Goal: Task Accomplishment & Management: Manage account settings

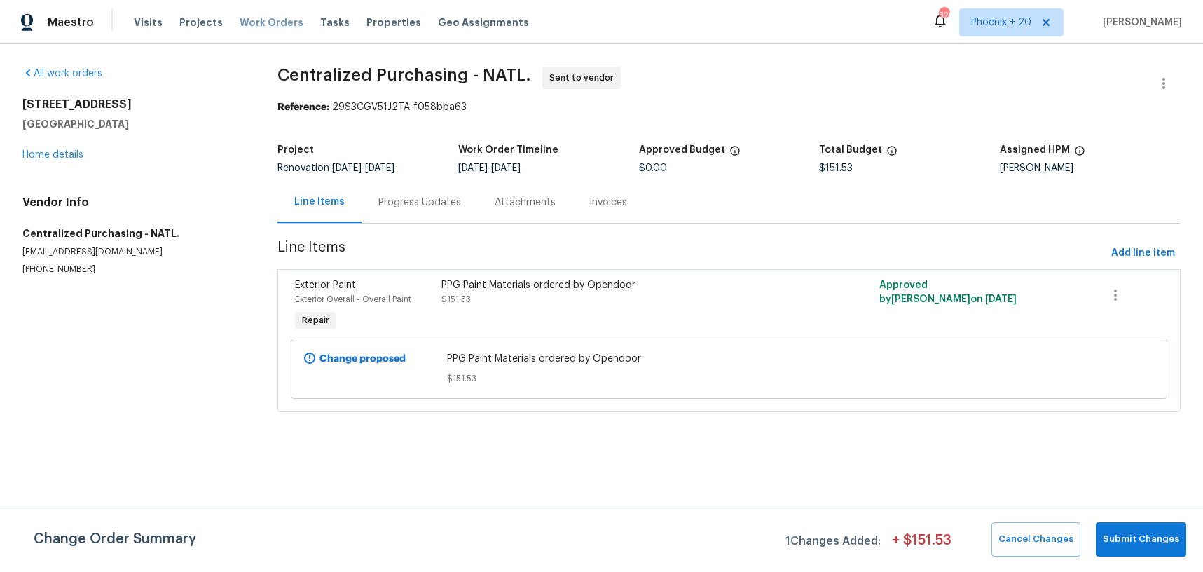
click at [261, 22] on span "Work Orders" at bounding box center [272, 22] width 64 height 14
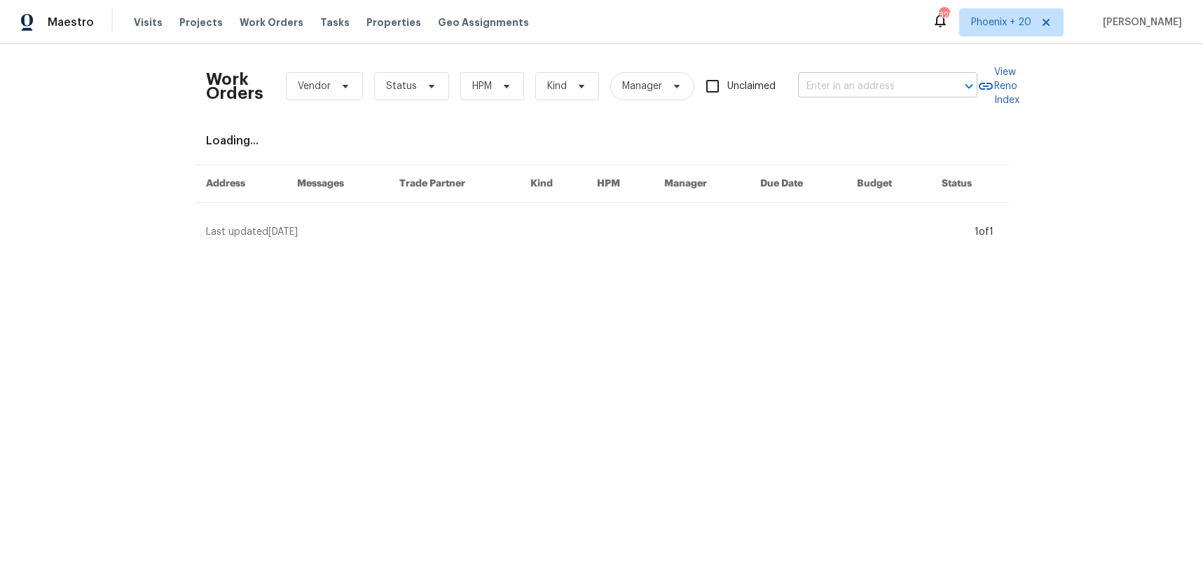
click at [797, 82] on div "Work Orders Vendor Status HPM Kind Manager Unclaimed ​" at bounding box center [592, 86] width 772 height 62
click at [821, 86] on input "text" at bounding box center [868, 87] width 140 height 22
paste input "1093 Broadview Pl, Milford, OH 45150"
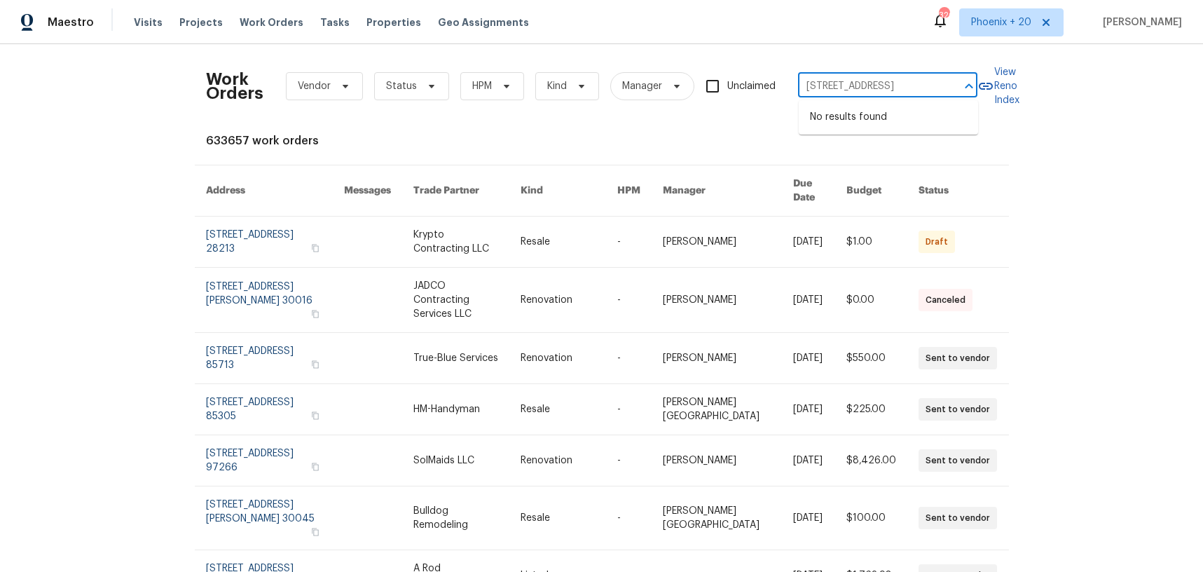
type input "1093 Broadview Pl, Milford, OH 45150"
click at [1022, 25] on span "Phoenix + 20" at bounding box center [1001, 22] width 60 height 14
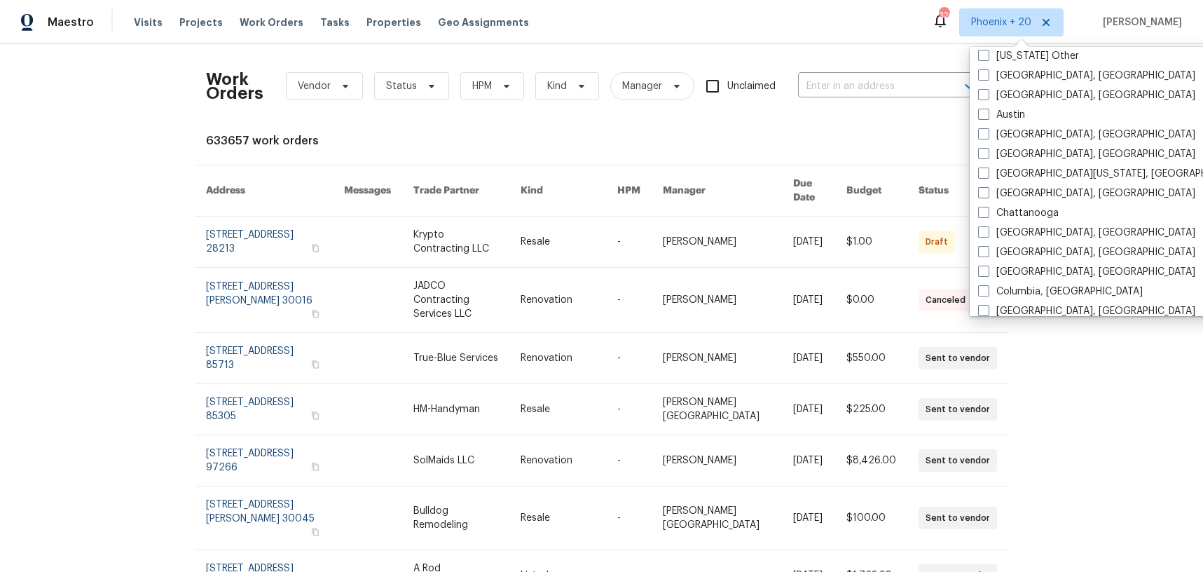
scroll to position [432, 0]
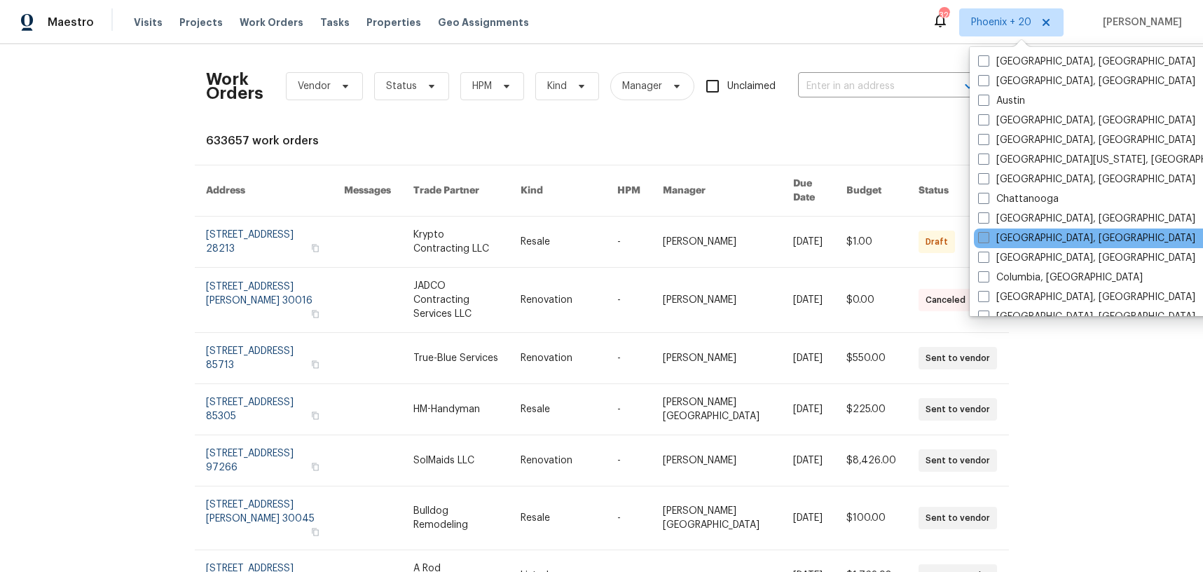
click at [1014, 245] on label "Cincinnati, OH" at bounding box center [1086, 238] width 217 height 14
click at [987, 240] on input "Cincinnati, OH" at bounding box center [982, 235] width 9 height 9
checkbox input "true"
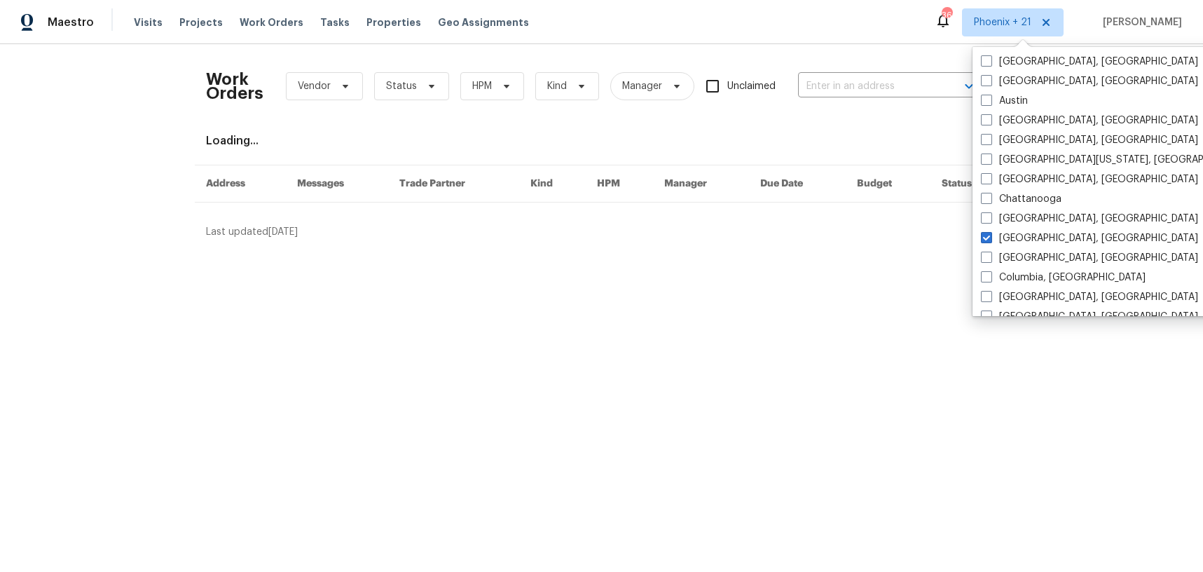
click at [843, 67] on div "Work Orders Vendor Status HPM Kind Manager Unclaimed ​" at bounding box center [592, 86] width 772 height 62
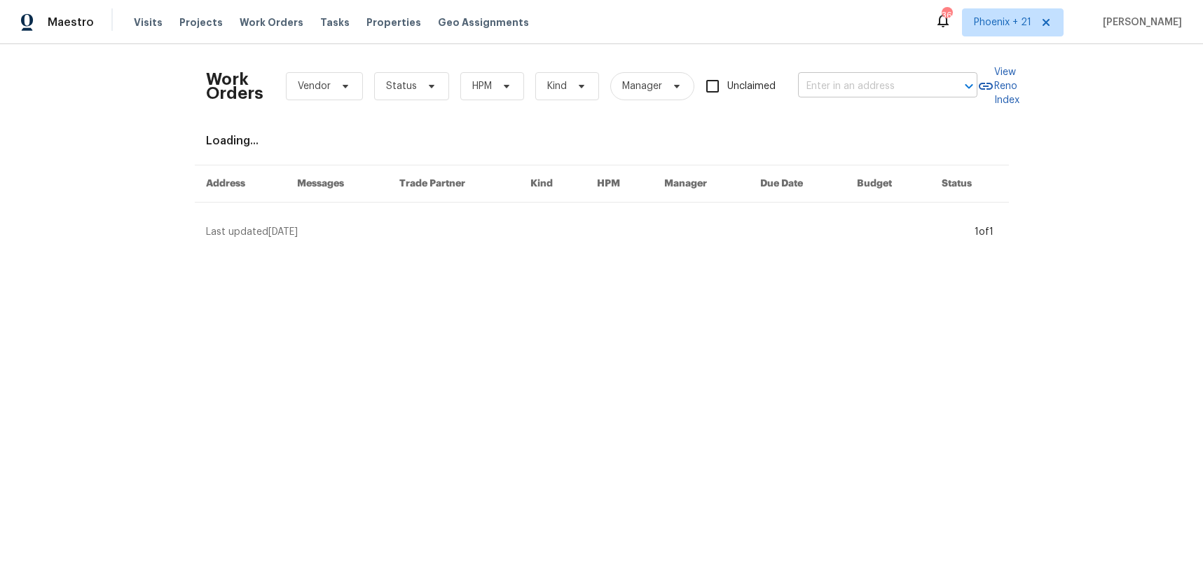
click at [849, 86] on input "text" at bounding box center [868, 87] width 140 height 22
paste input "1093 Broadview Pl, Milford, OH 45150"
type input "1093 Broadview Pl, Milford, OH 45150"
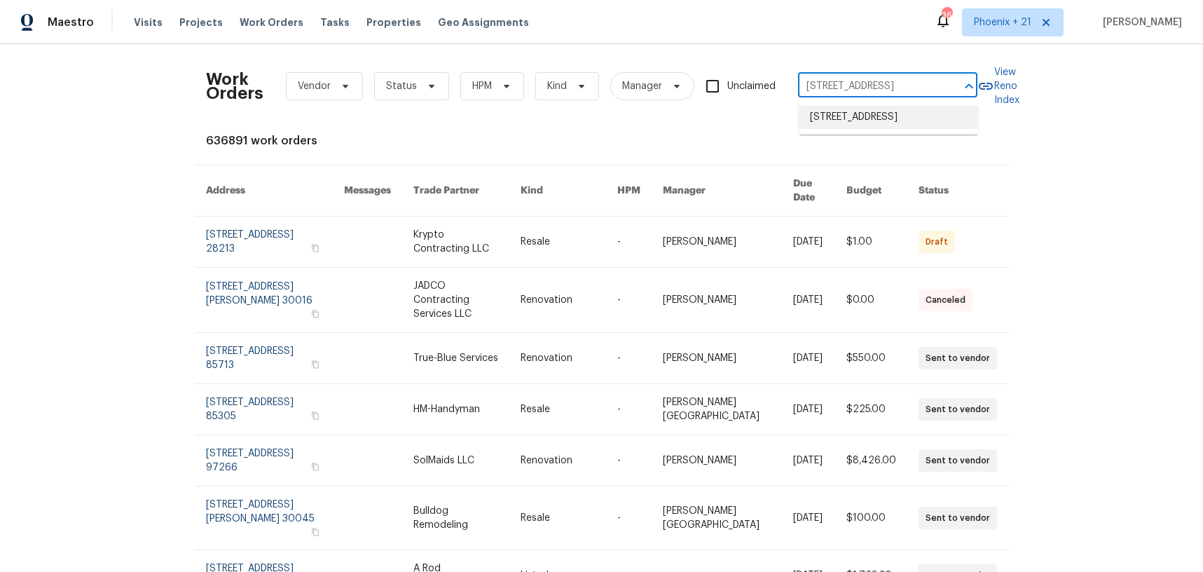
click at [862, 111] on li "1093 Broadview Pl, Milford, OH 45150" at bounding box center [888, 117] width 179 height 23
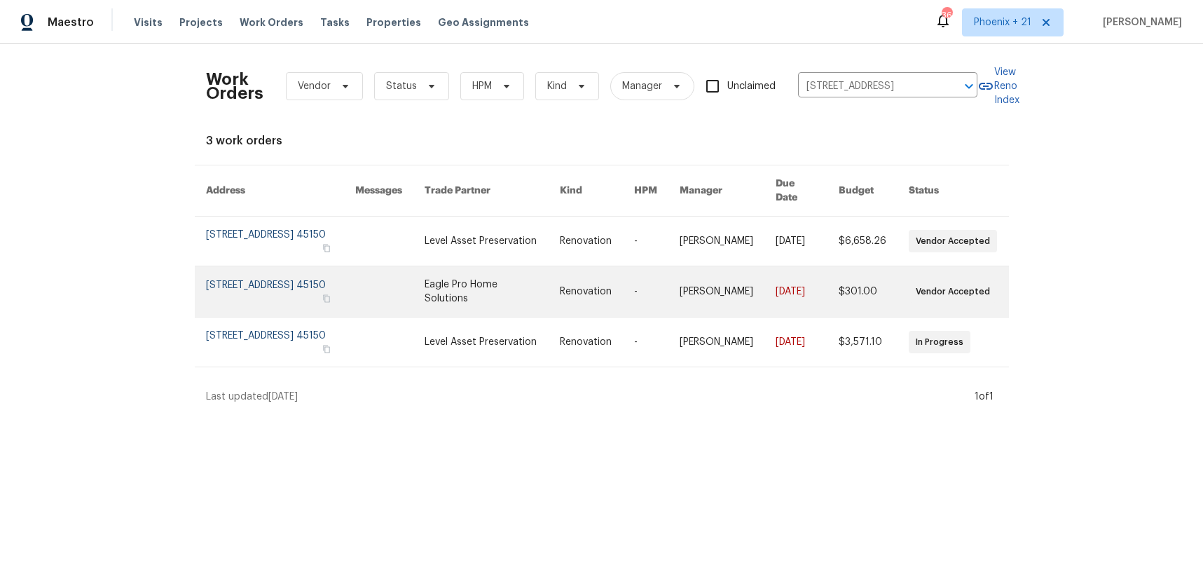
click at [459, 268] on link at bounding box center [492, 291] width 135 height 50
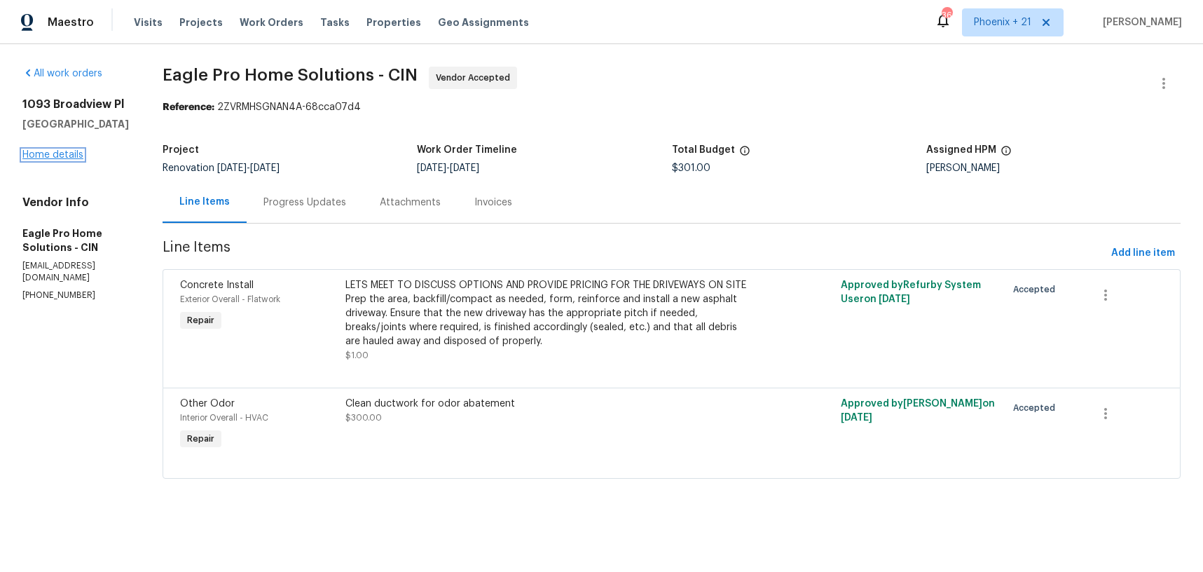
click at [46, 156] on link "Home details" at bounding box center [52, 155] width 61 height 10
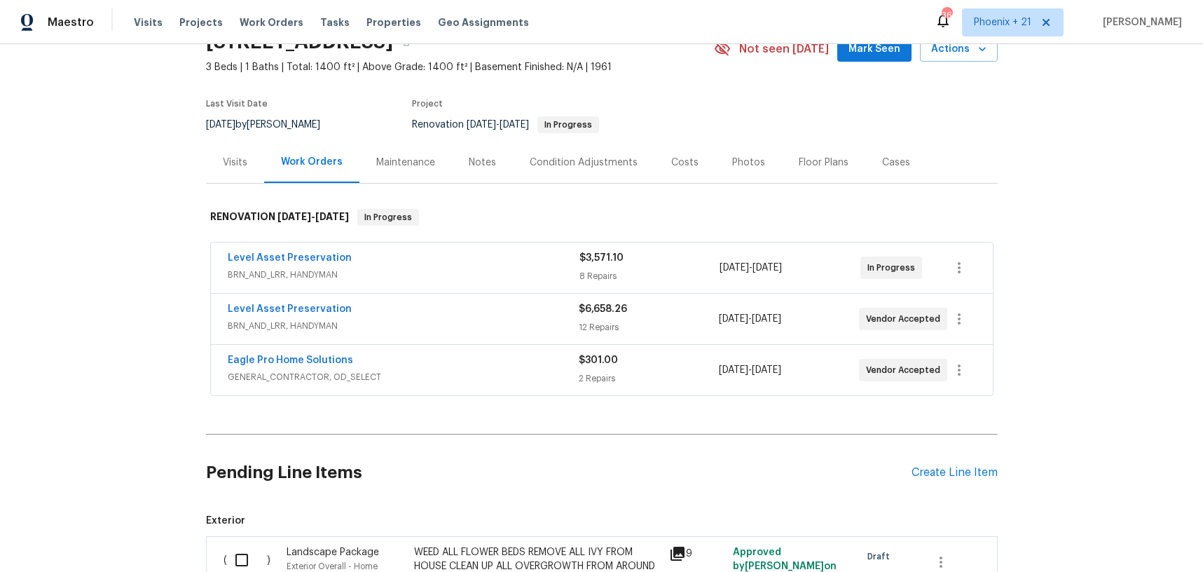
scroll to position [271, 0]
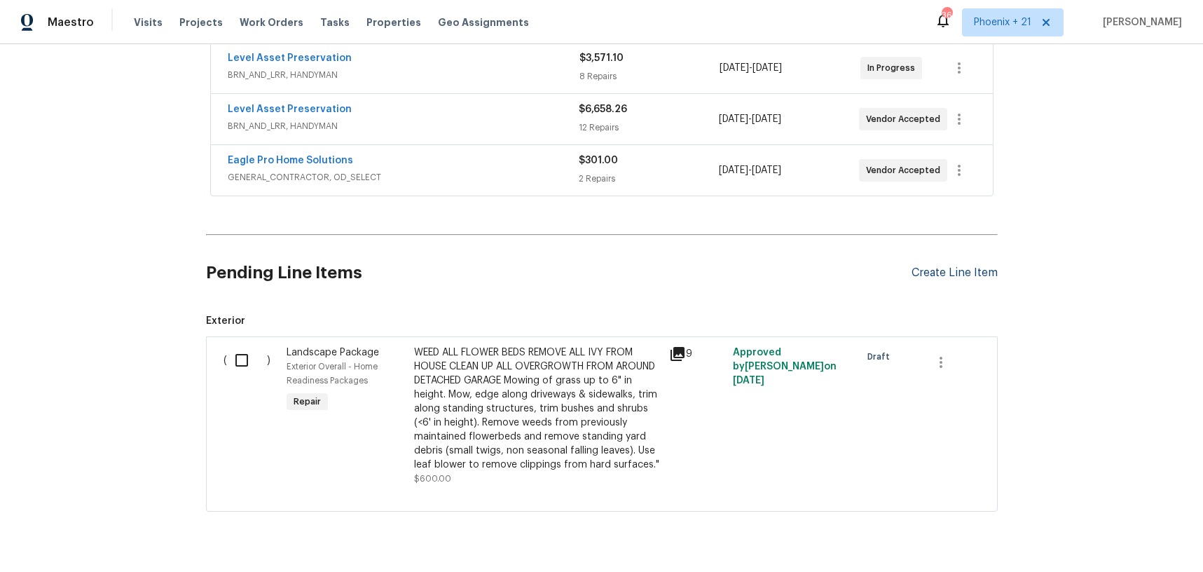
click at [957, 275] on div "Create Line Item" at bounding box center [955, 272] width 86 height 13
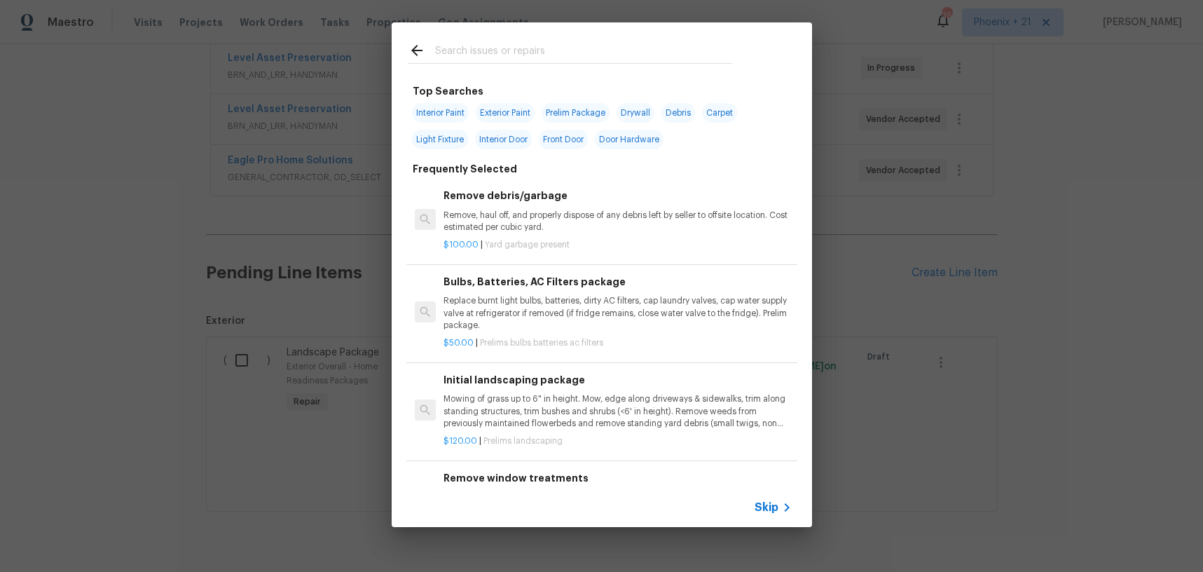
click at [538, 46] on input "text" at bounding box center [583, 52] width 297 height 21
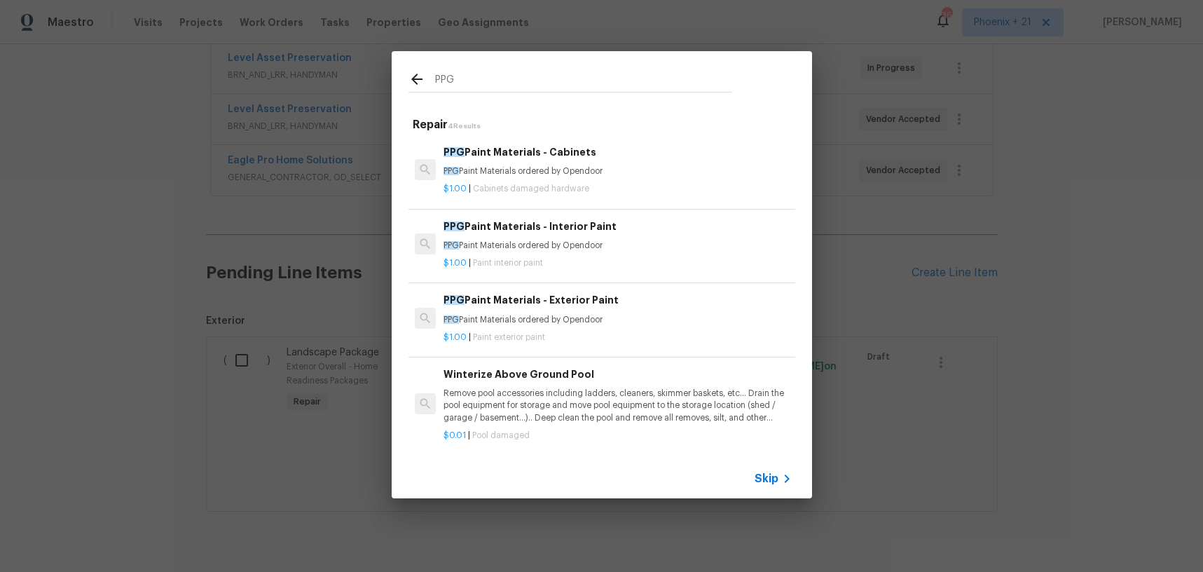
type input "PPG"
click at [632, 257] on p "$1.00 | Paint interior paint" at bounding box center [618, 263] width 348 height 12
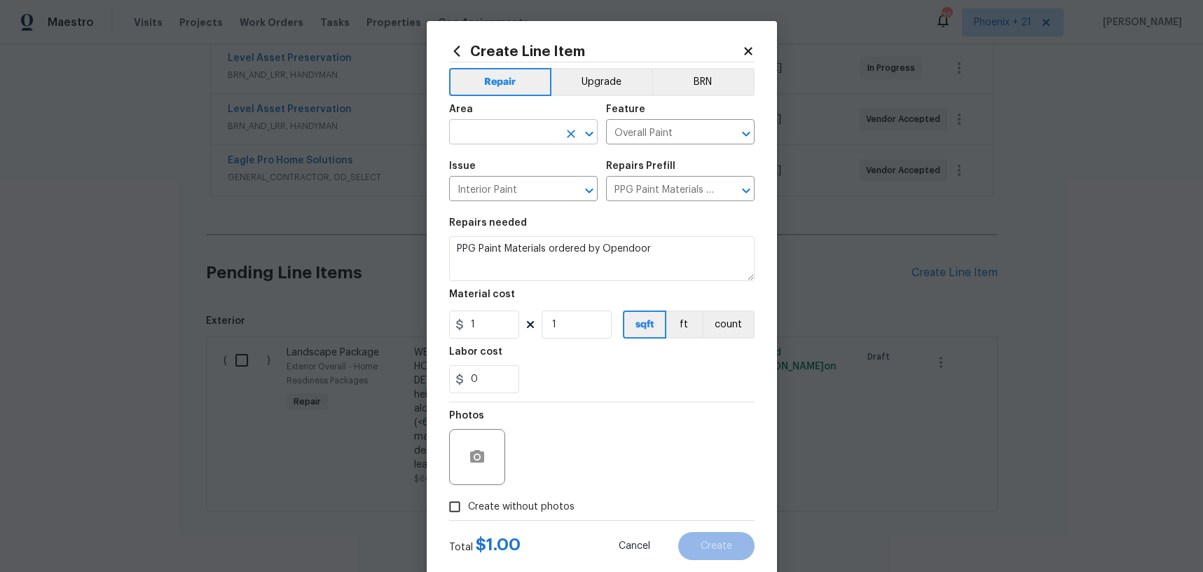
click at [527, 128] on input "text" at bounding box center [503, 134] width 109 height 22
click at [539, 165] on li "Exterior Overall" at bounding box center [523, 164] width 149 height 23
type input "Exterior Overall"
click at [570, 133] on icon "Clear" at bounding box center [571, 134] width 8 height 8
click at [553, 184] on li "Interior Overall" at bounding box center [523, 187] width 149 height 23
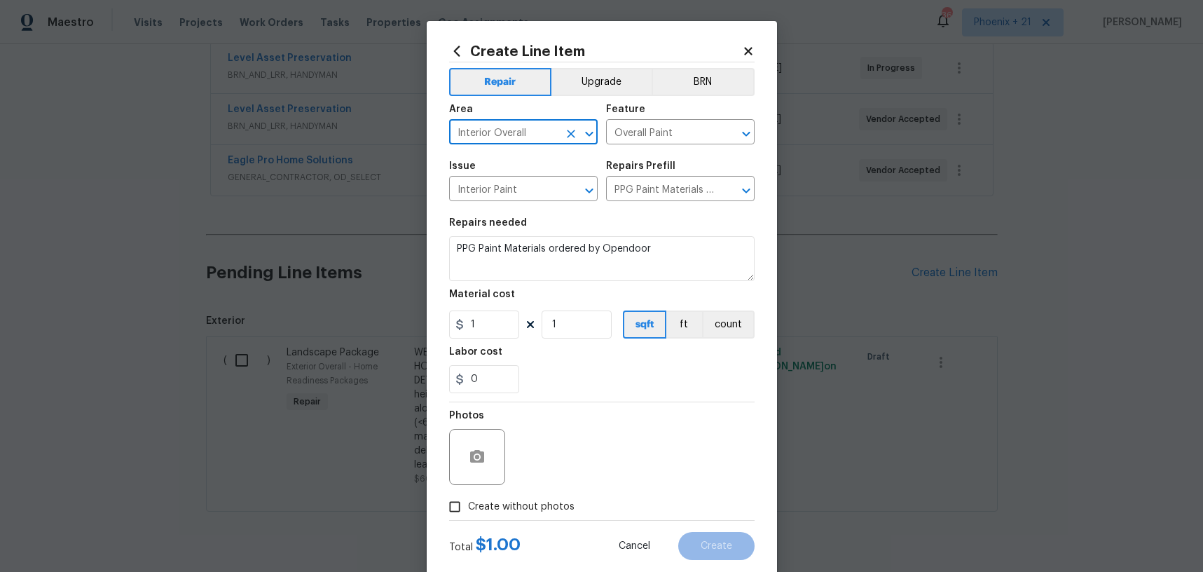
type input "Interior Overall"
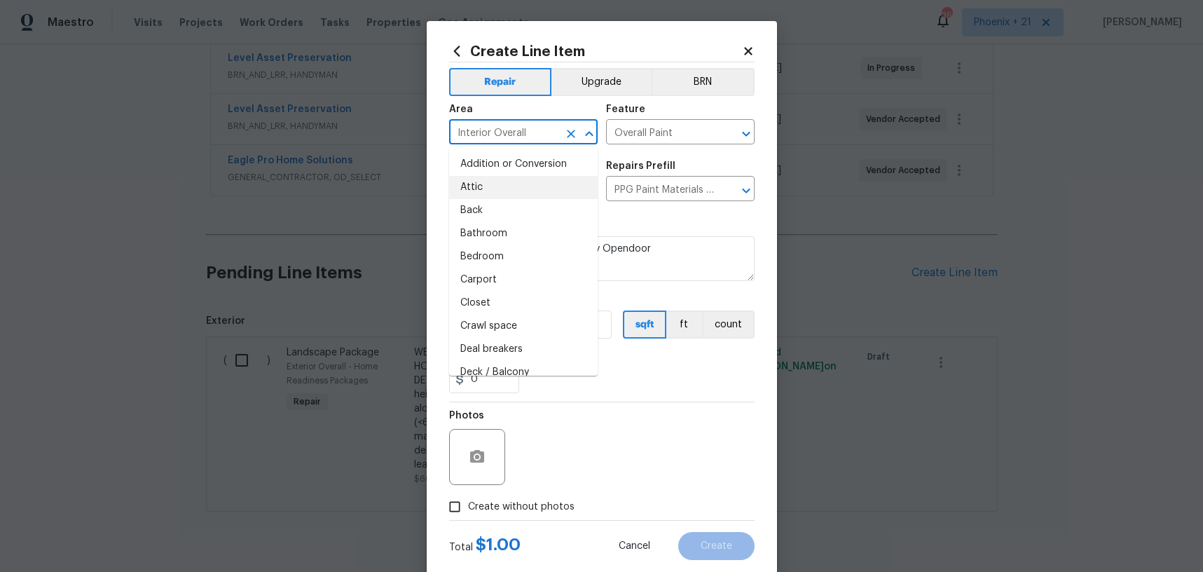
click at [646, 383] on div "0" at bounding box center [602, 379] width 306 height 28
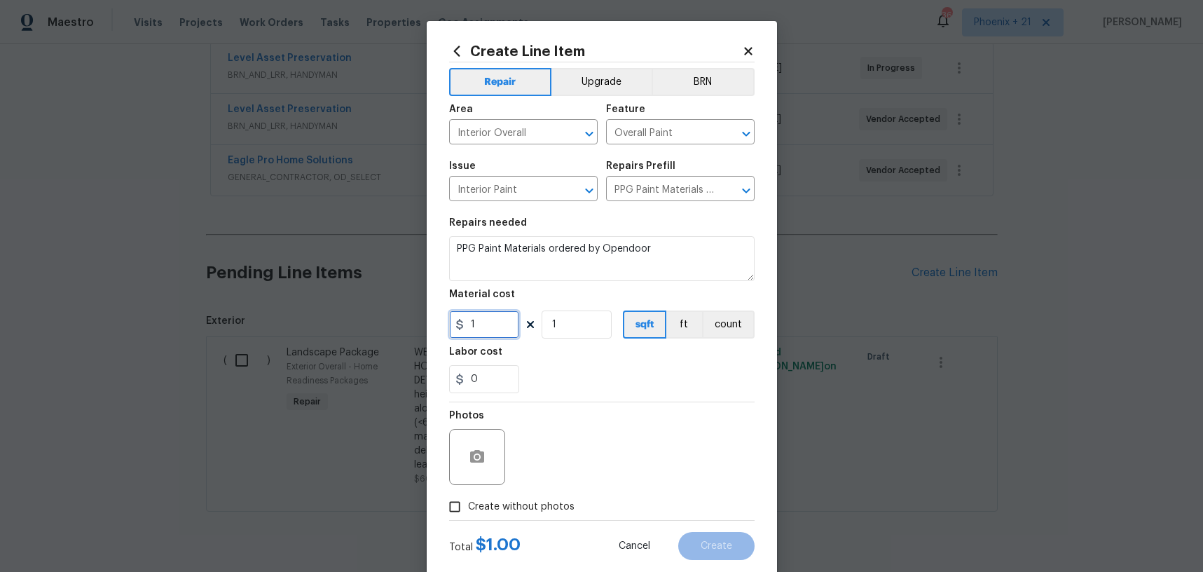
click at [511, 329] on input "1" at bounding box center [484, 324] width 70 height 28
drag, startPoint x: 504, startPoint y: 326, endPoint x: 439, endPoint y: 327, distance: 65.2
click at [439, 327] on div "Create Line Item Repair Upgrade BRN Area Interior Overall ​ Feature Overall Pai…" at bounding box center [602, 301] width 350 height 561
type input "977.63"
click at [500, 512] on span "Create without photos" at bounding box center [521, 507] width 107 height 15
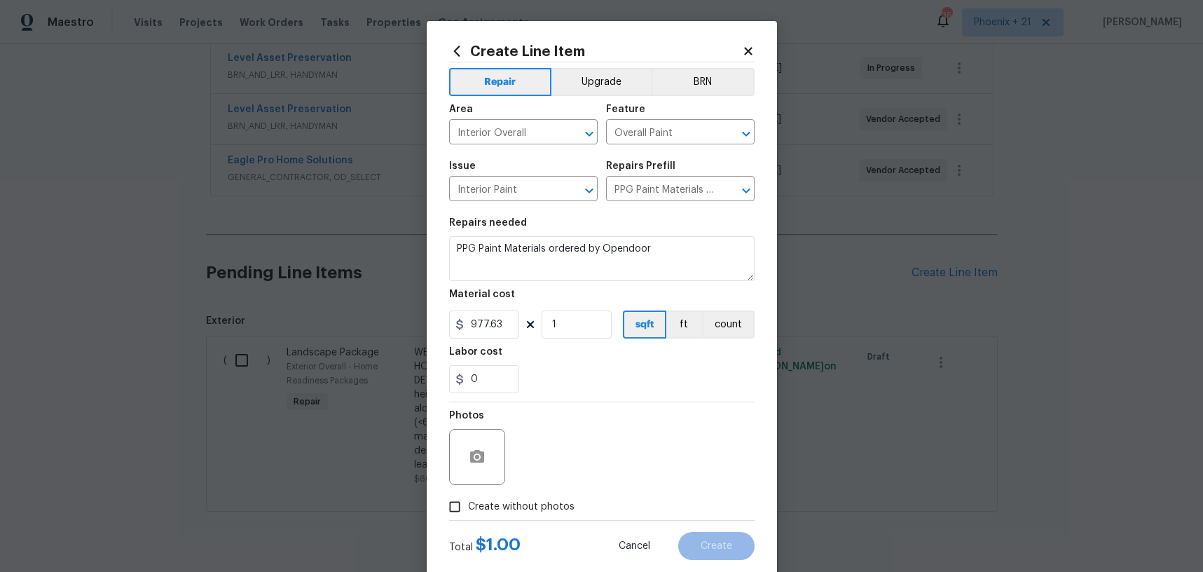
click at [468, 512] on input "Create without photos" at bounding box center [455, 506] width 27 height 27
checkbox input "true"
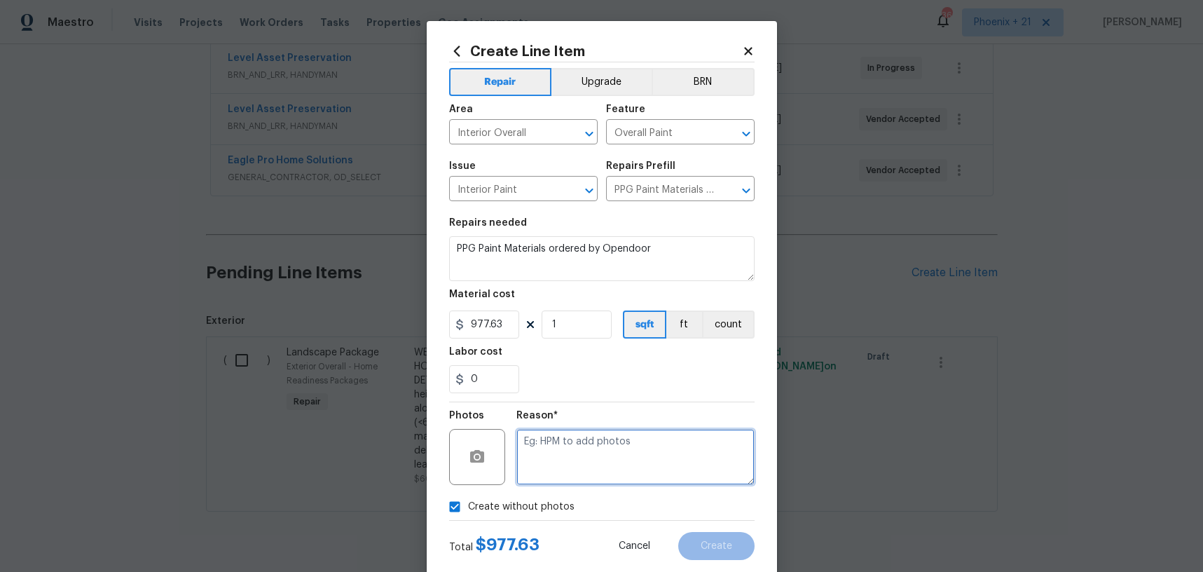
click at [545, 460] on textarea at bounding box center [636, 457] width 238 height 56
type textarea "NA"
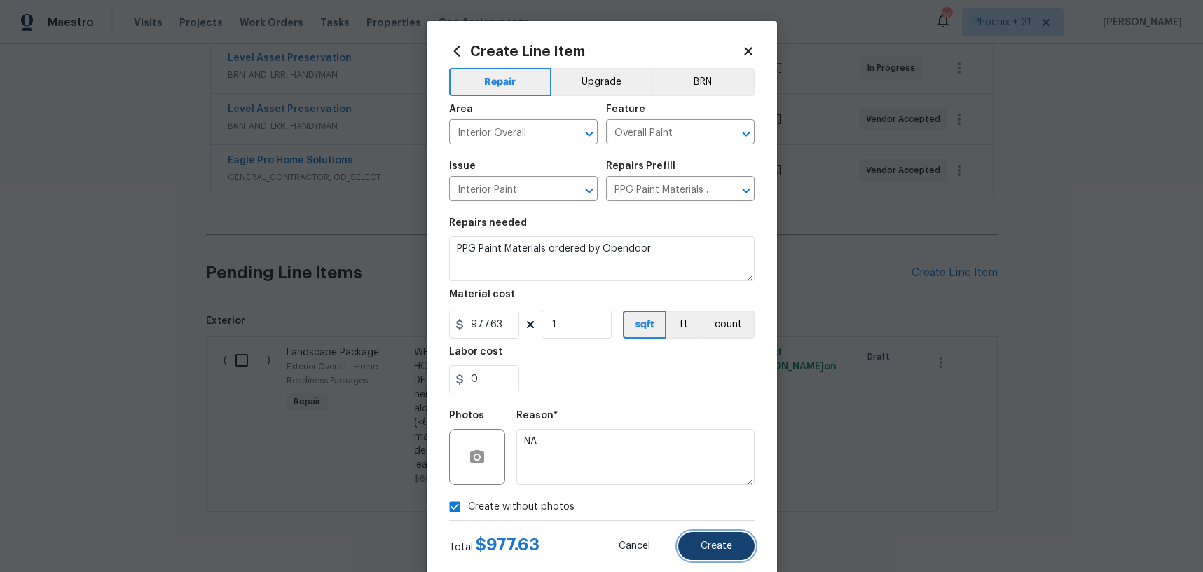
click at [715, 538] on button "Create" at bounding box center [716, 546] width 76 height 28
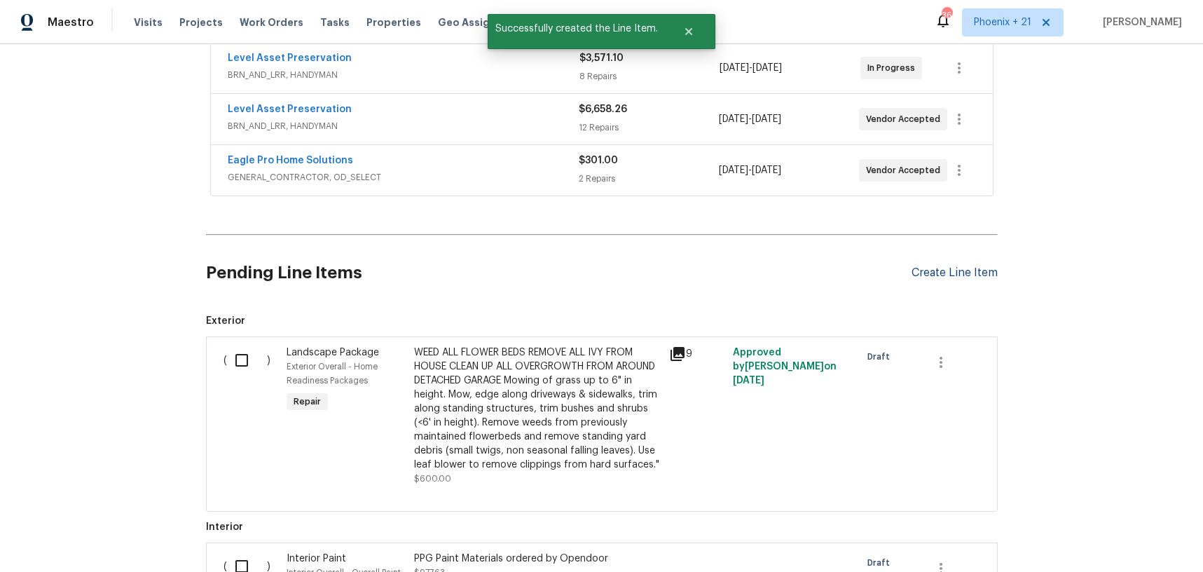
click at [926, 275] on div "Create Line Item" at bounding box center [955, 272] width 86 height 13
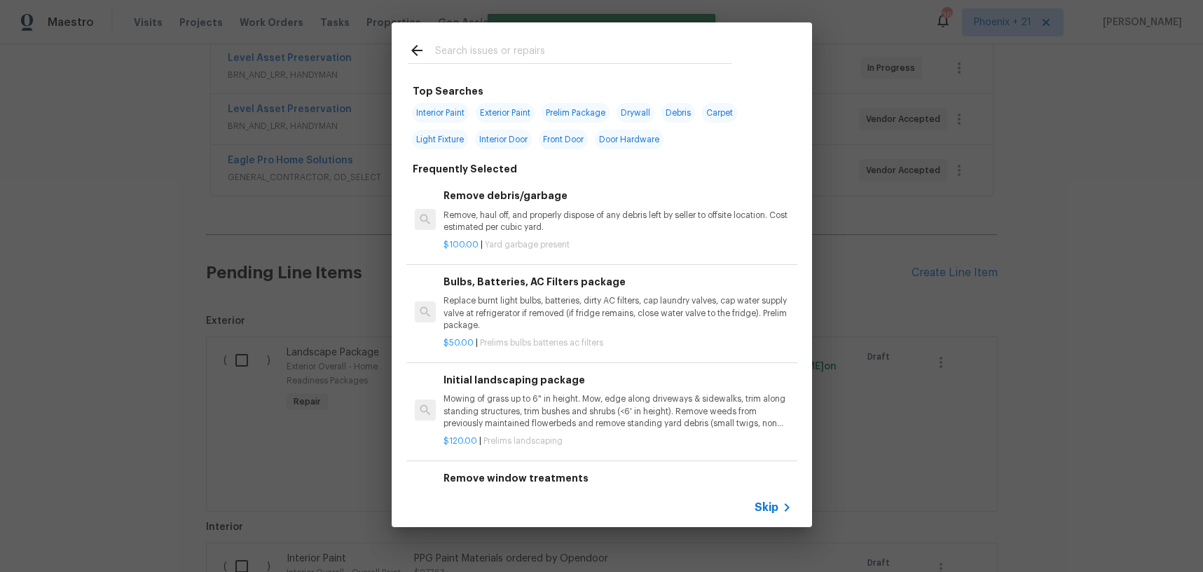
click at [550, 71] on div at bounding box center [570, 49] width 357 height 55
click at [547, 54] on input "text" at bounding box center [583, 52] width 297 height 21
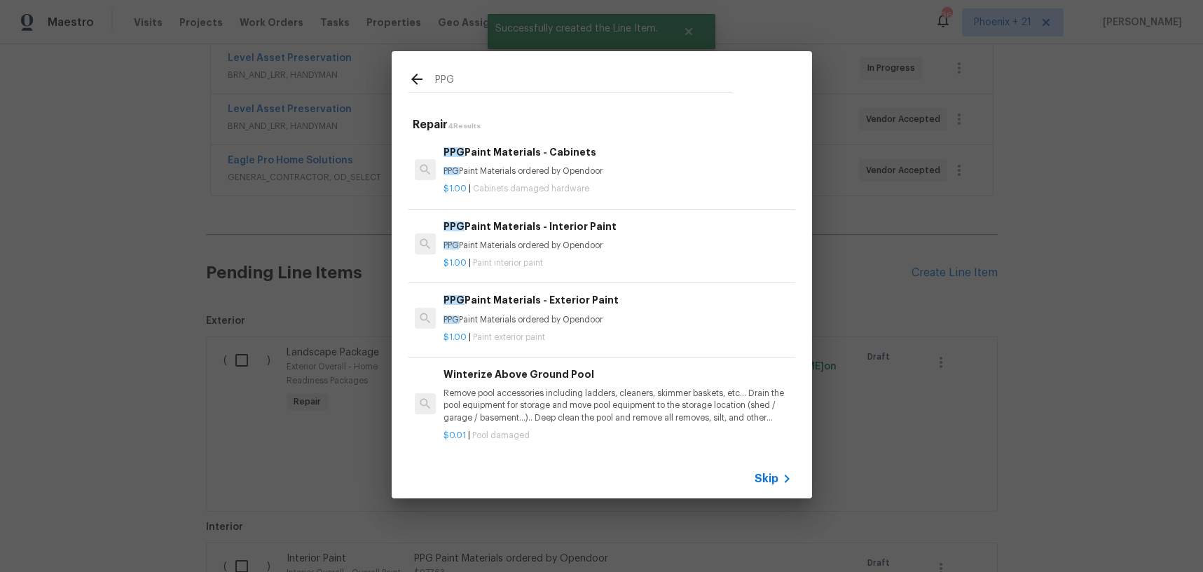
type input "PPG"
click at [652, 306] on h6 "PPG Paint Materials - Exterior Paint" at bounding box center [618, 299] width 348 height 15
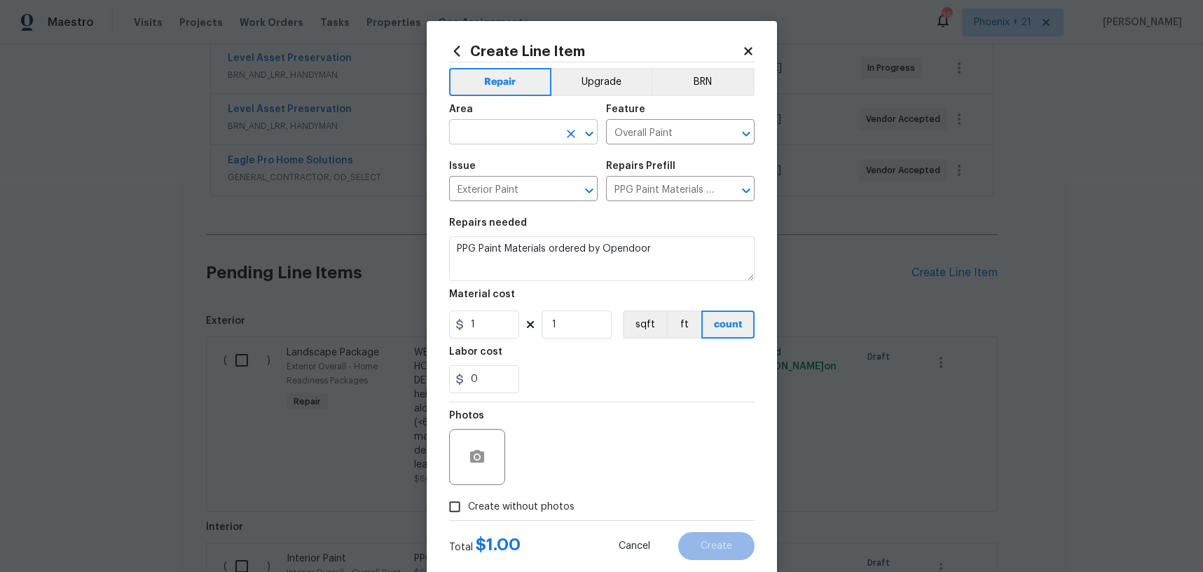
click at [520, 131] on input "text" at bounding box center [503, 134] width 109 height 22
click at [514, 165] on li "Exterior Overall" at bounding box center [523, 164] width 149 height 23
type input "Exterior Overall"
drag, startPoint x: 496, startPoint y: 320, endPoint x: 468, endPoint y: 324, distance: 28.5
click at [468, 324] on input "1" at bounding box center [484, 324] width 70 height 28
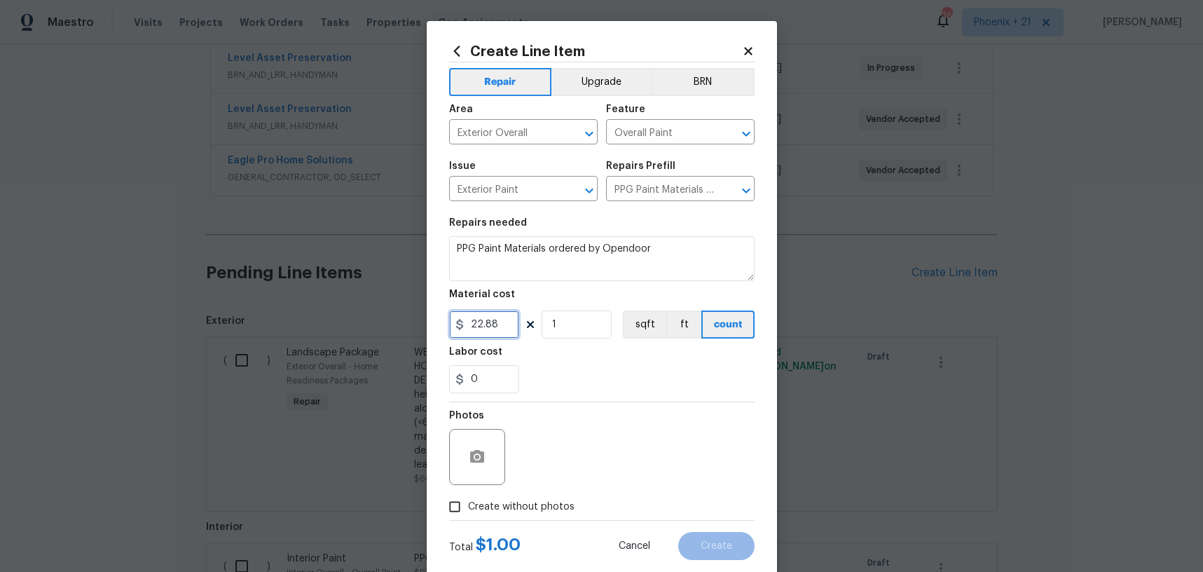
type input "22.88"
click at [509, 511] on span "Create without photos" at bounding box center [521, 507] width 107 height 15
click at [468, 511] on input "Create without photos" at bounding box center [455, 506] width 27 height 27
checkbox input "true"
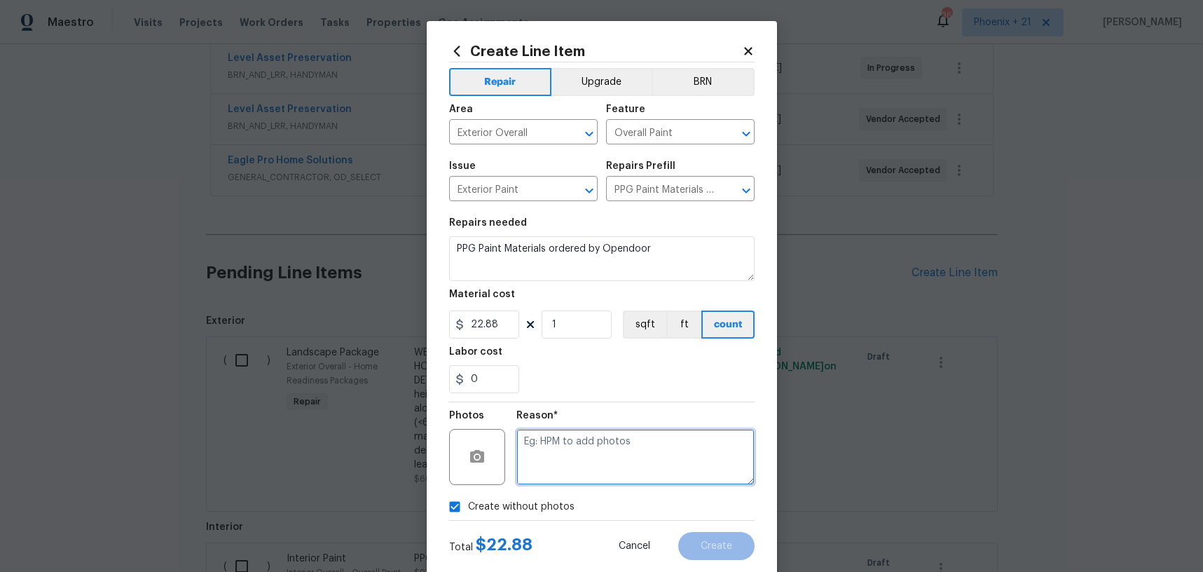
click at [552, 462] on textarea at bounding box center [636, 457] width 238 height 56
type textarea "NA"
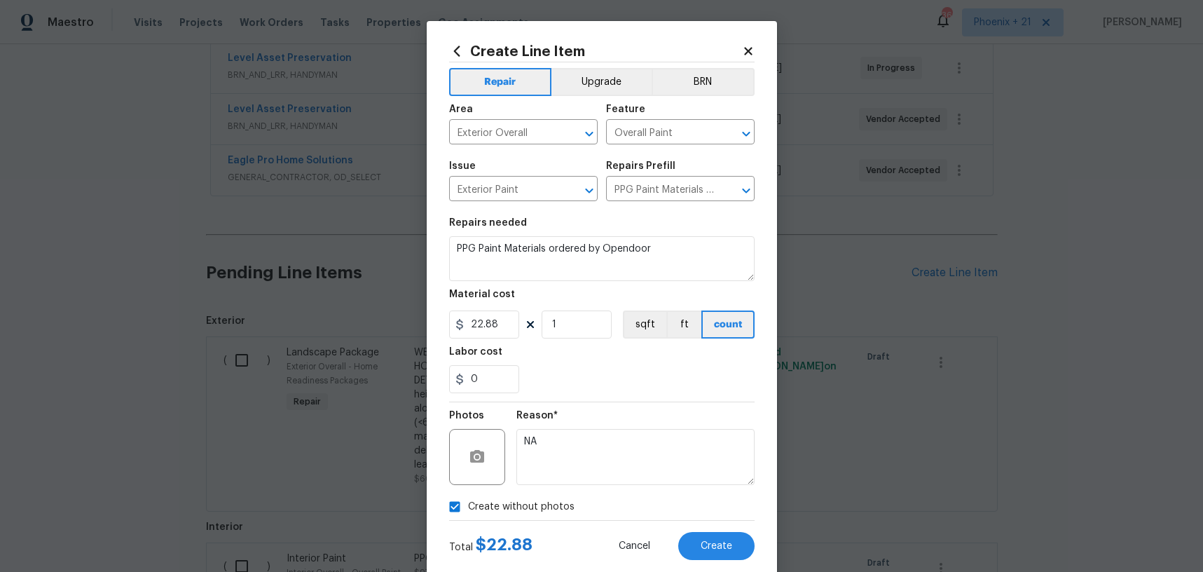
click at [613, 397] on section "Repairs needed PPG Paint Materials ordered by Opendoor Material cost 22.88 1 sq…" at bounding box center [602, 306] width 306 height 192
click at [714, 540] on button "Create" at bounding box center [716, 546] width 76 height 28
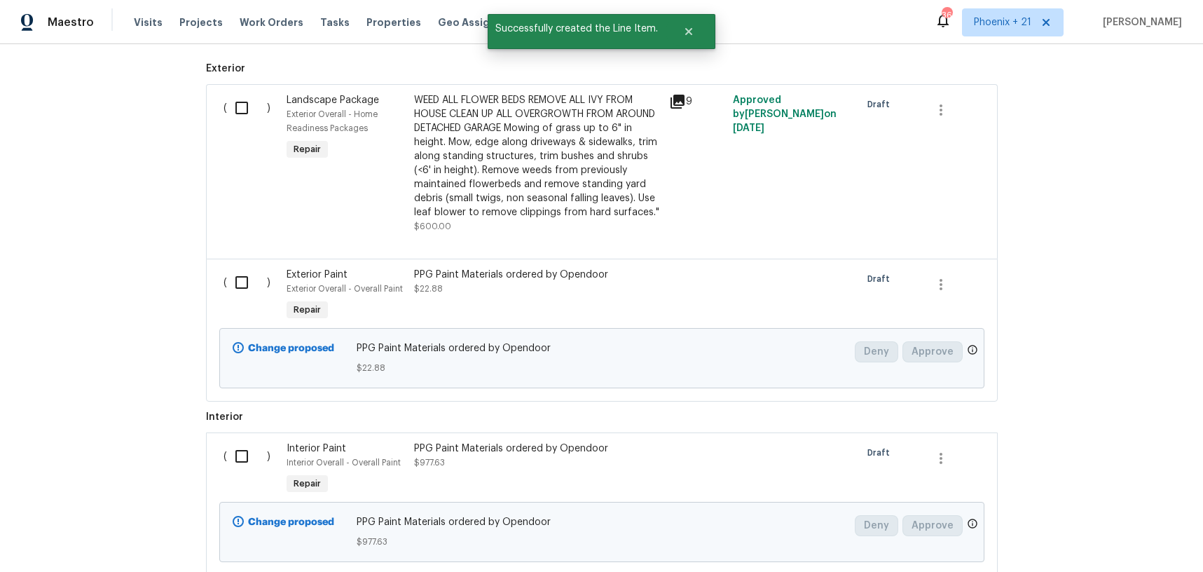
scroll to position [622, 0]
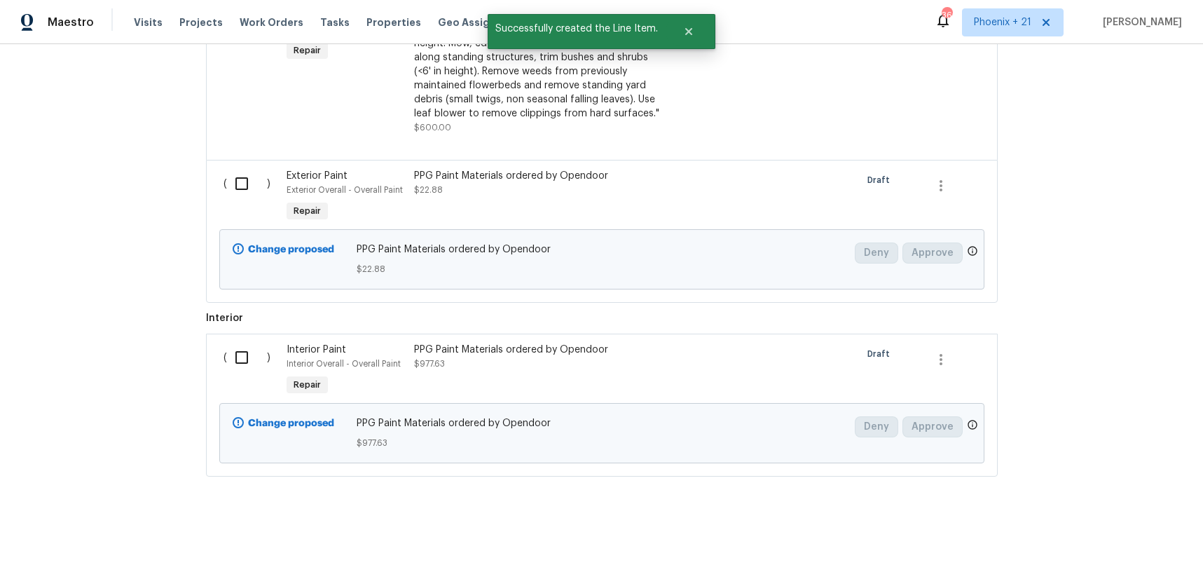
click at [223, 360] on div "( )" at bounding box center [251, 370] width 64 height 64
click at [233, 344] on input "checkbox" at bounding box center [247, 357] width 40 height 29
checkbox input "true"
click at [233, 181] on input "checkbox" at bounding box center [247, 183] width 40 height 29
checkbox input "true"
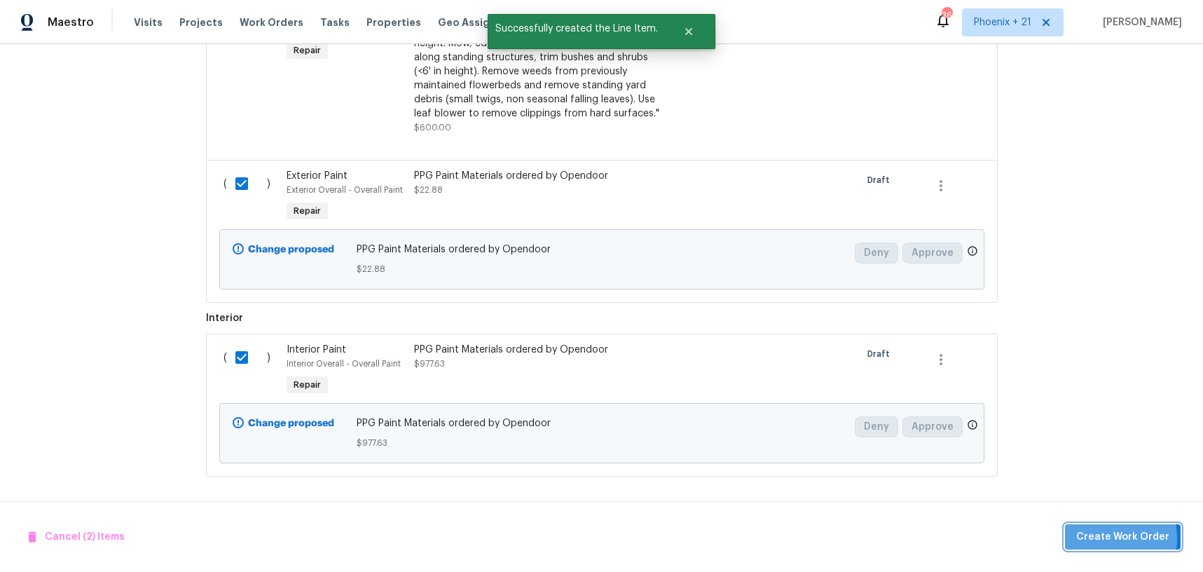
click at [1095, 538] on span "Create Work Order" at bounding box center [1122, 537] width 93 height 18
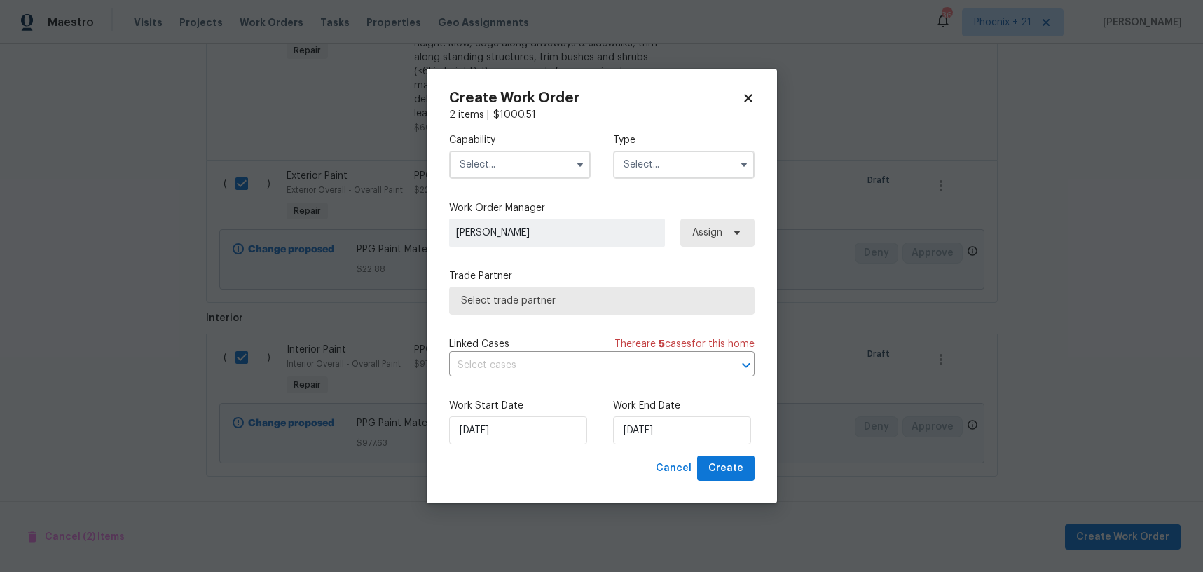
click at [554, 169] on input "text" at bounding box center [520, 165] width 142 height 28
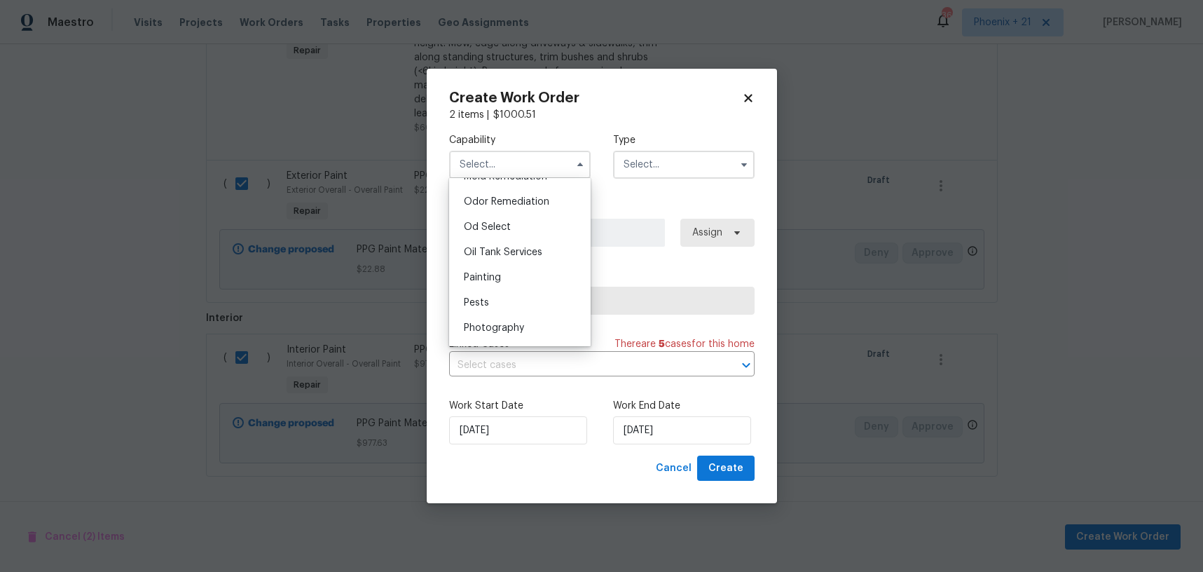
scroll to position [1095, 0]
click at [528, 272] on div "Painting" at bounding box center [520, 276] width 135 height 25
type input "Painting"
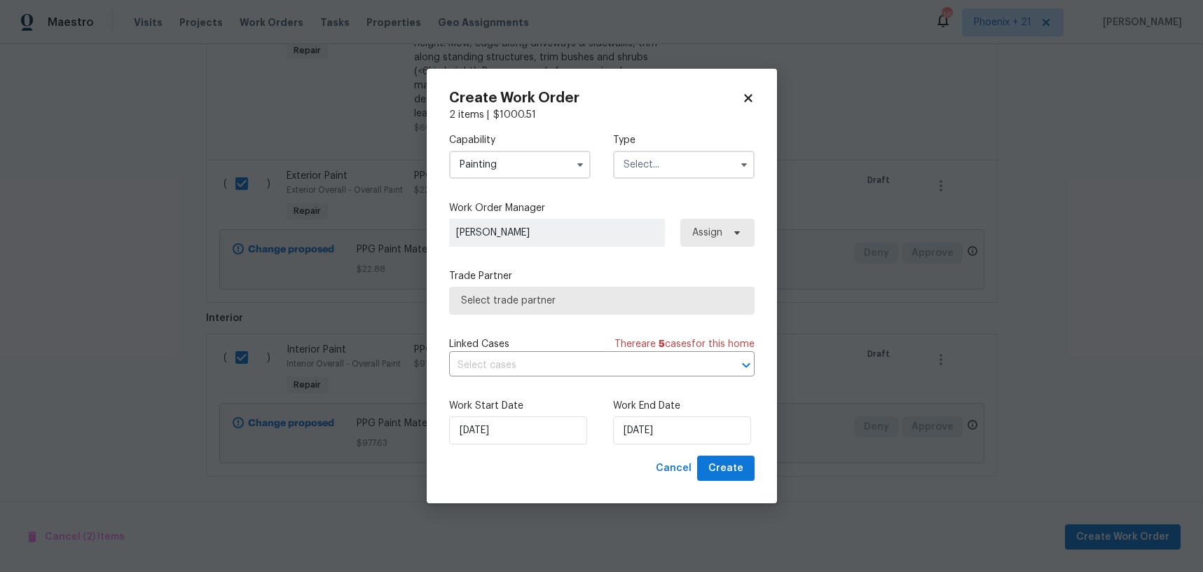
drag, startPoint x: 706, startPoint y: 159, endPoint x: 697, endPoint y: 174, distance: 17.7
click at [703, 165] on input "text" at bounding box center [684, 165] width 142 height 28
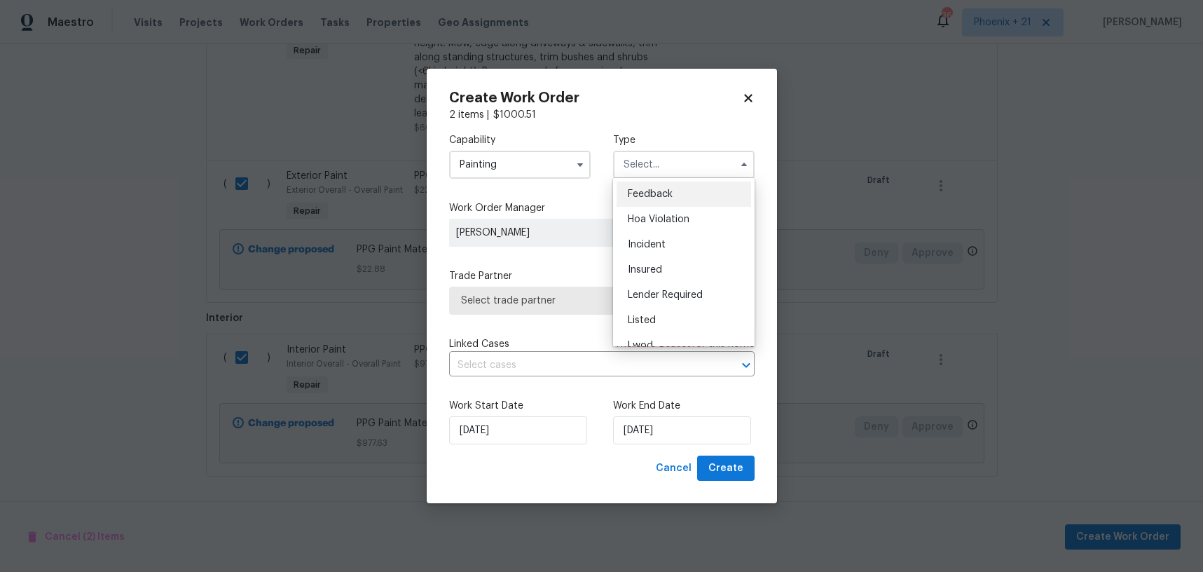
scroll to position [167, 0]
click at [674, 257] on span "Renovation" at bounding box center [654, 254] width 52 height 10
type input "Renovation"
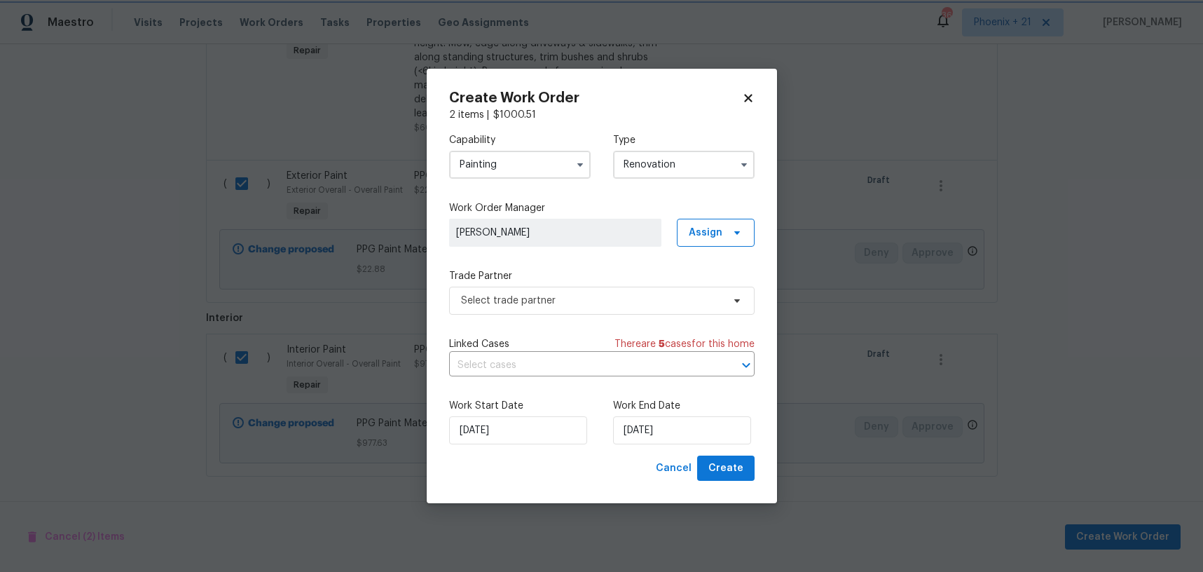
scroll to position [0, 0]
drag, startPoint x: 706, startPoint y: 236, endPoint x: 704, endPoint y: 247, distance: 11.3
click at [706, 236] on span "Assign" at bounding box center [706, 233] width 34 height 14
click at [704, 294] on div "Assign to me" at bounding box center [718, 292] width 61 height 14
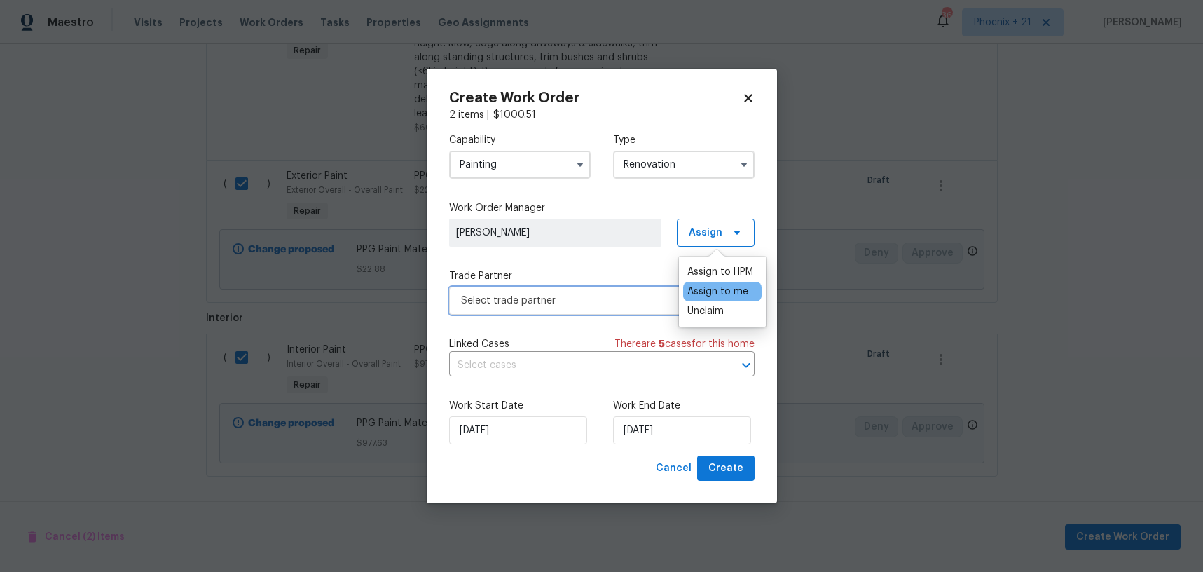
click at [570, 301] on span "Select trade partner" at bounding box center [591, 301] width 261 height 14
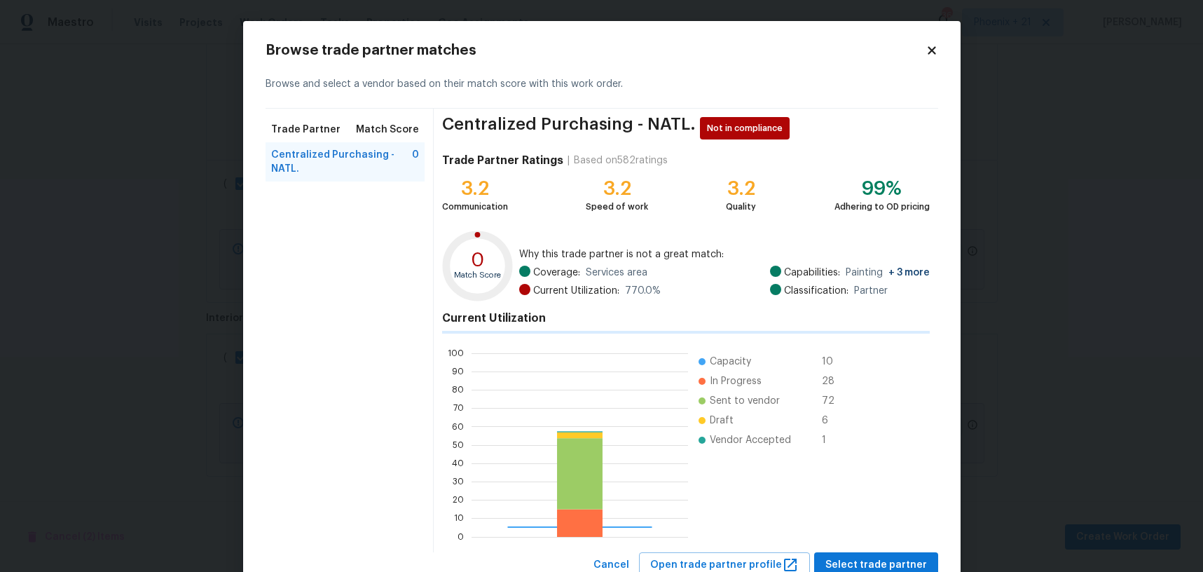
scroll to position [196, 220]
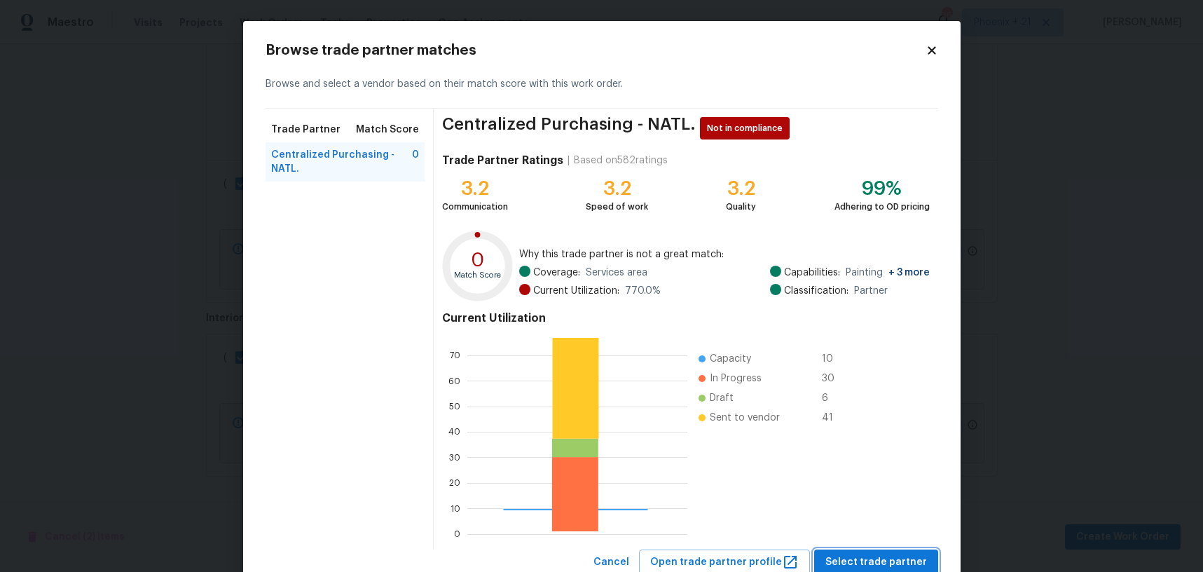
click at [861, 559] on span "Select trade partner" at bounding box center [877, 563] width 102 height 18
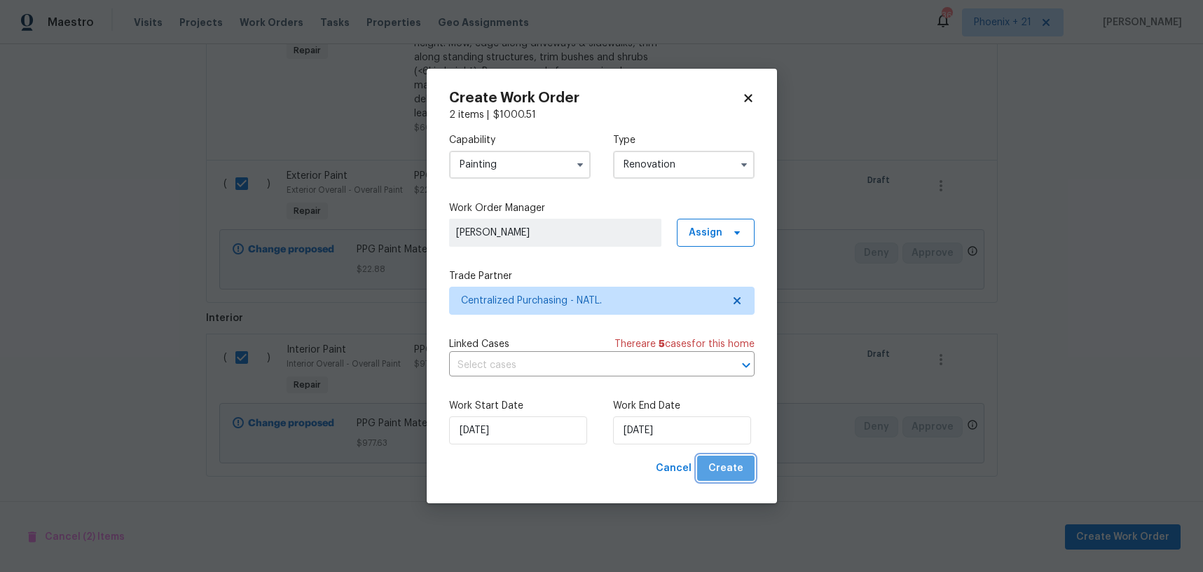
click at [735, 472] on span "Create" at bounding box center [726, 469] width 35 height 18
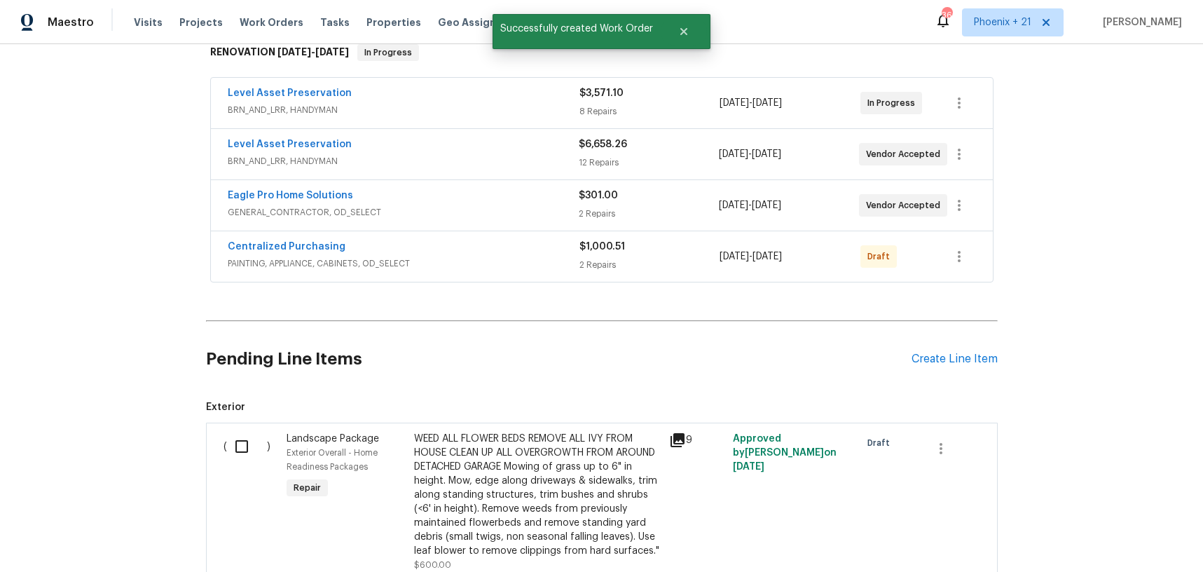
scroll to position [229, 0]
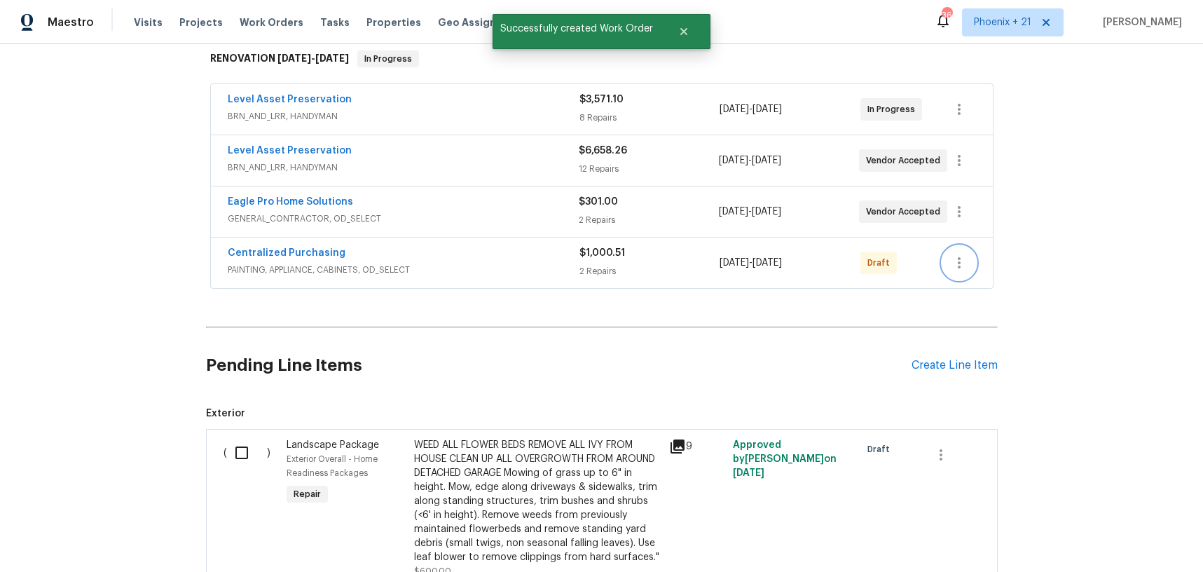
click at [962, 268] on icon "button" at bounding box center [959, 262] width 17 height 17
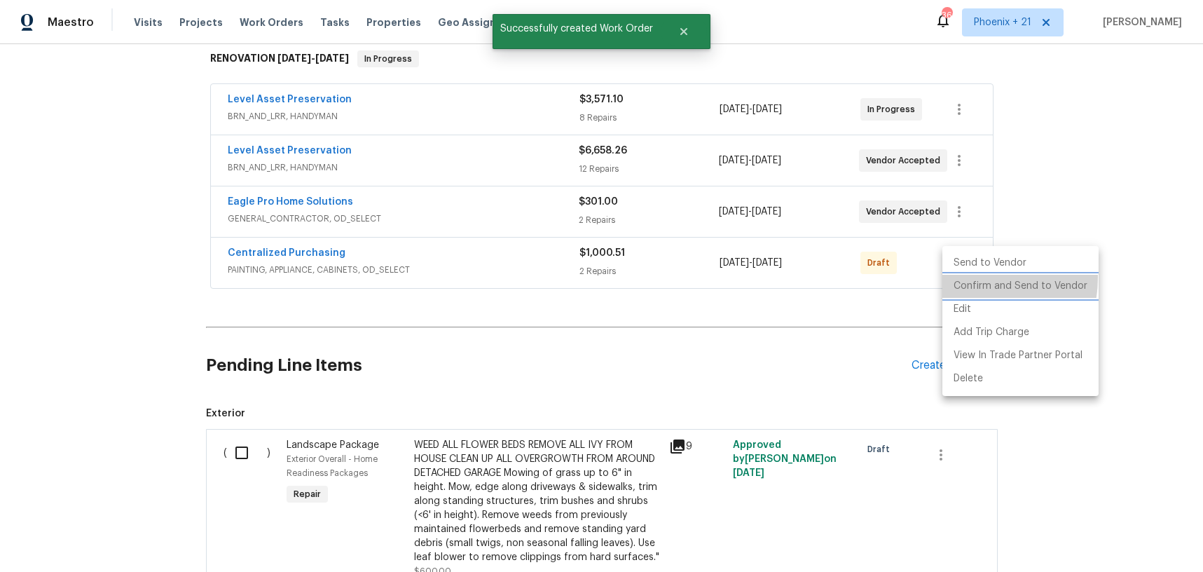
click at [963, 278] on li "Confirm and Send to Vendor" at bounding box center [1021, 286] width 156 height 23
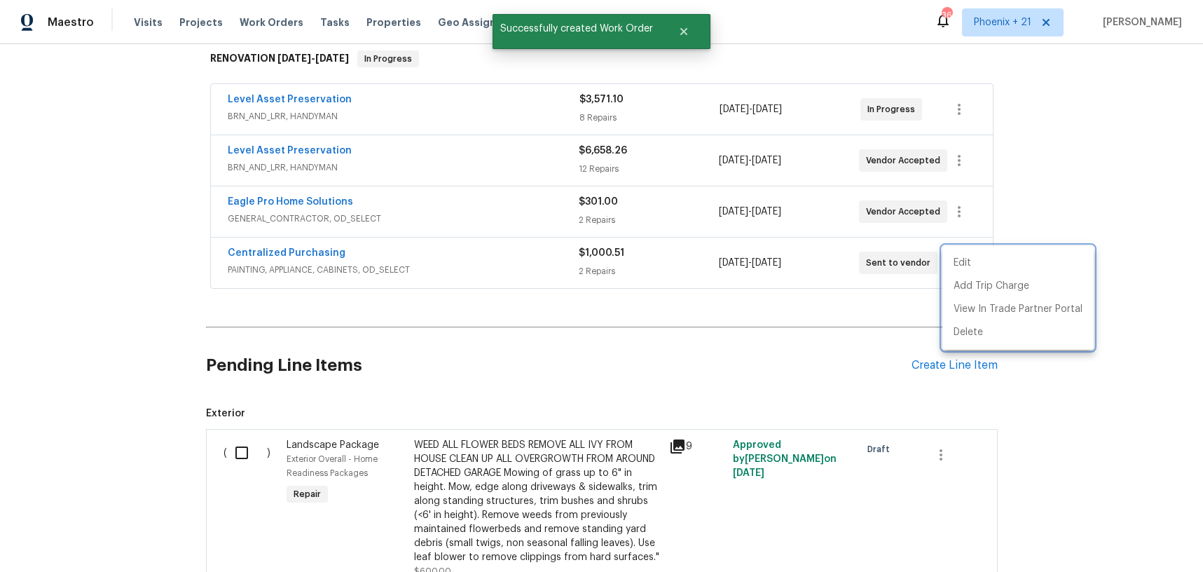
drag, startPoint x: 330, startPoint y: 259, endPoint x: 270, endPoint y: 262, distance: 60.4
click at [327, 259] on div at bounding box center [601, 286] width 1203 height 572
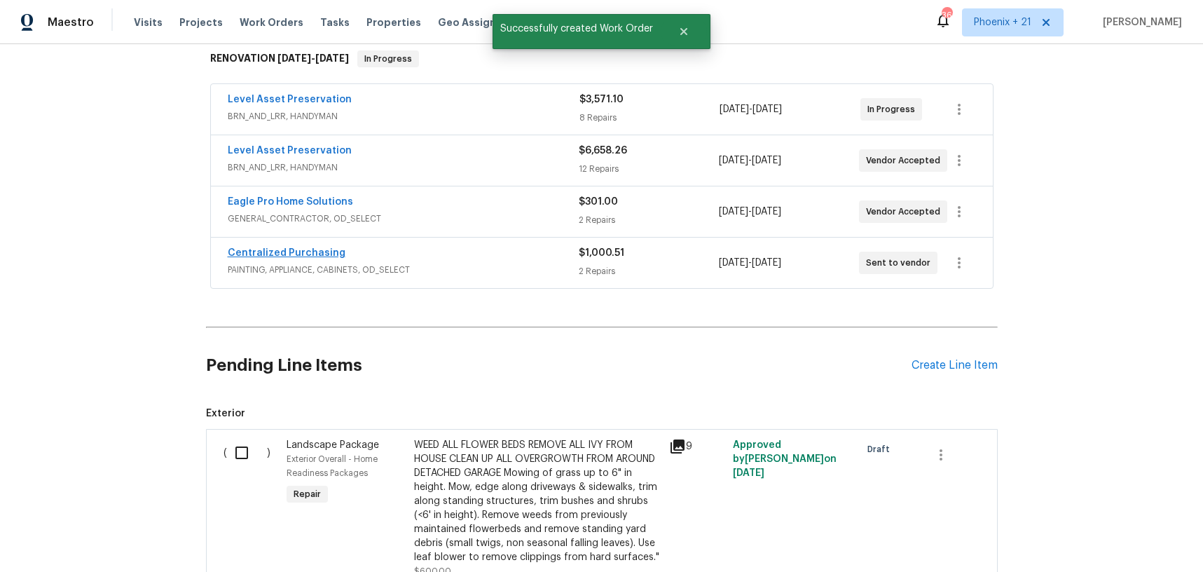
click at [269, 258] on span "Centralized Purchasing" at bounding box center [287, 253] width 118 height 14
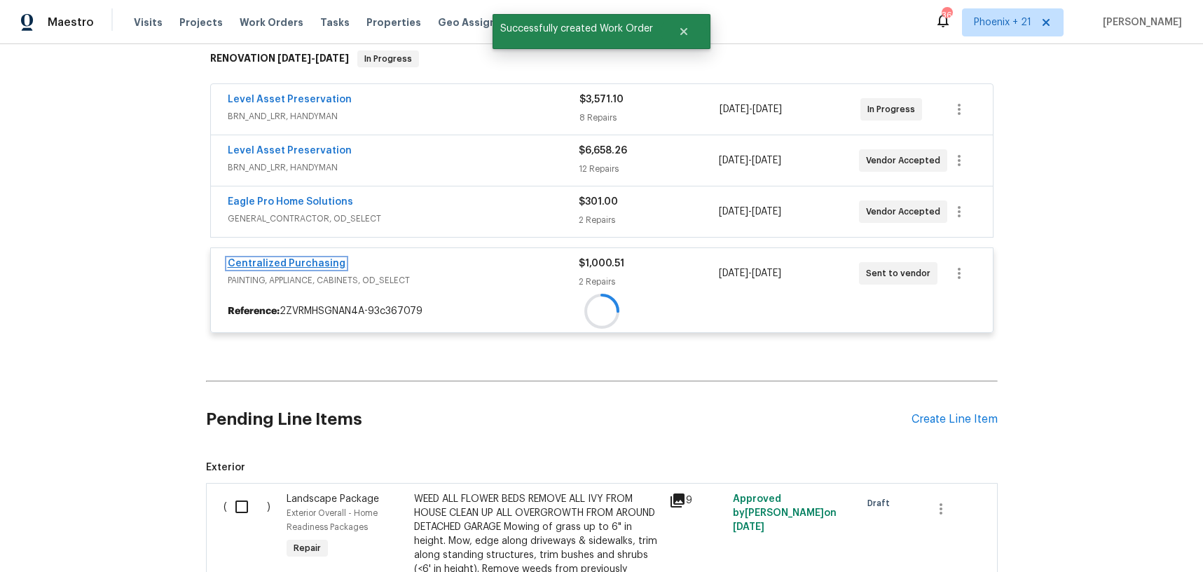
click at [274, 264] on link "Centralized Purchasing" at bounding box center [287, 264] width 118 height 10
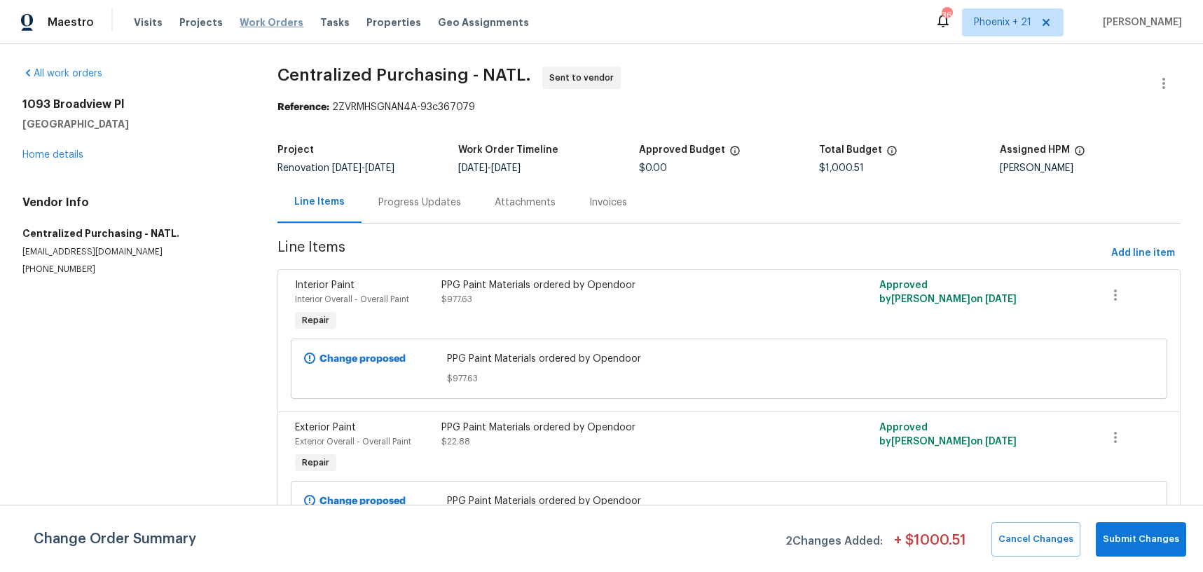
click at [247, 19] on span "Work Orders" at bounding box center [272, 22] width 64 height 14
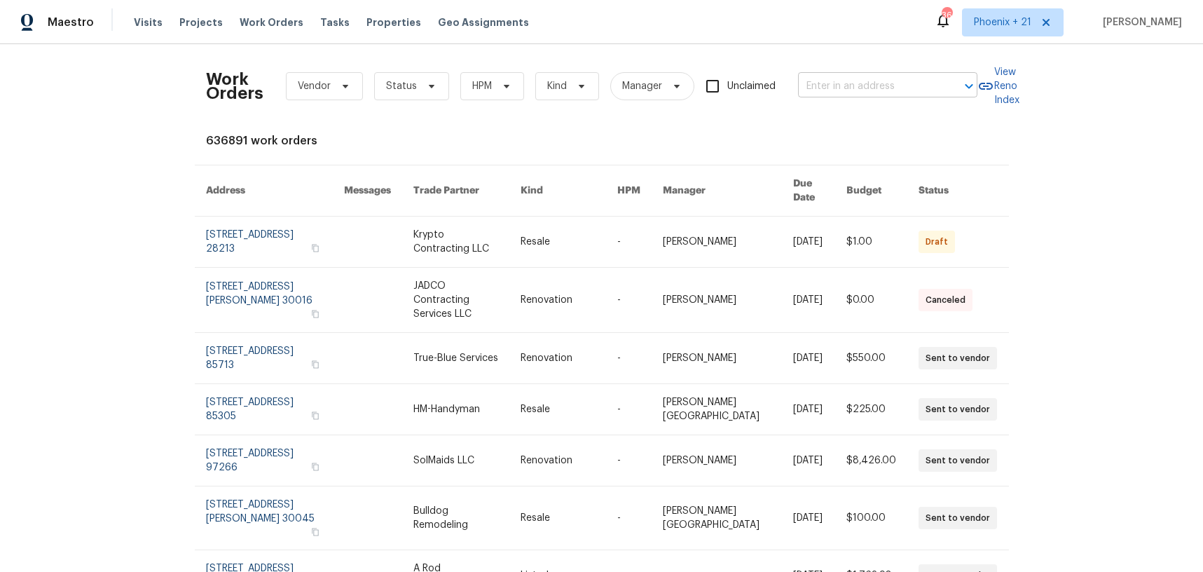
click at [907, 76] on input "text" at bounding box center [868, 87] width 140 height 22
paste input "1093 Broadview Pl, Milford, OH 45150"
type input "1093 Broadview Pl, Milford, OH 45150"
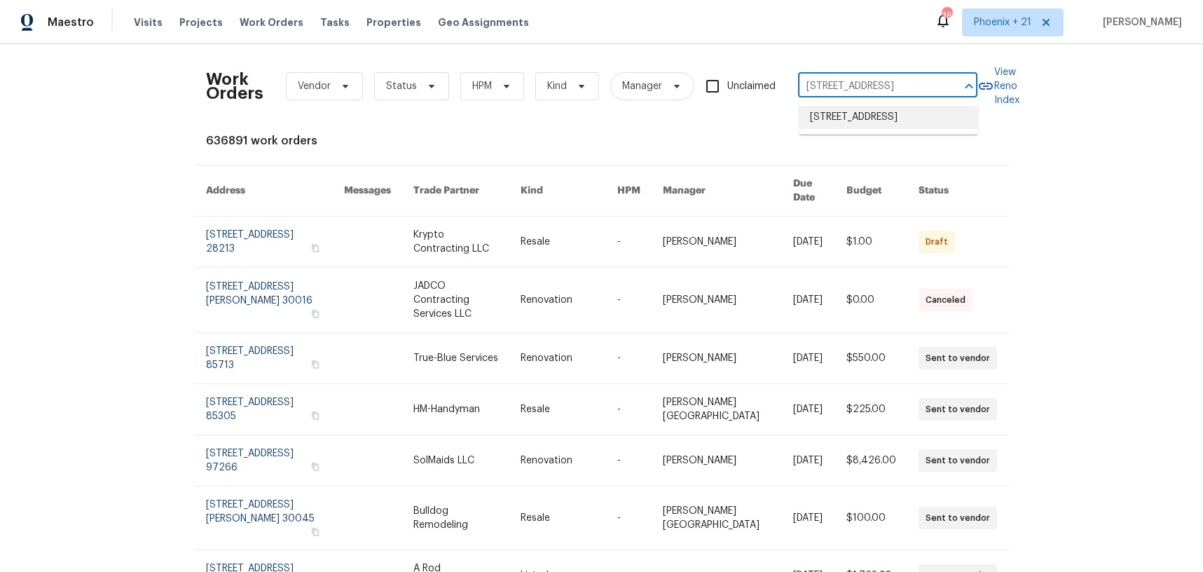
click at [882, 116] on li "1093 Broadview Pl, Milford, OH 45150" at bounding box center [888, 117] width 179 height 23
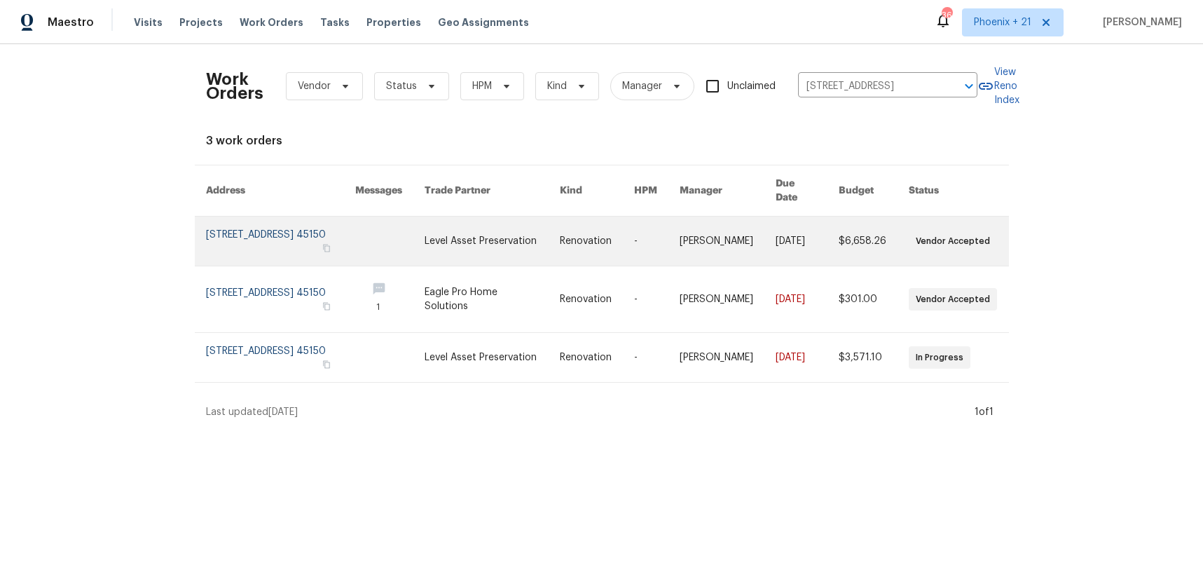
click at [425, 227] on link at bounding box center [389, 241] width 69 height 49
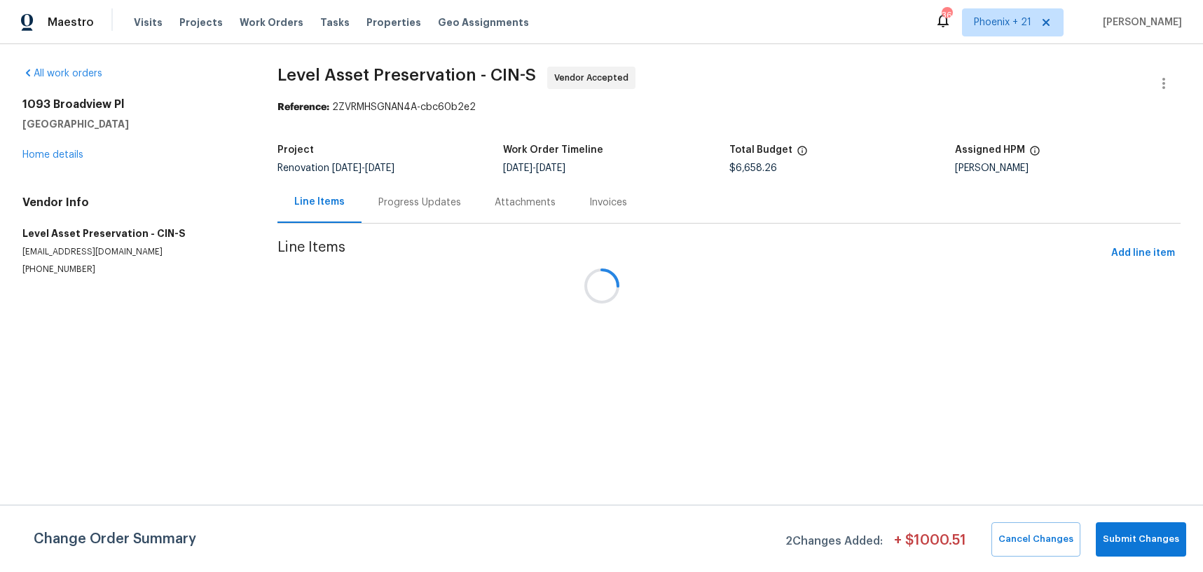
click at [61, 160] on div at bounding box center [601, 286] width 1203 height 572
click at [60, 157] on link "Home details" at bounding box center [52, 155] width 61 height 10
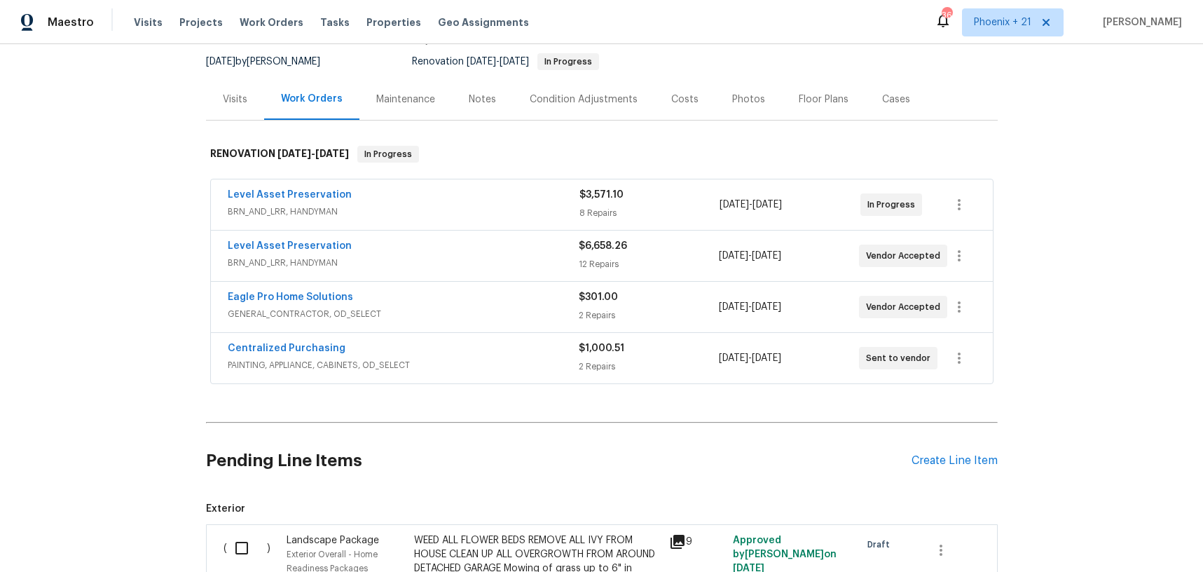
scroll to position [200, 0]
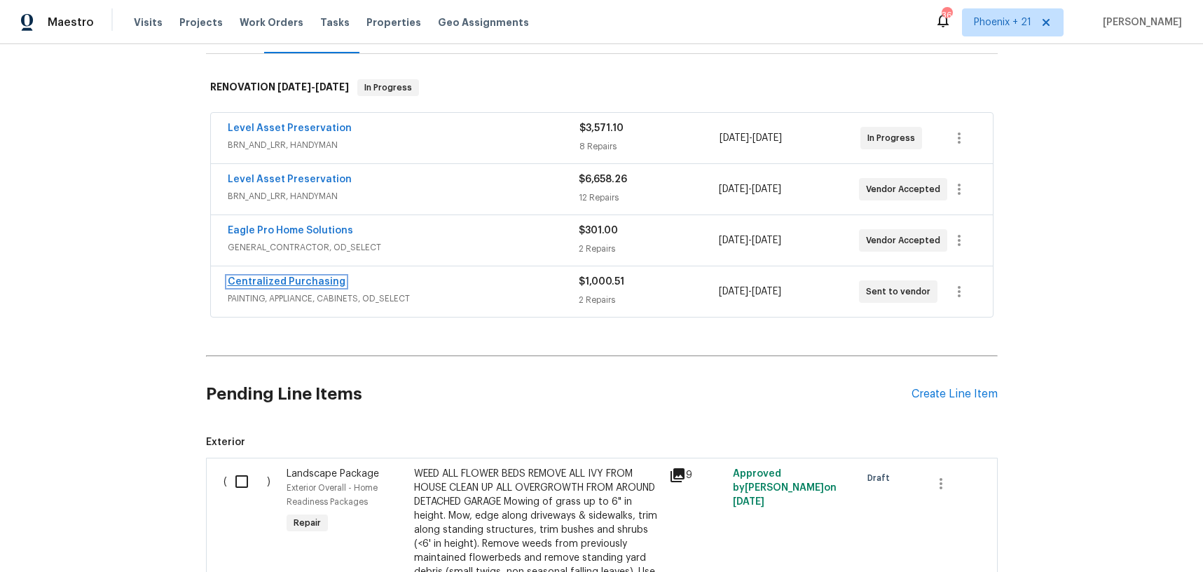
click at [285, 282] on link "Centralized Purchasing" at bounding box center [287, 282] width 118 height 10
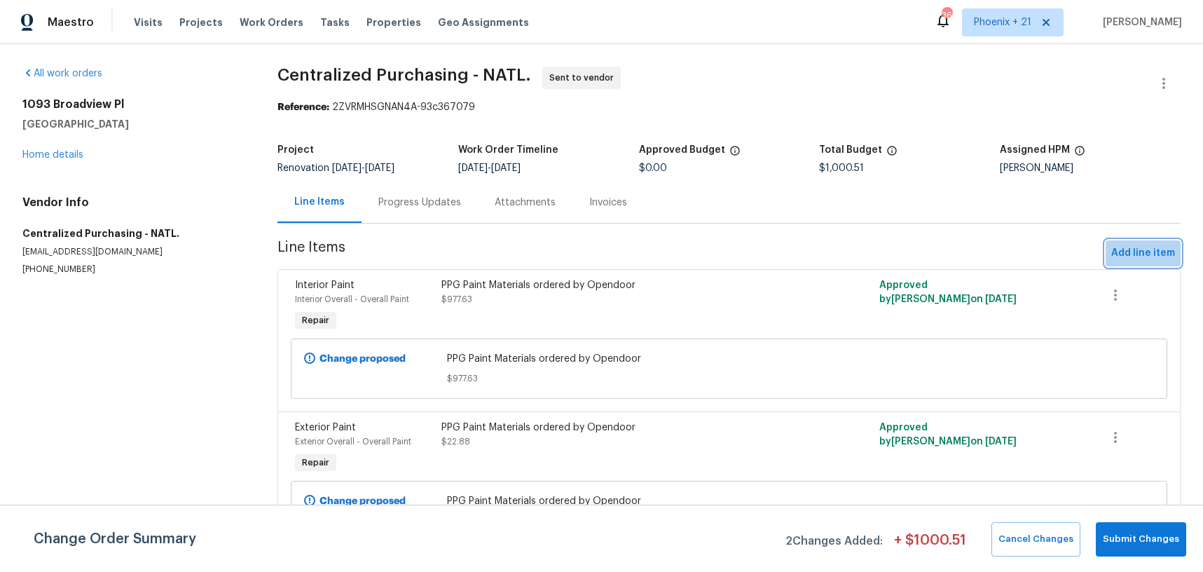
click at [1159, 249] on span "Add line item" at bounding box center [1144, 254] width 64 height 18
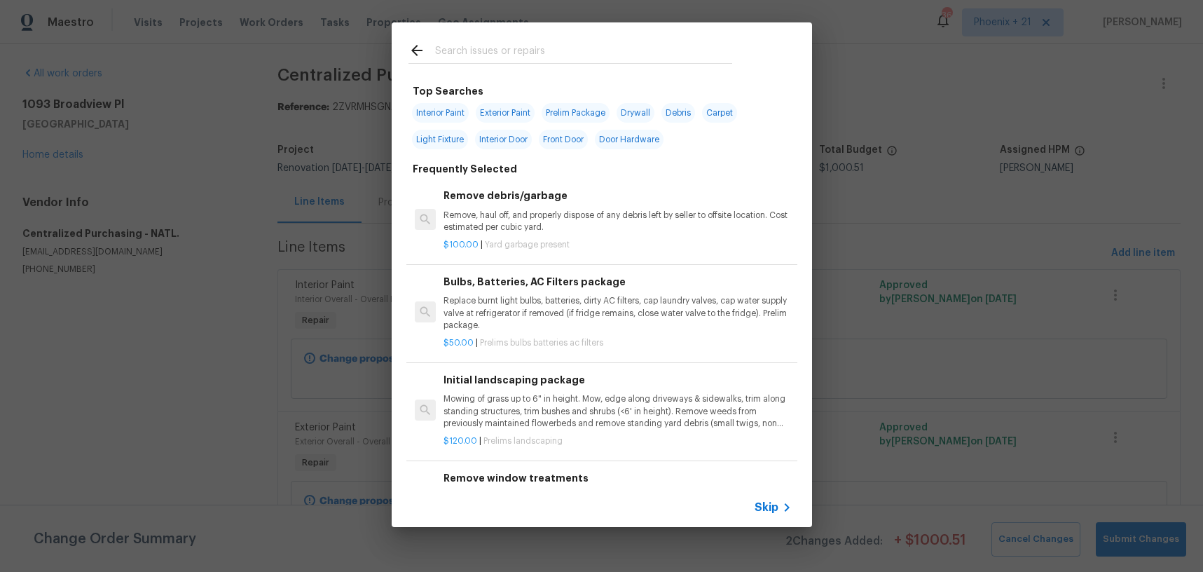
click at [633, 50] on input "text" at bounding box center [583, 52] width 297 height 21
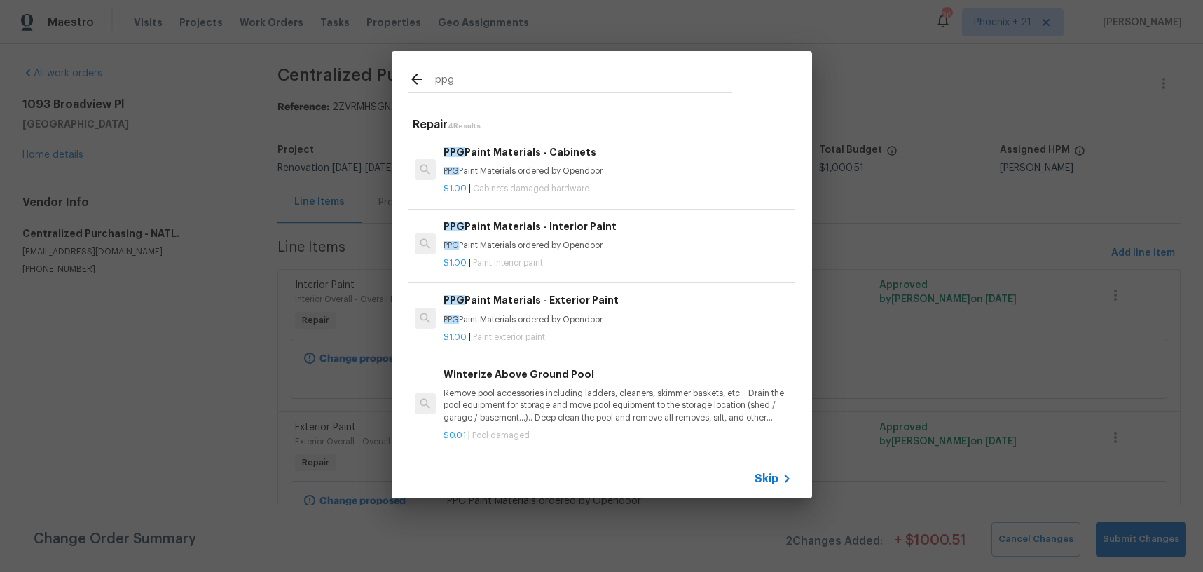
type input "ppg"
click at [667, 240] on p "PPG Paint Materials ordered by Opendoor" at bounding box center [618, 246] width 348 height 12
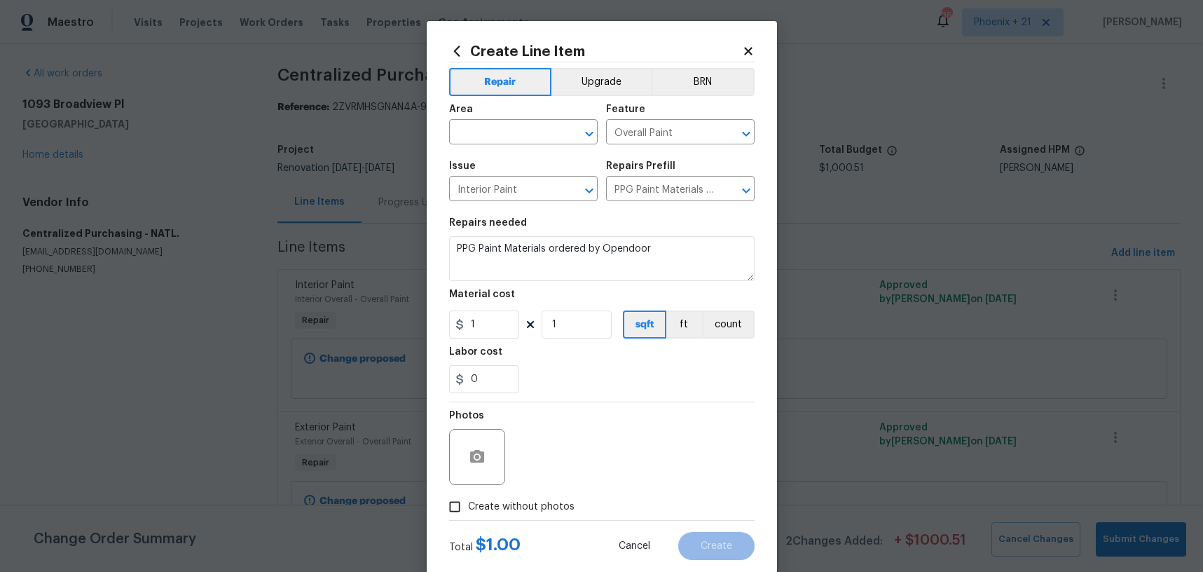
click at [732, 57] on h2 "Create Line Item" at bounding box center [595, 50] width 293 height 15
click at [753, 51] on icon at bounding box center [748, 51] width 13 height 13
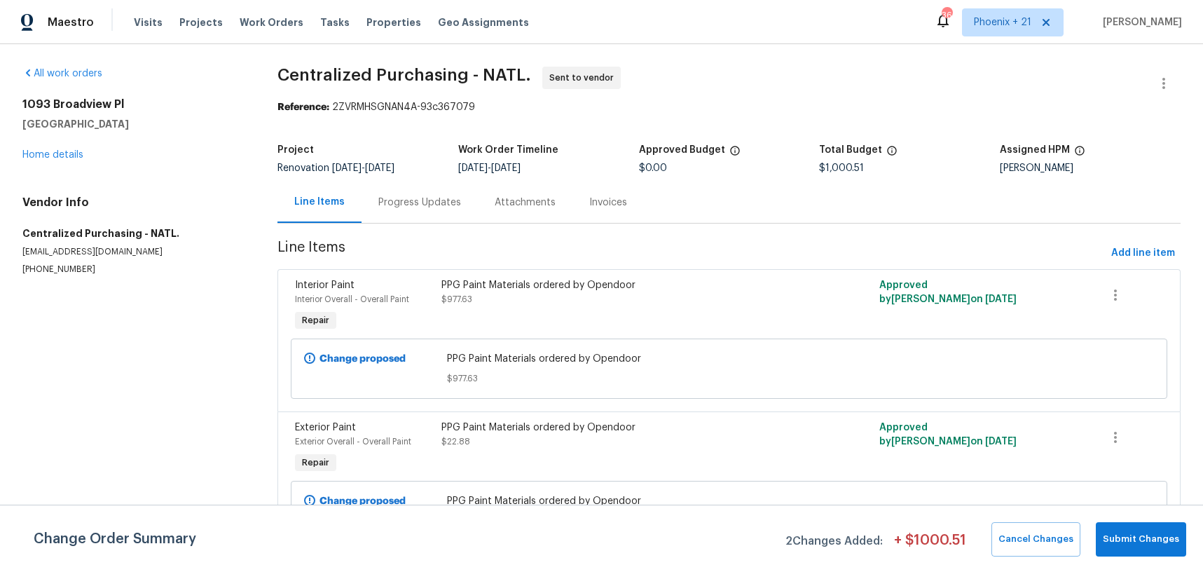
click at [1105, 245] on span "Line Items" at bounding box center [692, 253] width 828 height 26
click at [1114, 251] on span "Add line item" at bounding box center [1144, 254] width 64 height 18
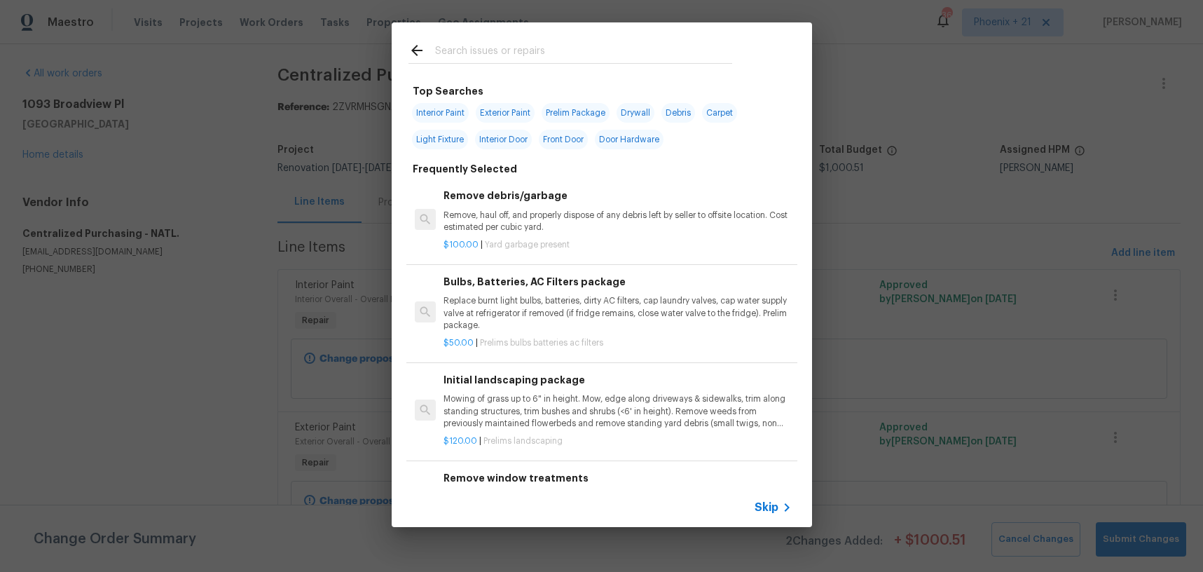
click at [501, 54] on input "text" at bounding box center [583, 52] width 297 height 21
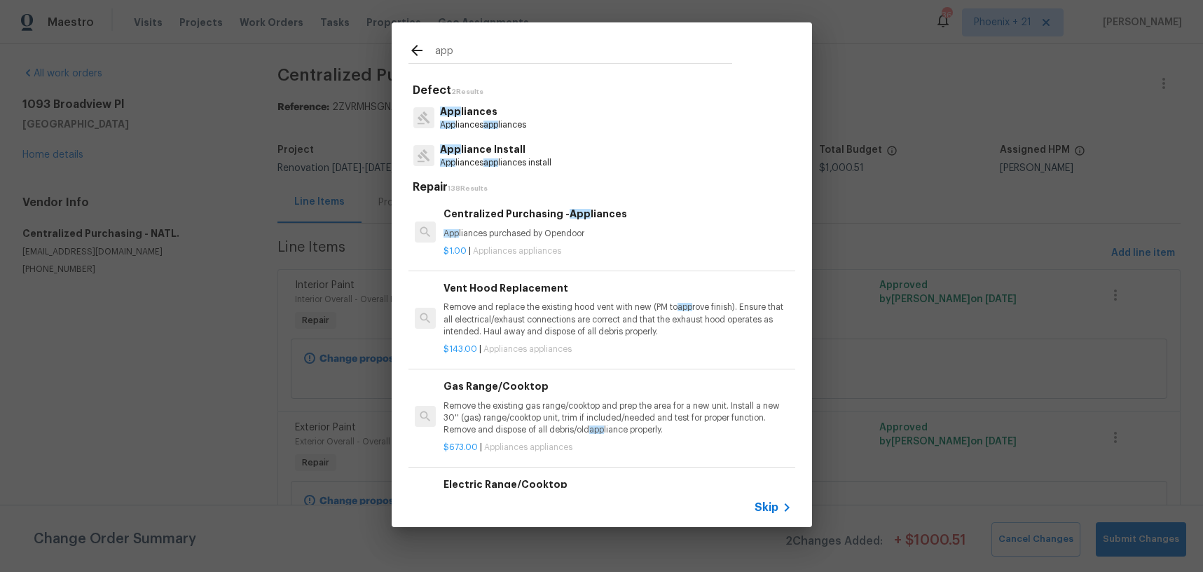
type input "app"
click at [645, 233] on p "App liances purchased by Opendoor" at bounding box center [618, 234] width 348 height 12
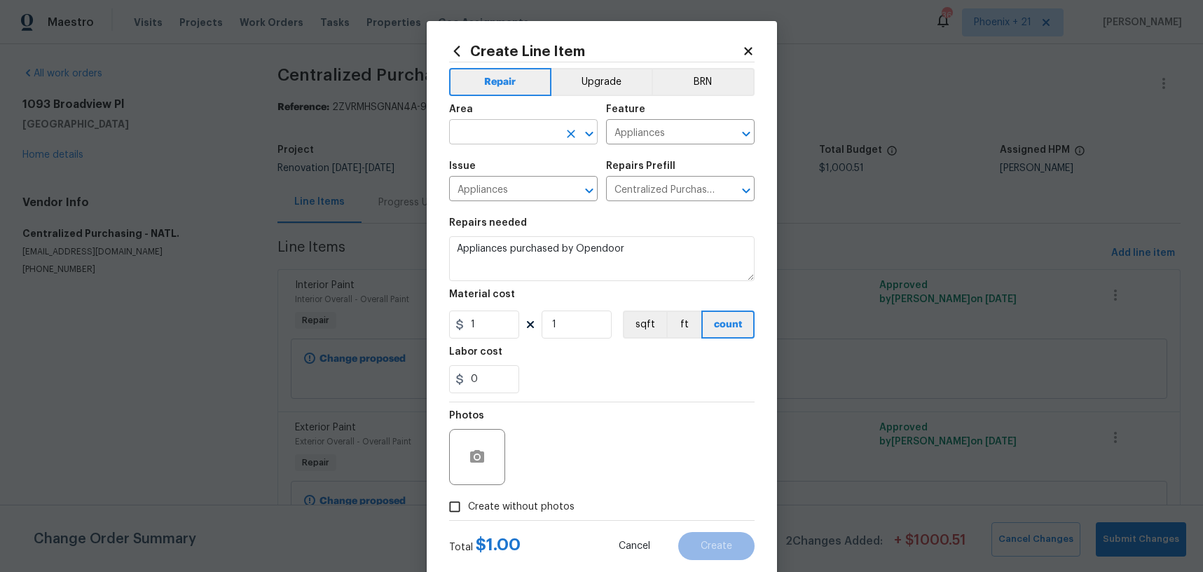
drag, startPoint x: 516, startPoint y: 116, endPoint x: 512, endPoint y: 137, distance: 21.4
click at [514, 123] on figure "Area ​" at bounding box center [523, 124] width 149 height 40
click at [512, 137] on input "text" at bounding box center [503, 134] width 109 height 22
click at [527, 169] on li "Kitchen" at bounding box center [523, 164] width 149 height 23
type input "Kitchen"
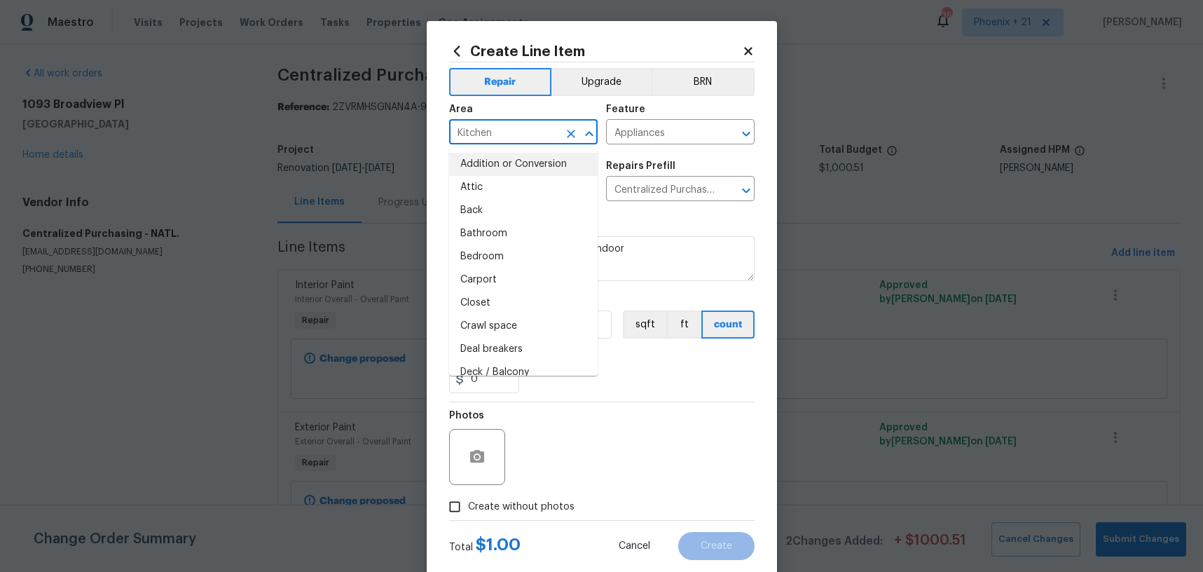
click at [624, 376] on div "0" at bounding box center [602, 379] width 306 height 28
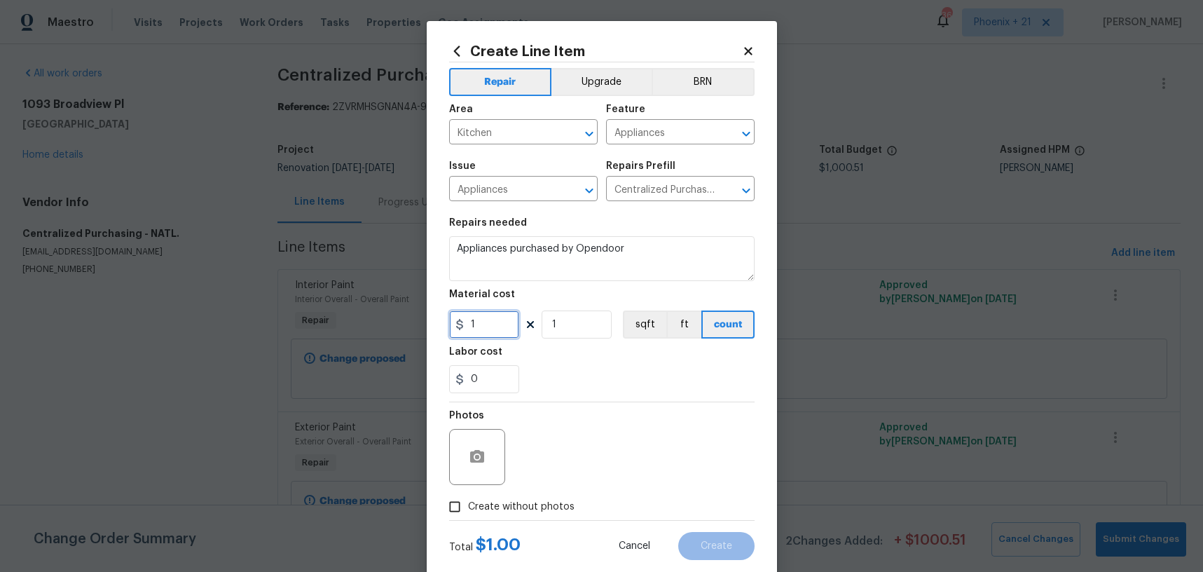
drag, startPoint x: 482, startPoint y: 324, endPoint x: 456, endPoint y: 321, distance: 26.9
click at [456, 321] on div "1" at bounding box center [484, 324] width 70 height 28
type input "438.67"
click at [543, 503] on span "Create without photos" at bounding box center [521, 507] width 107 height 15
click at [468, 503] on input "Create without photos" at bounding box center [455, 506] width 27 height 27
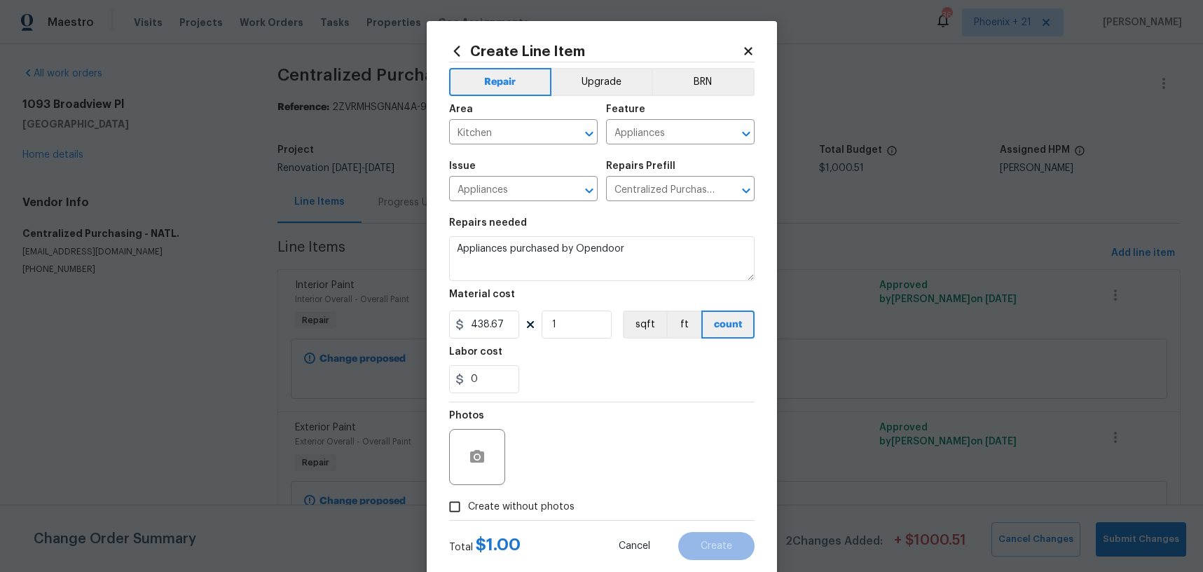
checkbox input "true"
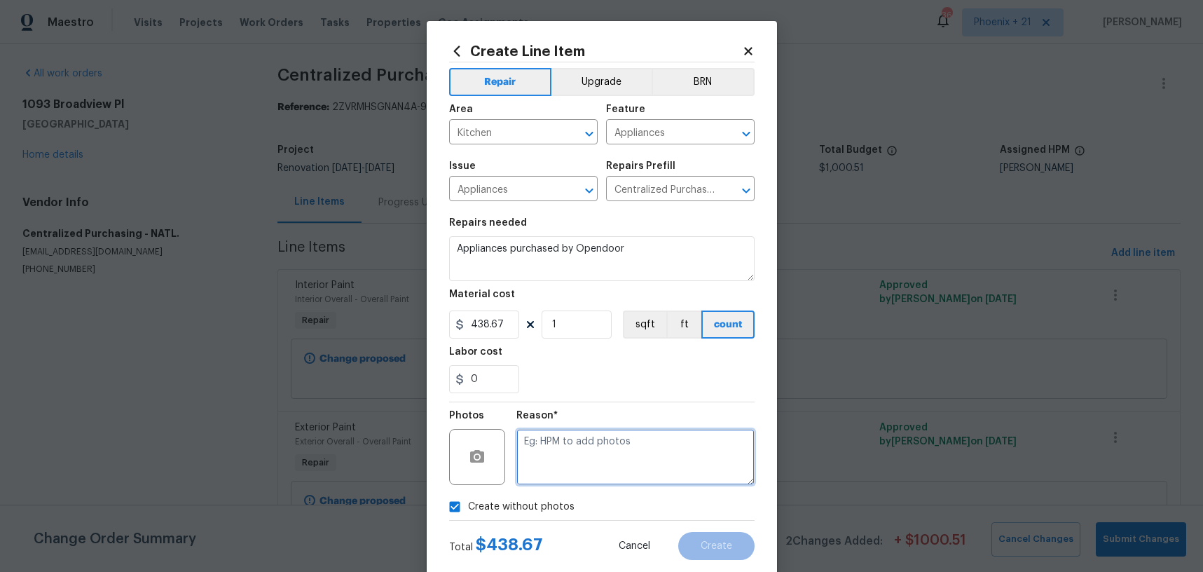
click at [561, 472] on textarea at bounding box center [636, 457] width 238 height 56
type textarea "NA"
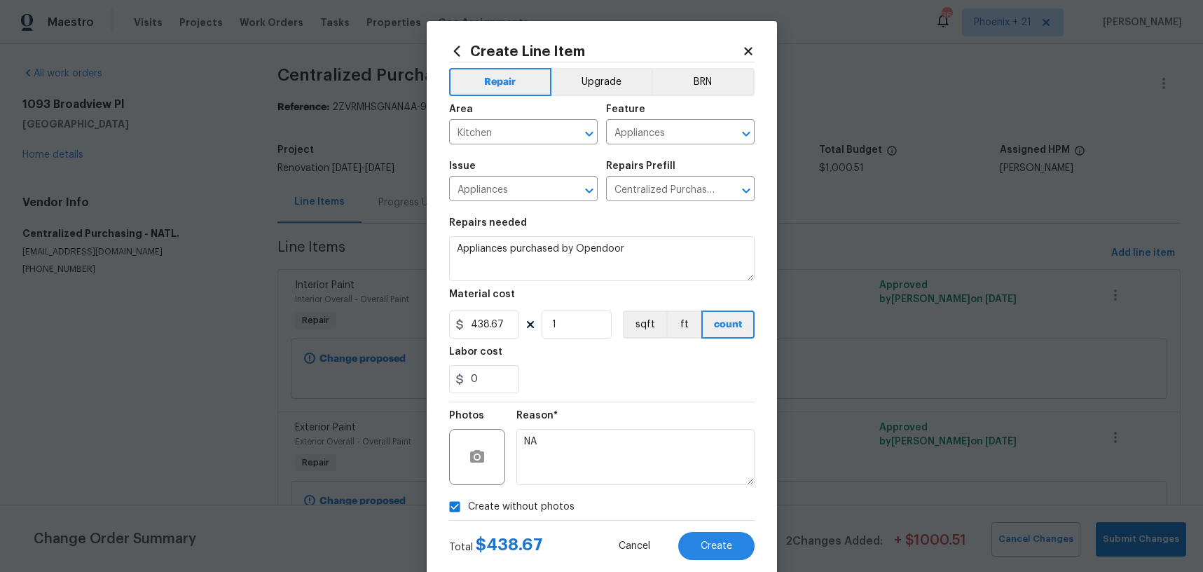
click at [622, 421] on div "Reason*" at bounding box center [636, 420] width 238 height 18
click at [720, 534] on button "Create" at bounding box center [716, 546] width 76 height 28
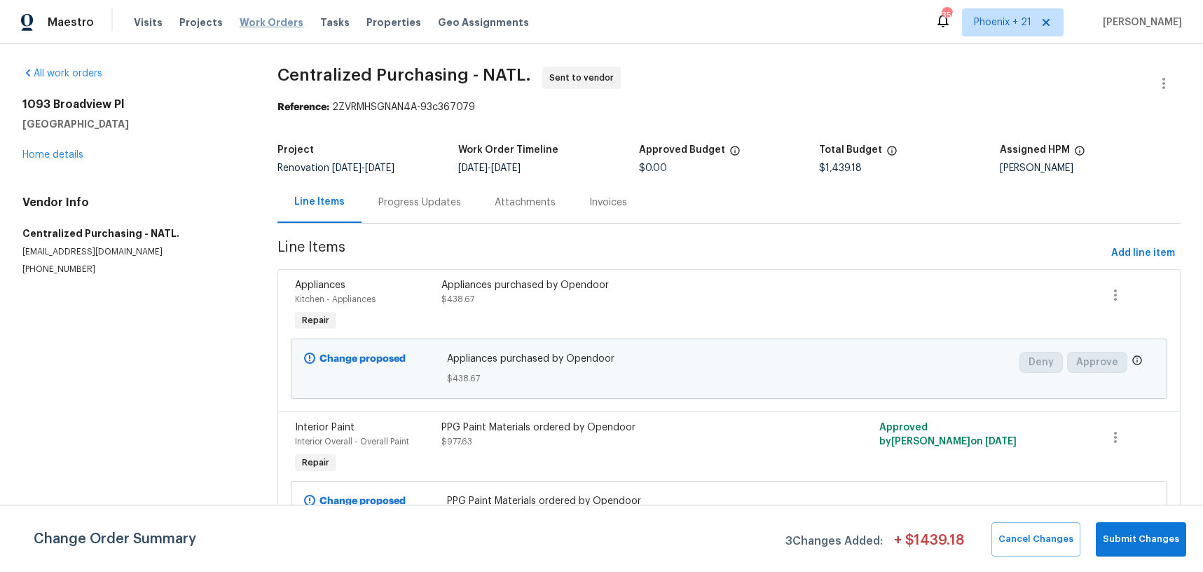
click at [245, 18] on span "Work Orders" at bounding box center [272, 22] width 64 height 14
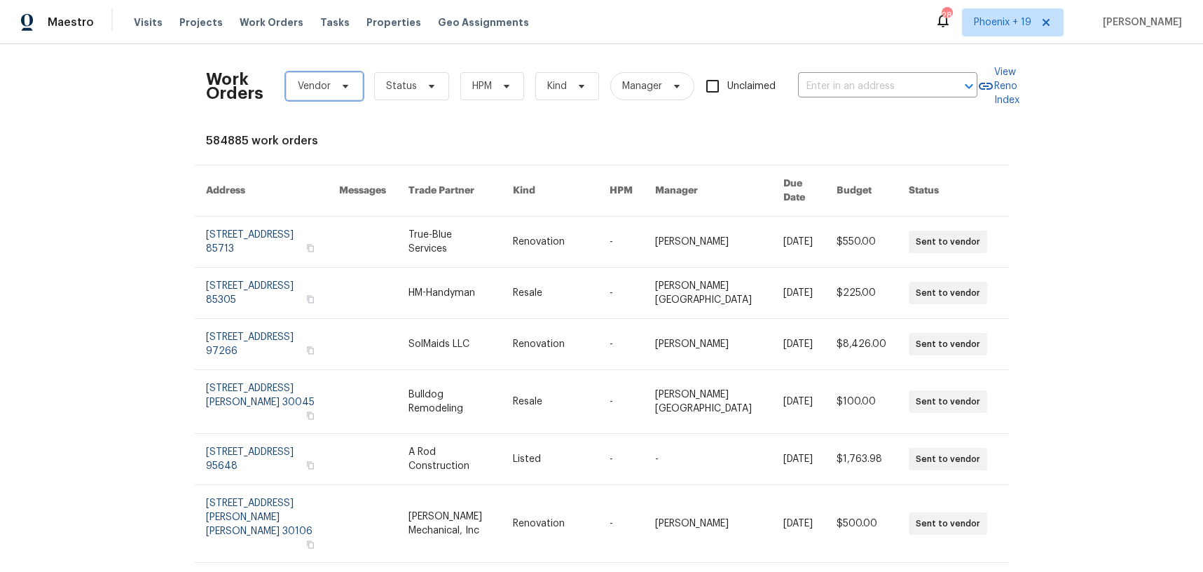
click at [331, 81] on span "Vendor" at bounding box center [324, 86] width 77 height 28
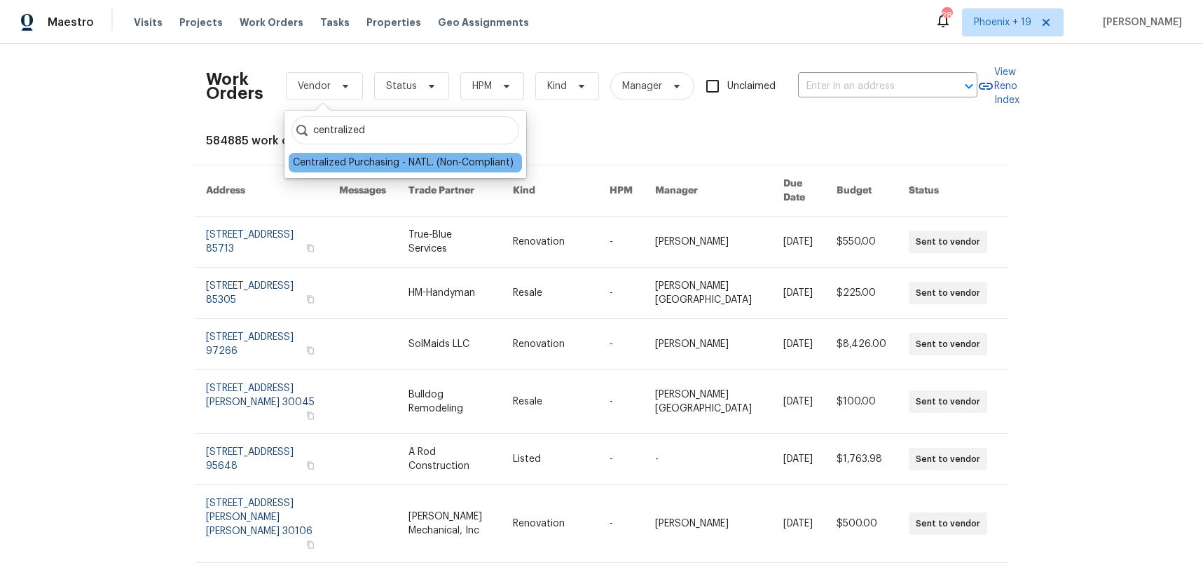
type input "centralized"
click at [350, 158] on div "Centralized Purchasing - NATL. (Non-Compliant)" at bounding box center [403, 163] width 221 height 14
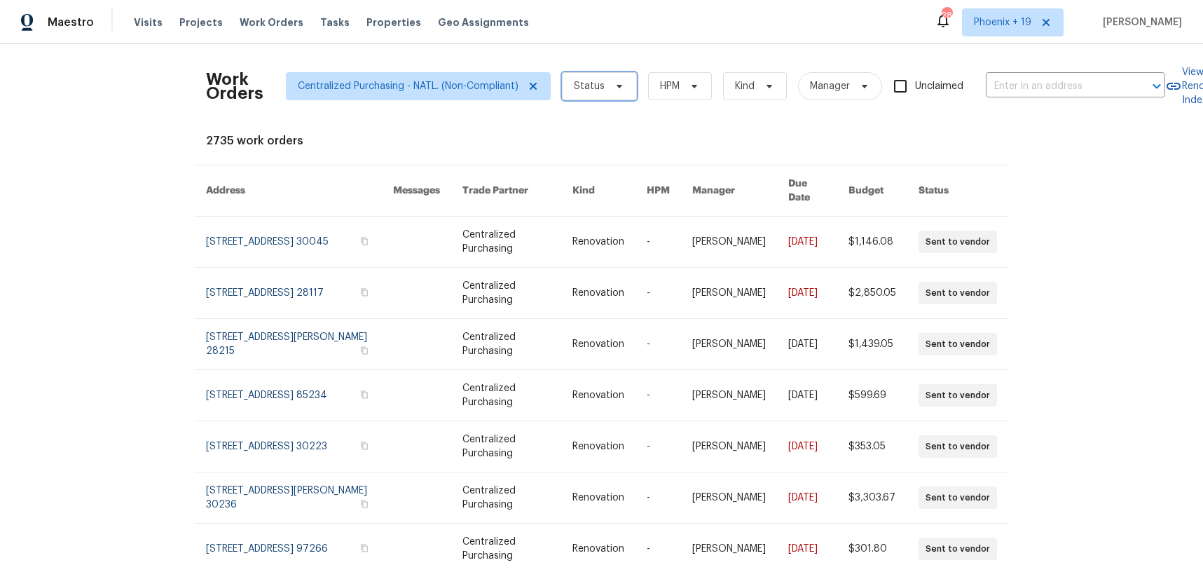
click at [575, 90] on span "Status" at bounding box center [589, 86] width 31 height 14
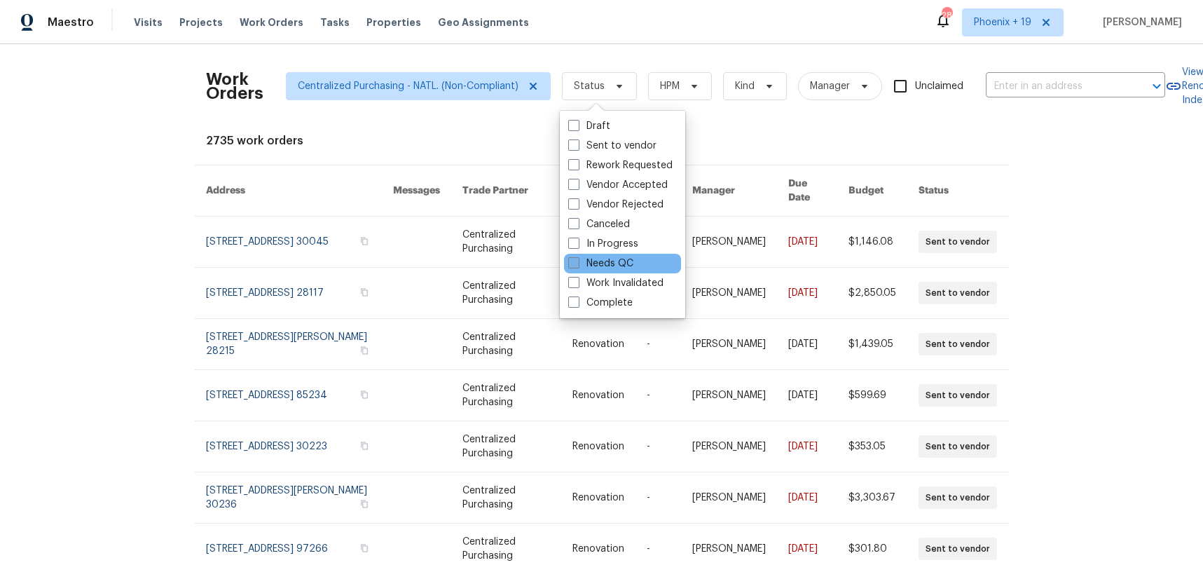
click at [570, 266] on span at bounding box center [573, 262] width 11 height 11
click at [570, 266] on input "Needs QC" at bounding box center [572, 261] width 9 height 9
checkbox input "true"
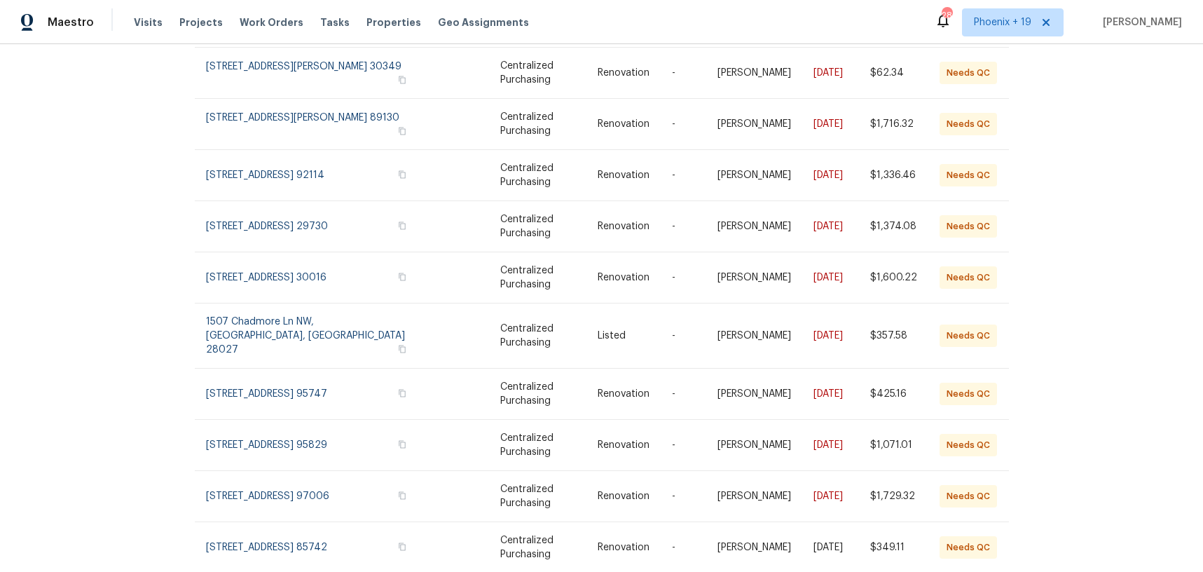
scroll to position [190, 0]
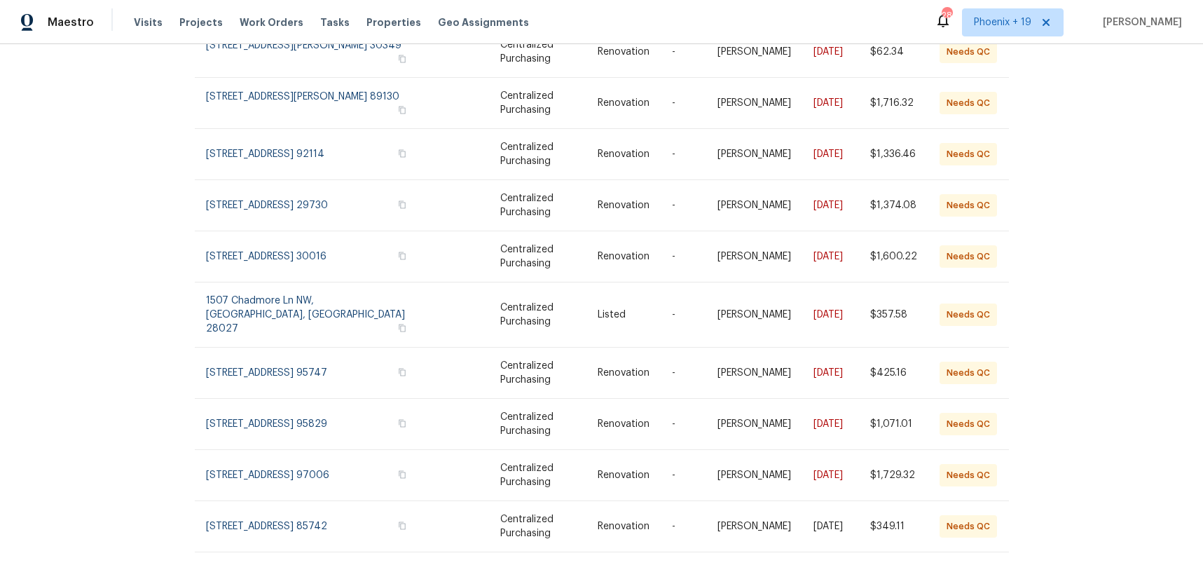
click at [994, 571] on icon at bounding box center [994, 581] width 7 height 11
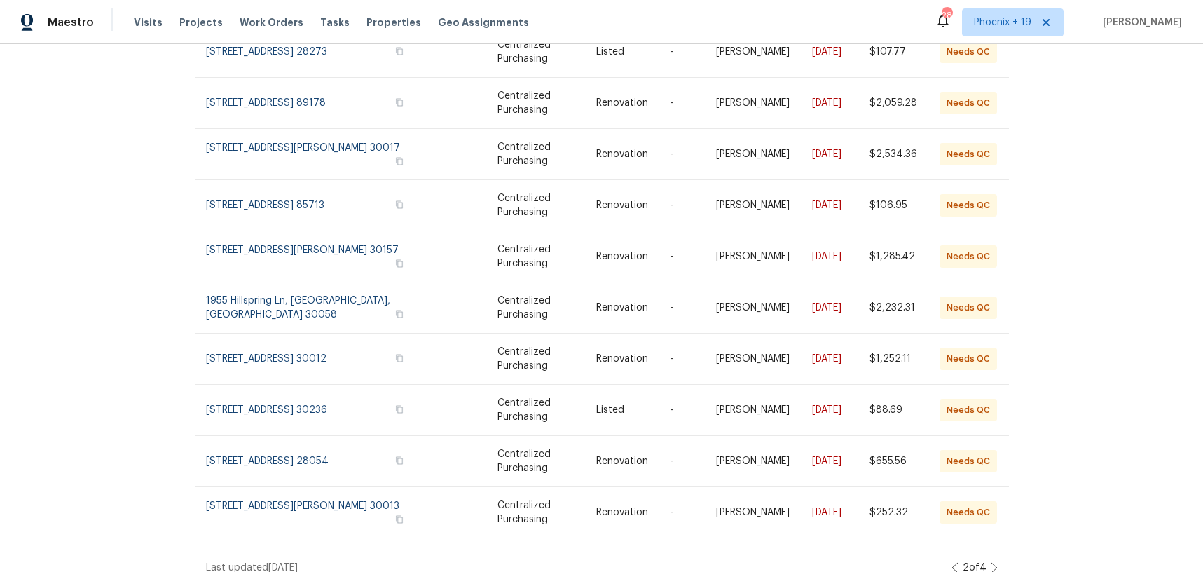
click at [992, 561] on div "2 of 4" at bounding box center [975, 568] width 46 height 14
click at [993, 562] on icon at bounding box center [994, 567] width 7 height 11
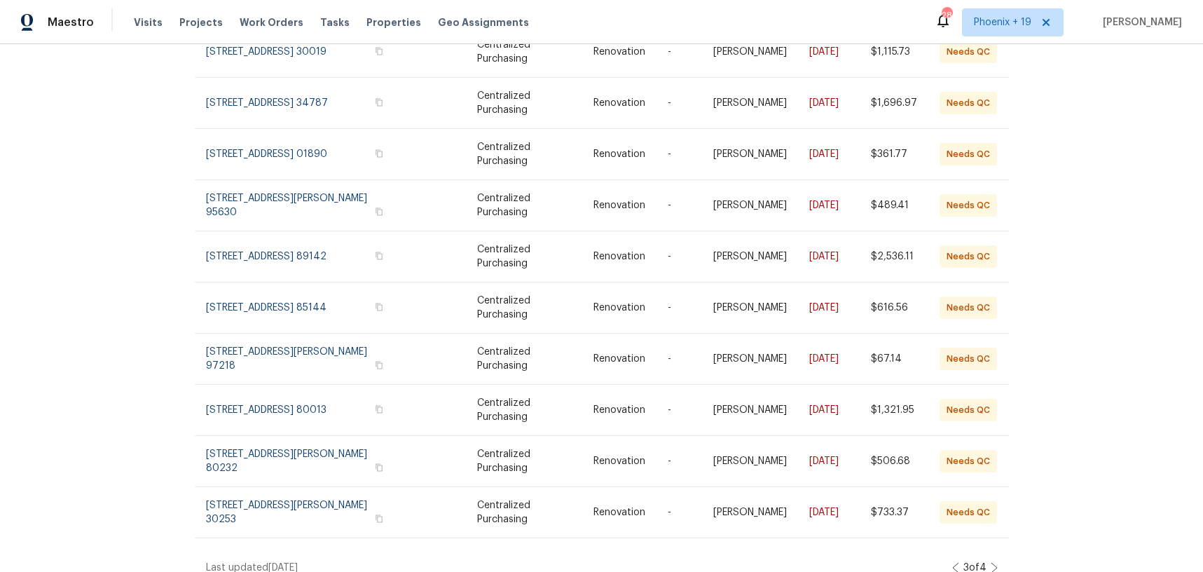
click at [997, 562] on icon at bounding box center [994, 567] width 7 height 11
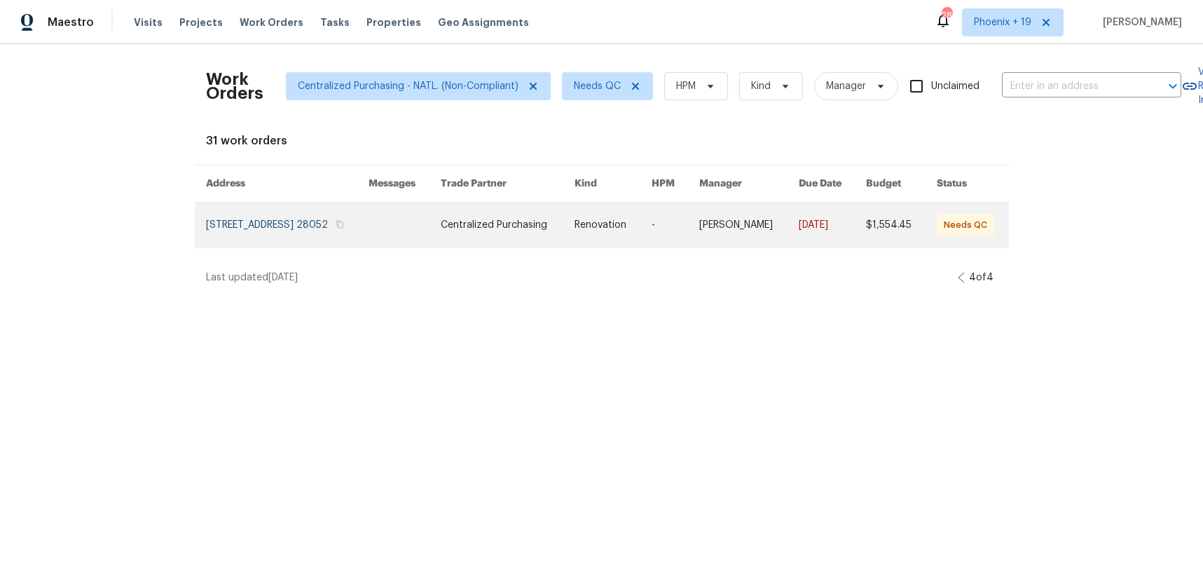
click at [295, 227] on link at bounding box center [287, 225] width 163 height 45
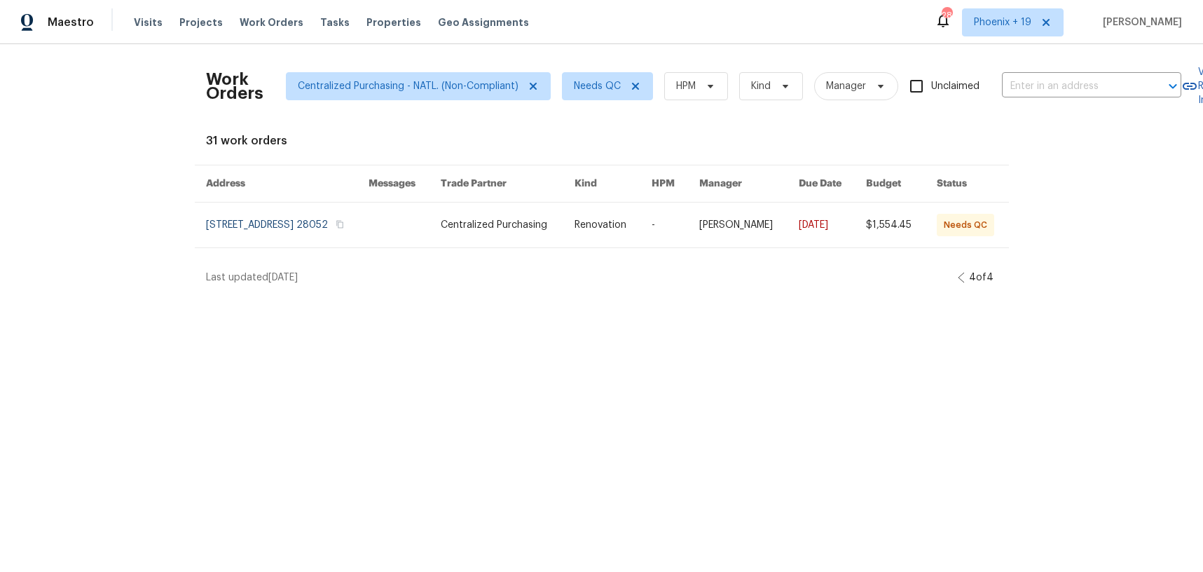
click at [959, 283] on icon at bounding box center [961, 277] width 7 height 11
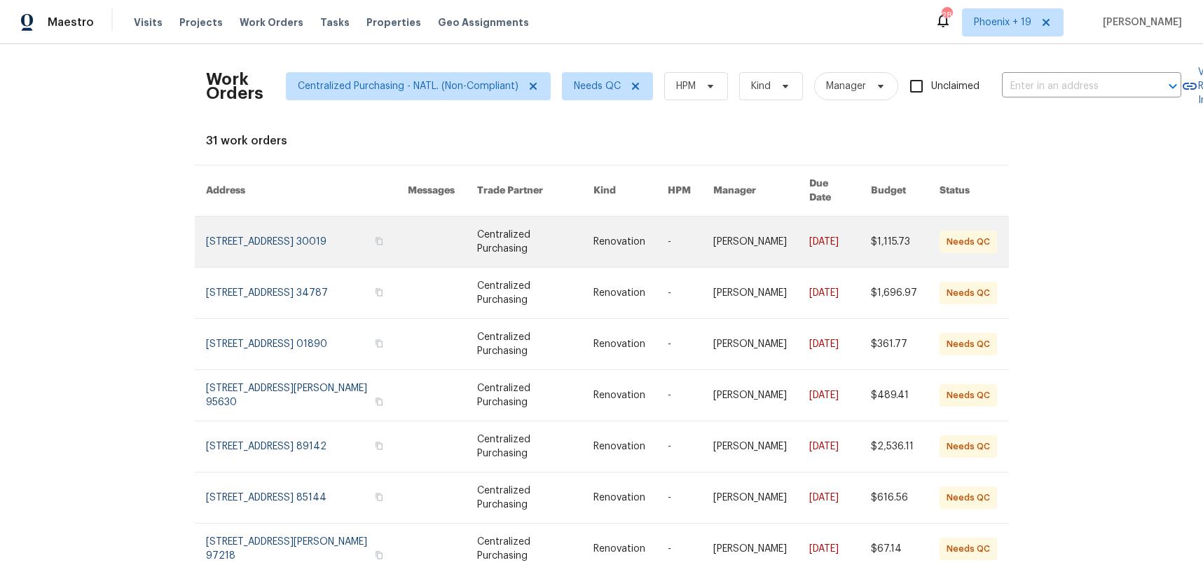
click at [474, 239] on link at bounding box center [442, 242] width 69 height 50
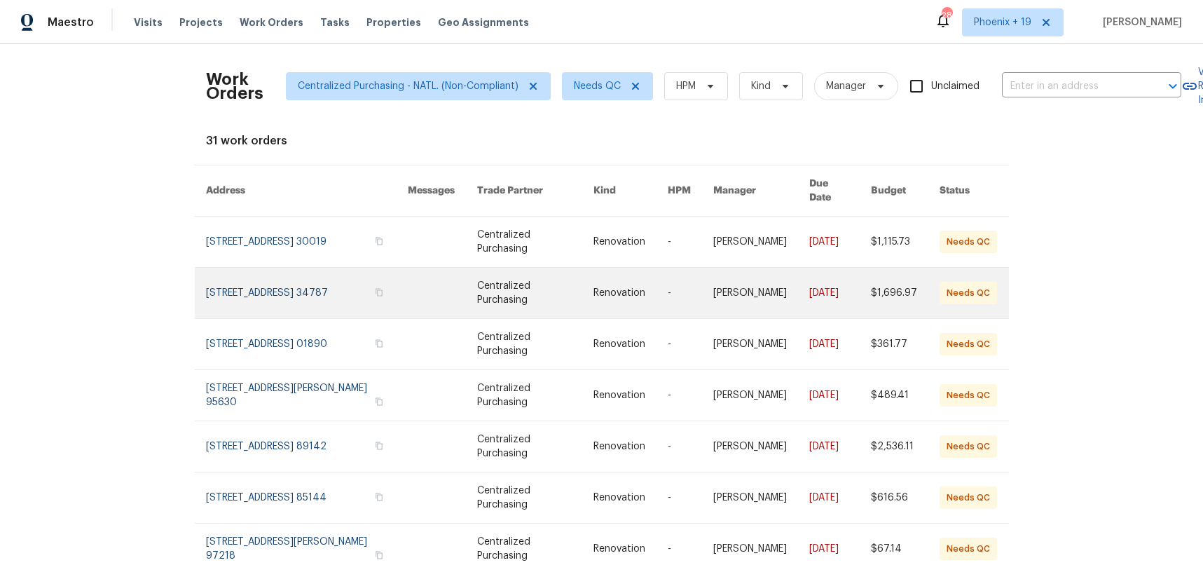
click at [480, 277] on td "Centralized Purchasing" at bounding box center [524, 293] width 116 height 51
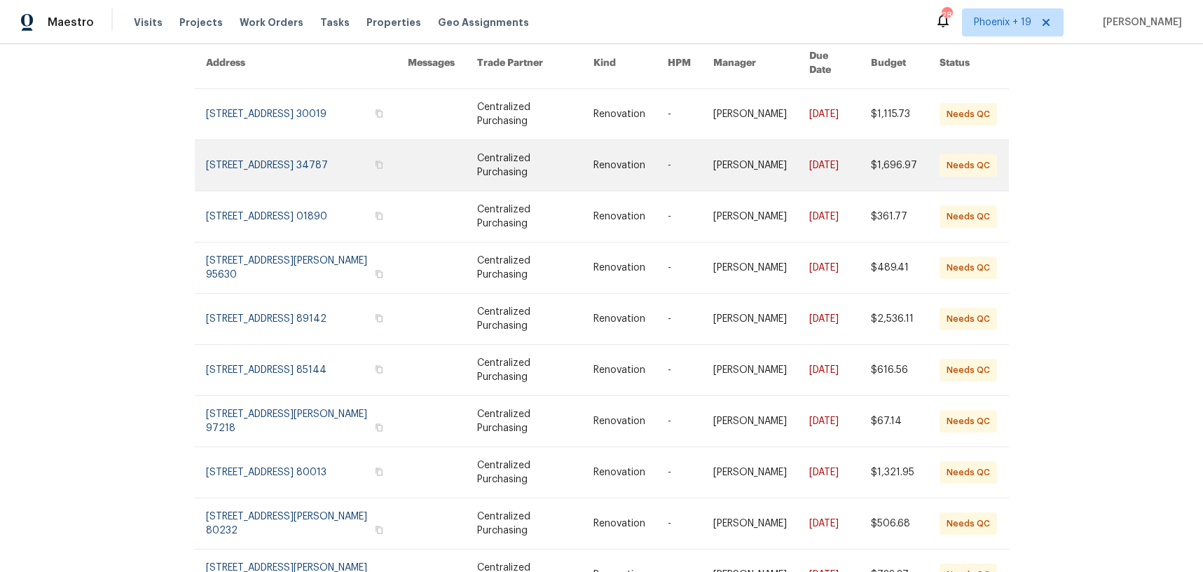
scroll to position [139, 0]
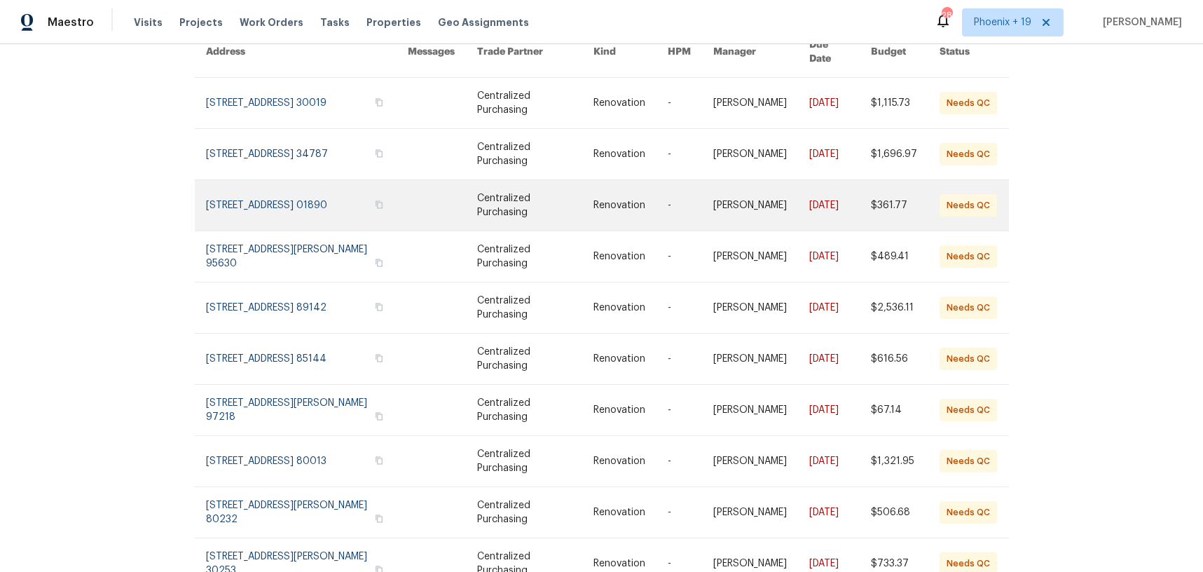
click at [485, 201] on td "Centralized Purchasing" at bounding box center [524, 205] width 116 height 51
click at [455, 183] on link at bounding box center [442, 205] width 69 height 50
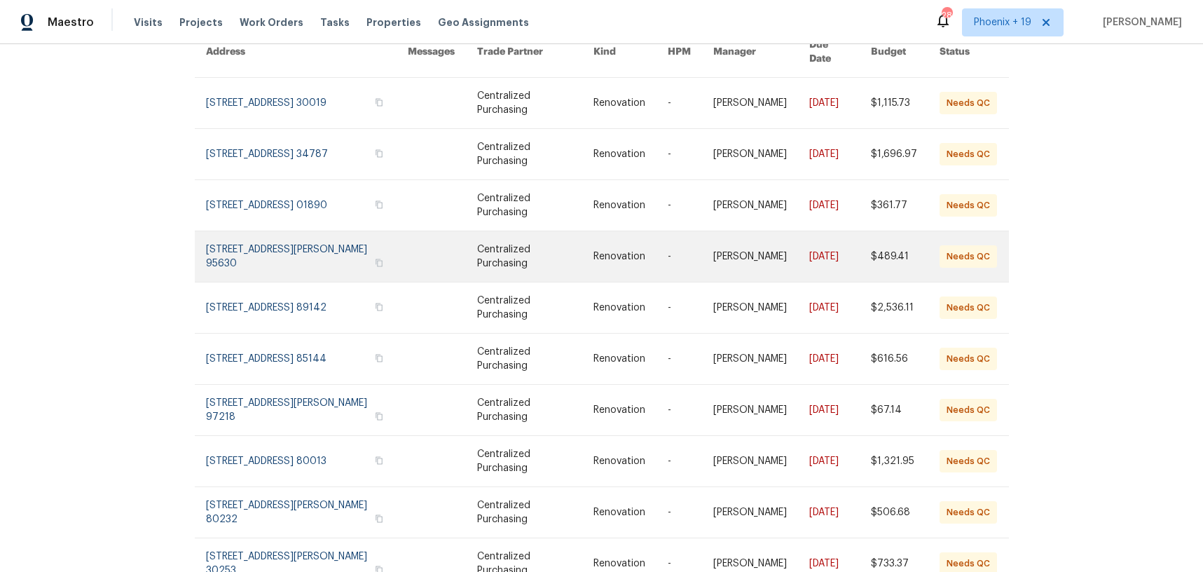
click at [481, 235] on td "Centralized Purchasing" at bounding box center [524, 256] width 116 height 51
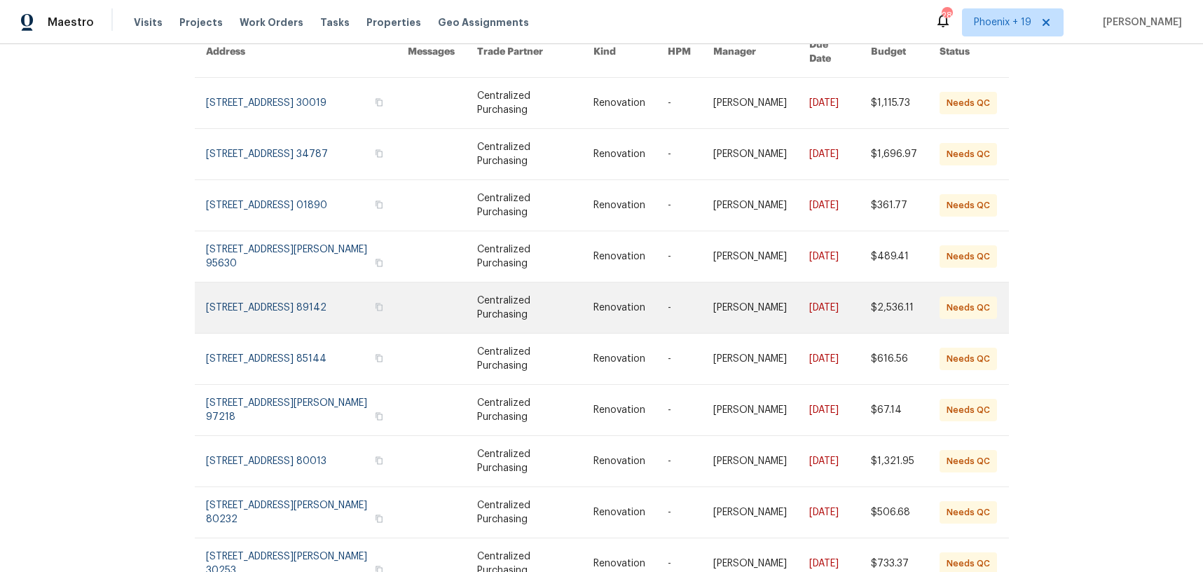
click at [472, 292] on link at bounding box center [442, 307] width 69 height 50
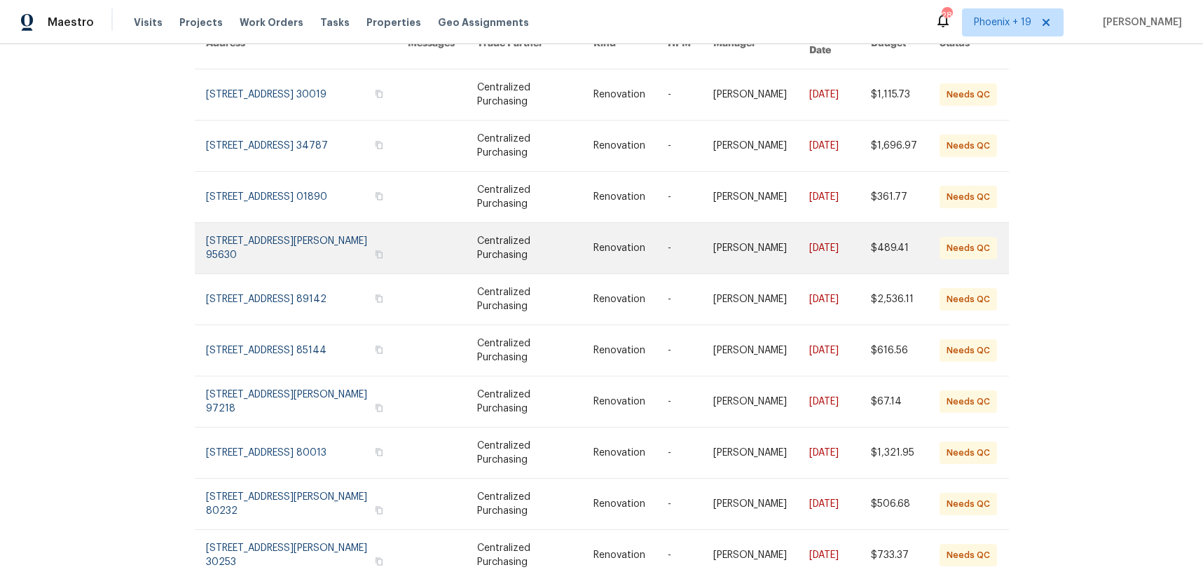
scroll to position [140, 0]
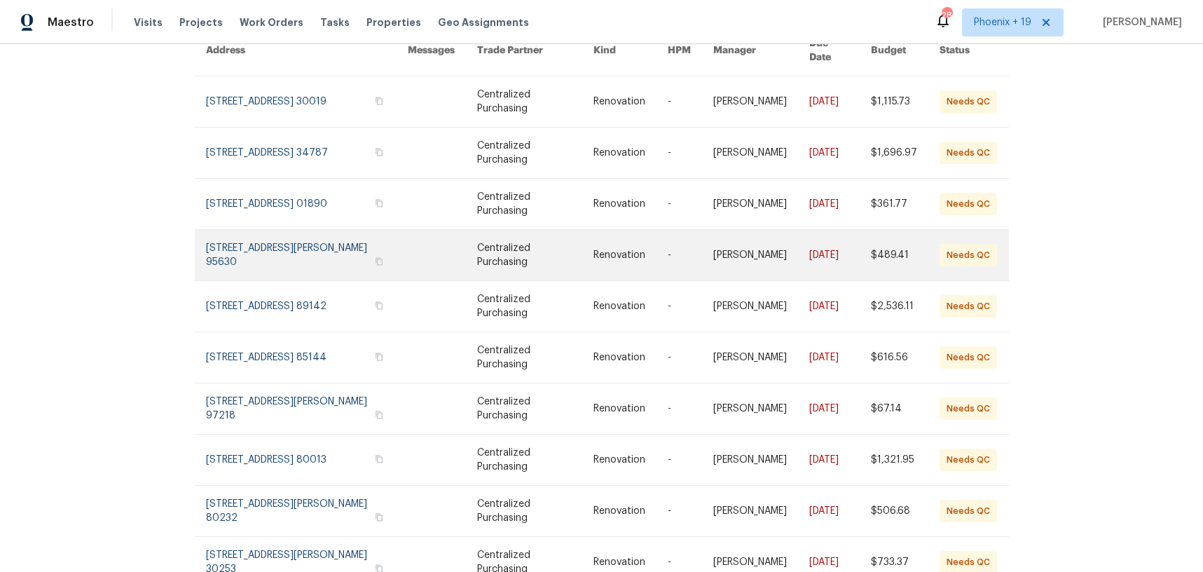
click at [474, 246] on link at bounding box center [442, 255] width 69 height 50
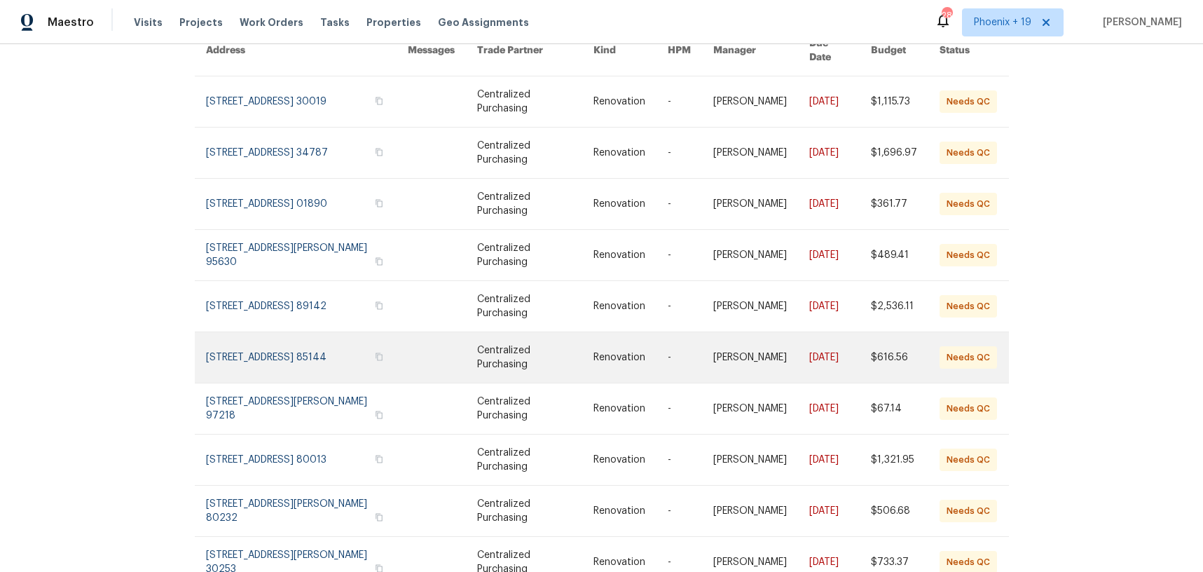
click at [493, 332] on link at bounding box center [535, 357] width 116 height 50
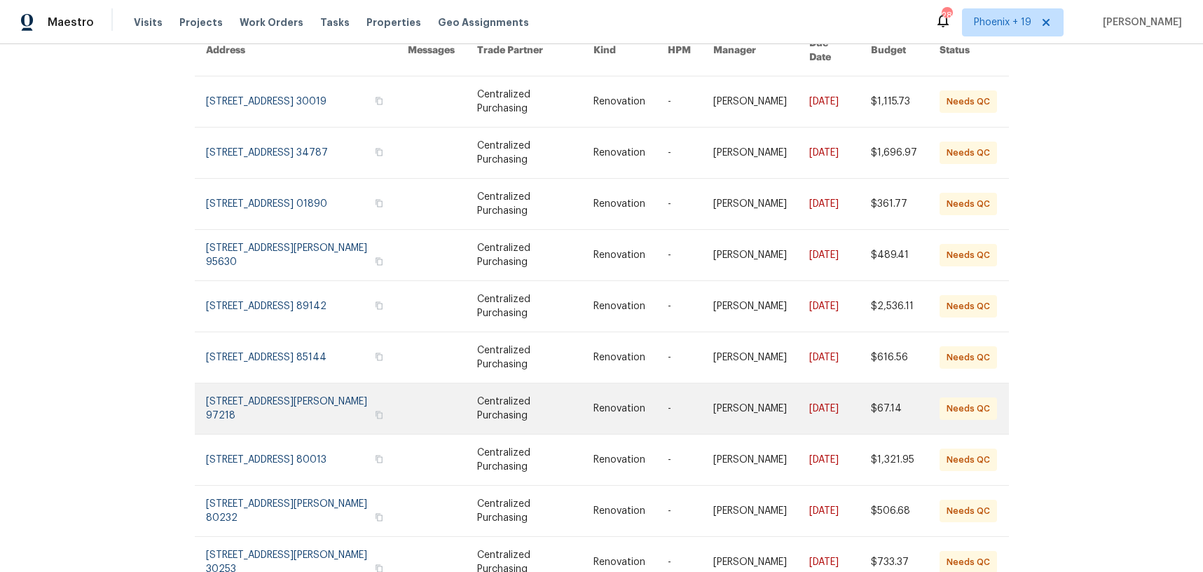
click at [507, 390] on link at bounding box center [535, 408] width 116 height 50
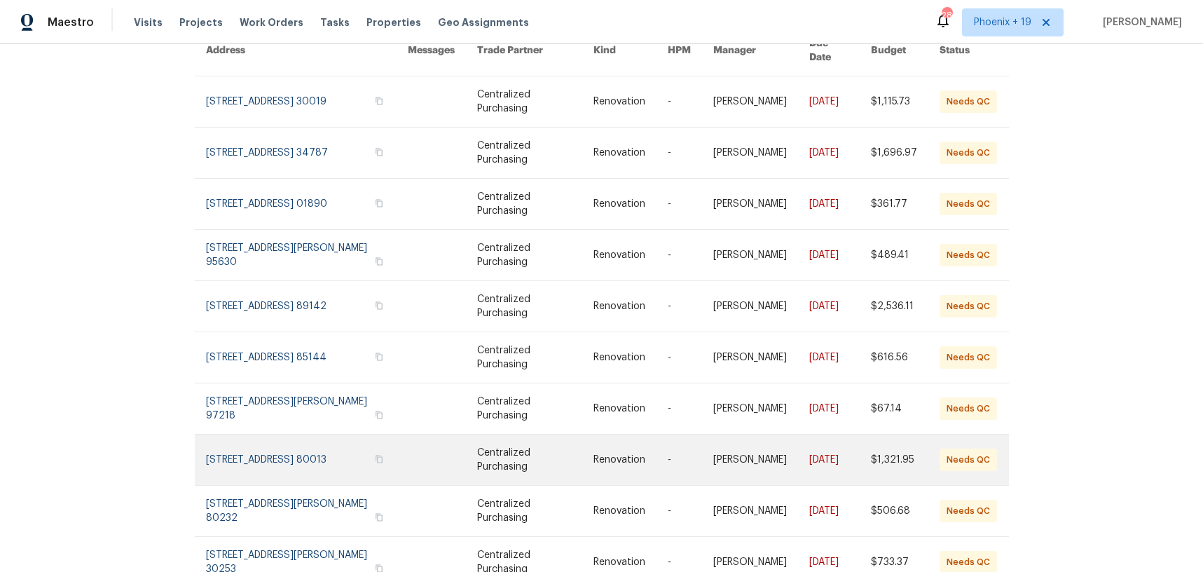
click at [520, 435] on link at bounding box center [535, 460] width 116 height 50
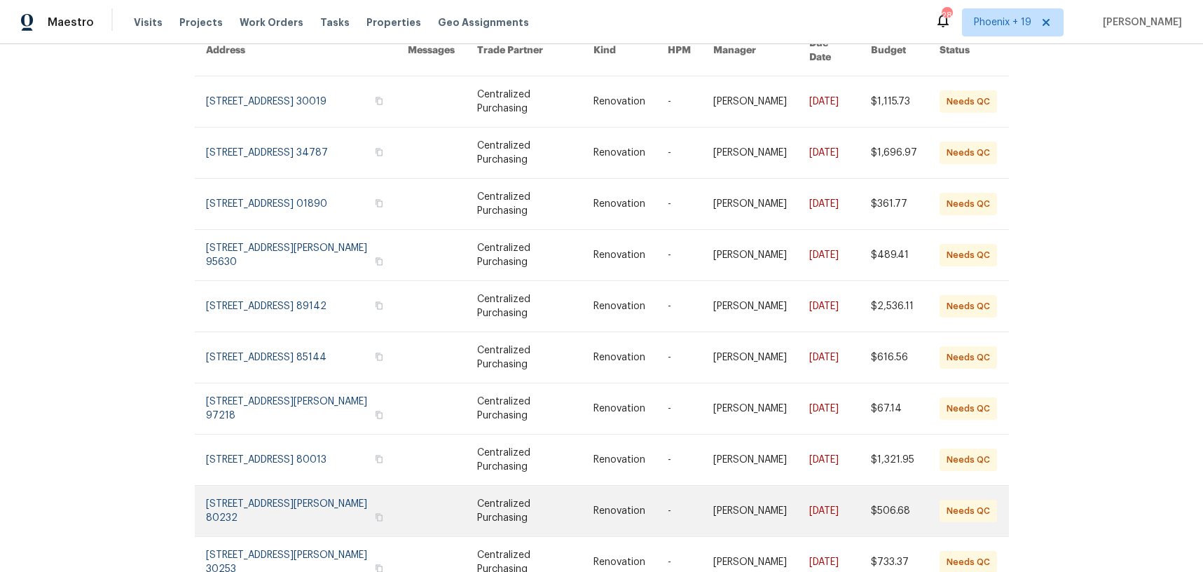
click at [538, 492] on link at bounding box center [535, 511] width 116 height 50
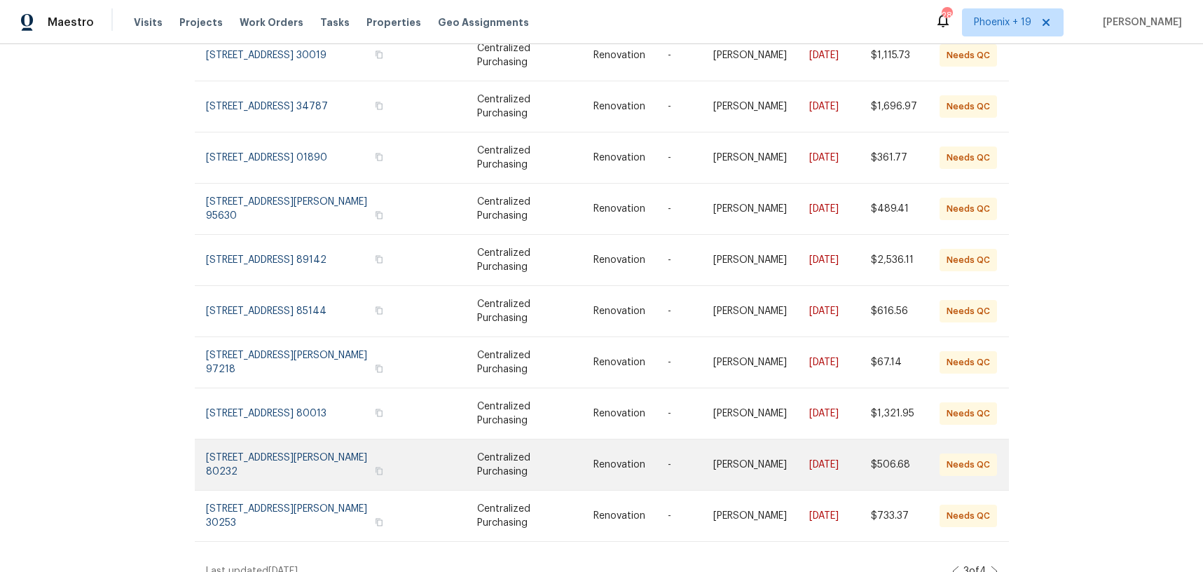
scroll to position [190, 0]
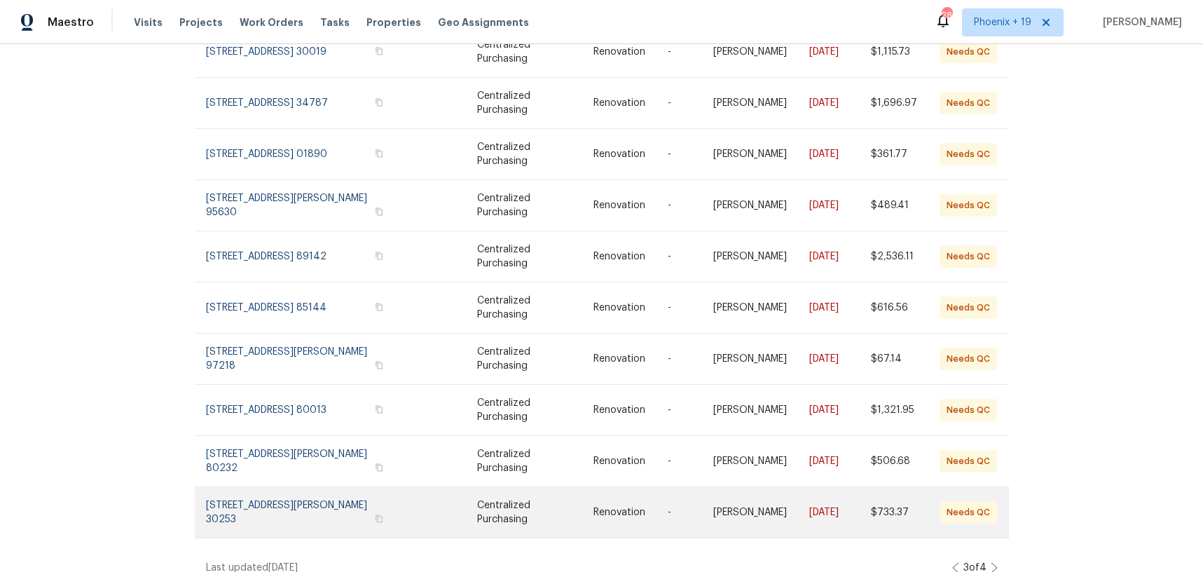
click at [538, 492] on link at bounding box center [535, 512] width 116 height 50
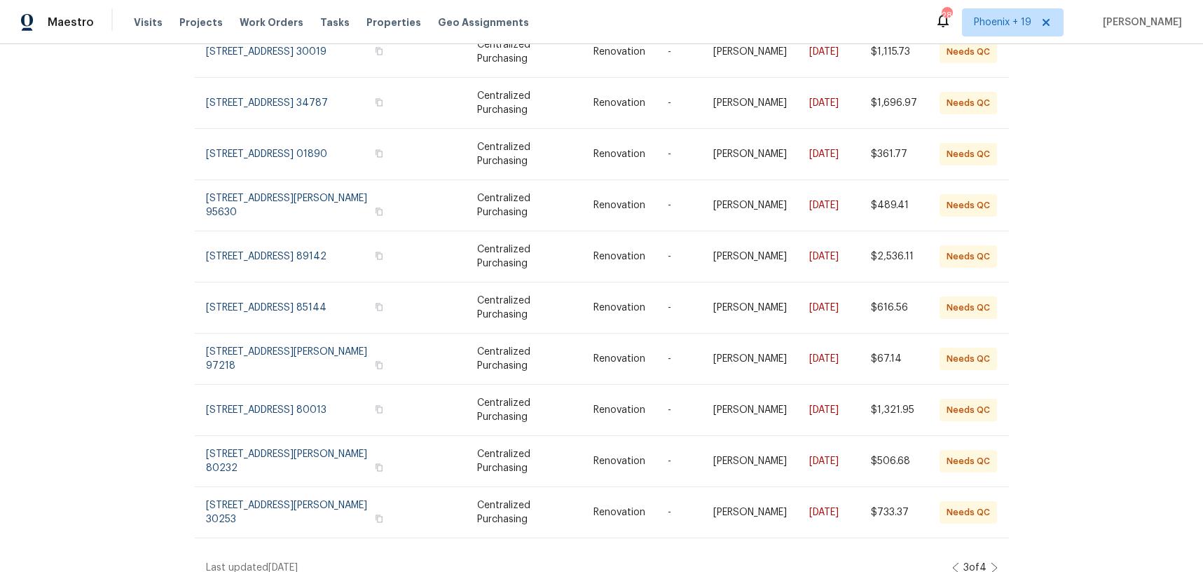
click at [953, 562] on icon at bounding box center [955, 567] width 7 height 11
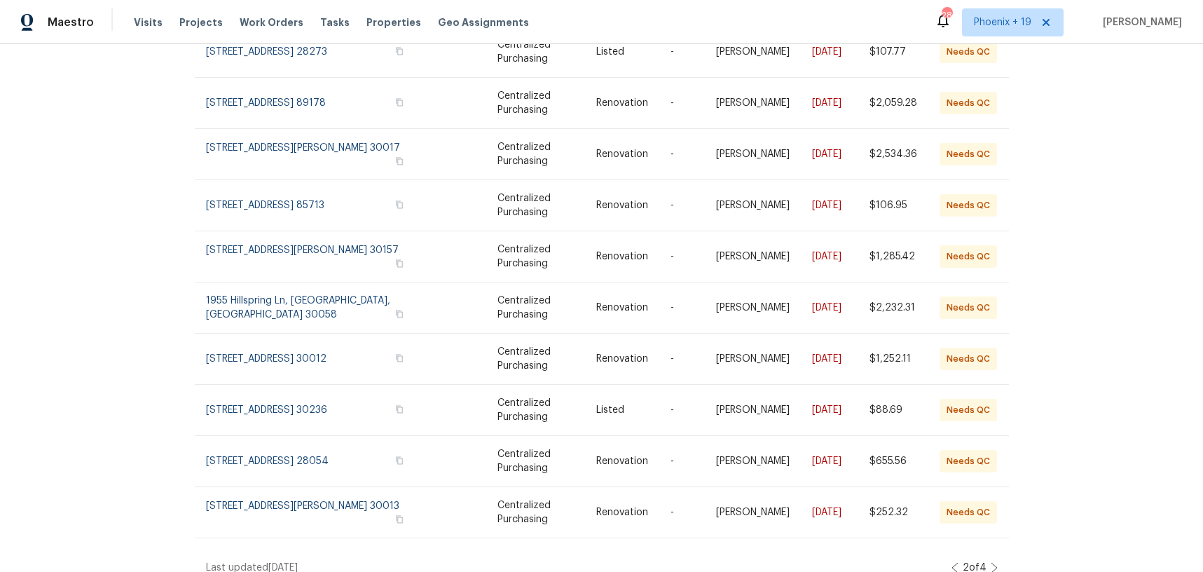
click at [955, 562] on icon at bounding box center [955, 567] width 7 height 11
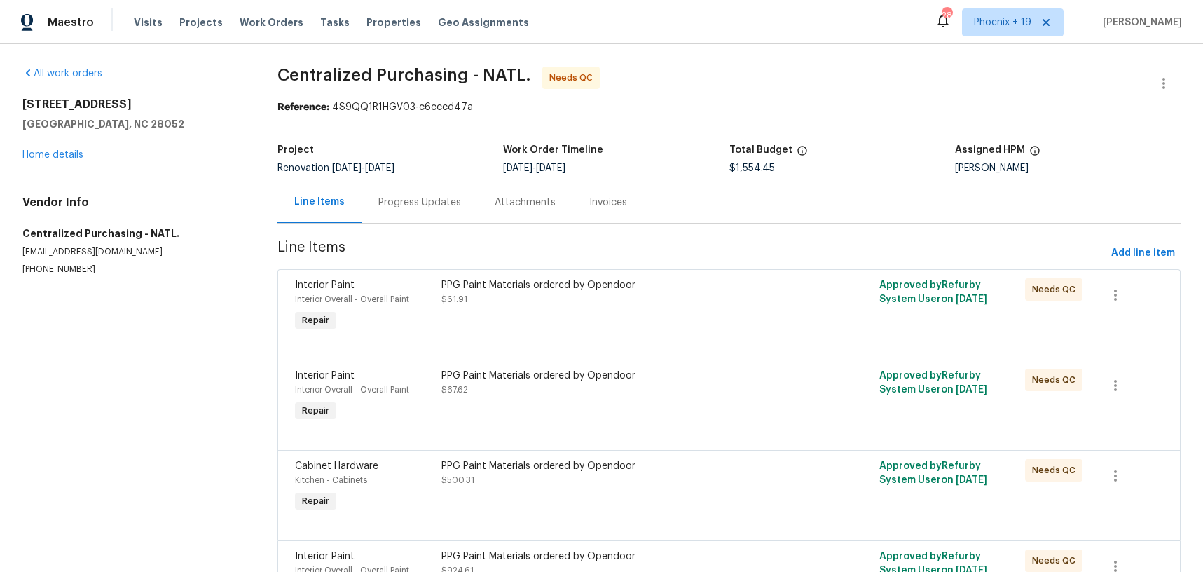
scroll to position [100, 0]
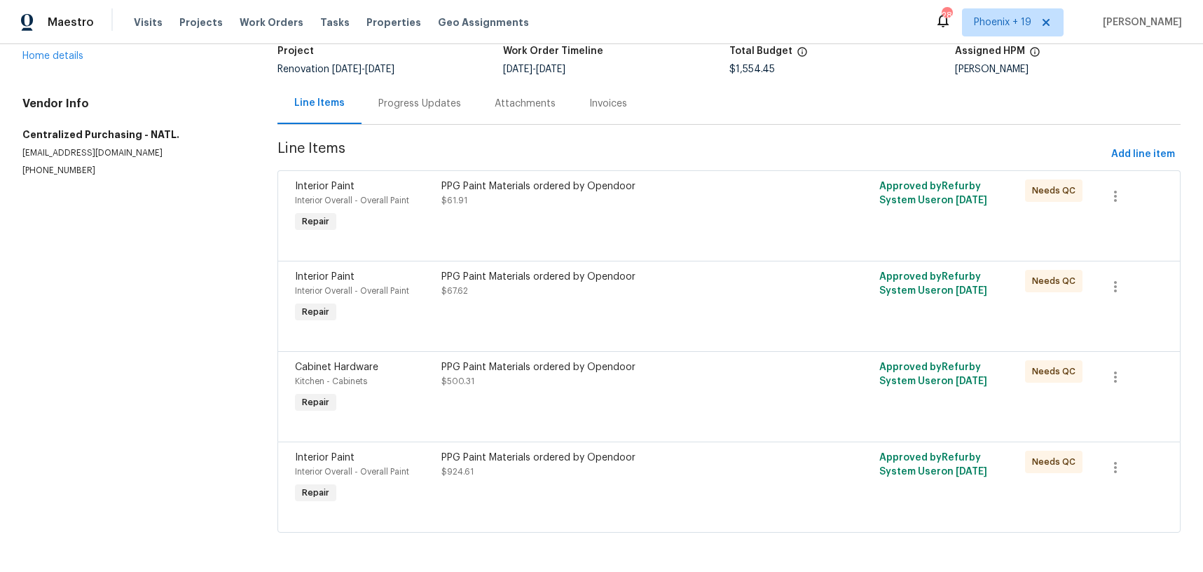
click at [757, 467] on div "PPG Paint Materials ordered by Opendoor $924.61" at bounding box center [620, 465] width 357 height 28
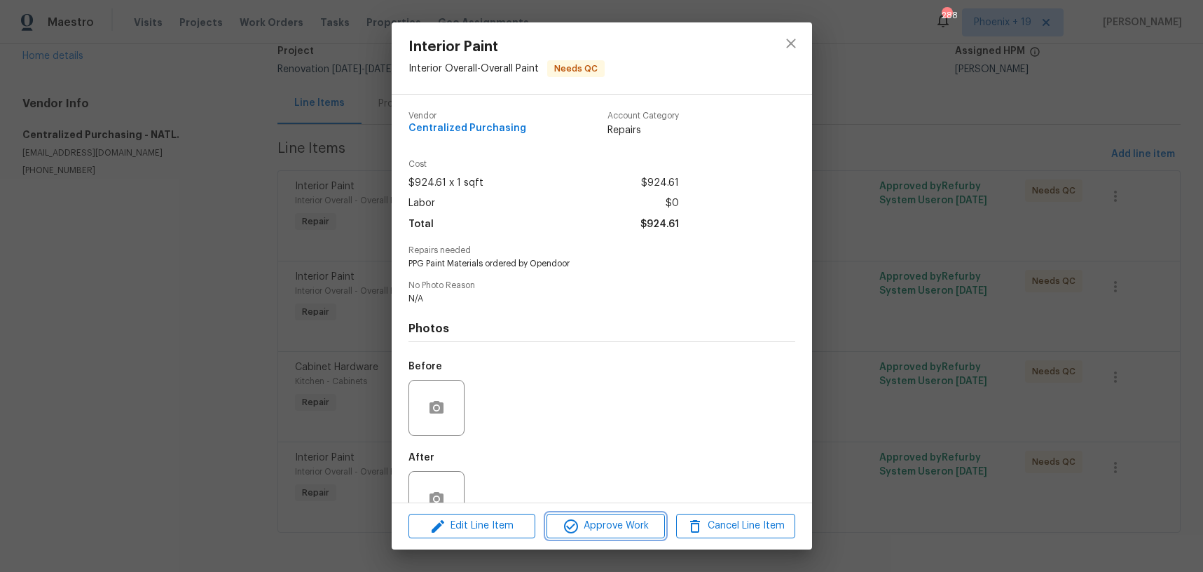
click at [639, 524] on span "Approve Work" at bounding box center [606, 526] width 110 height 18
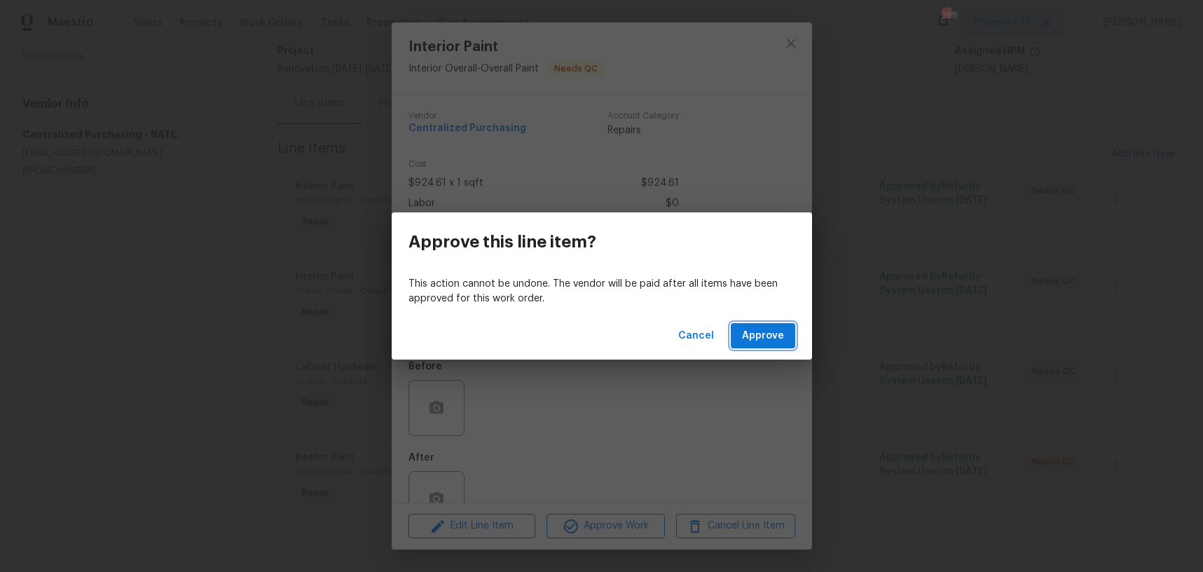
click at [741, 332] on button "Approve" at bounding box center [763, 336] width 64 height 26
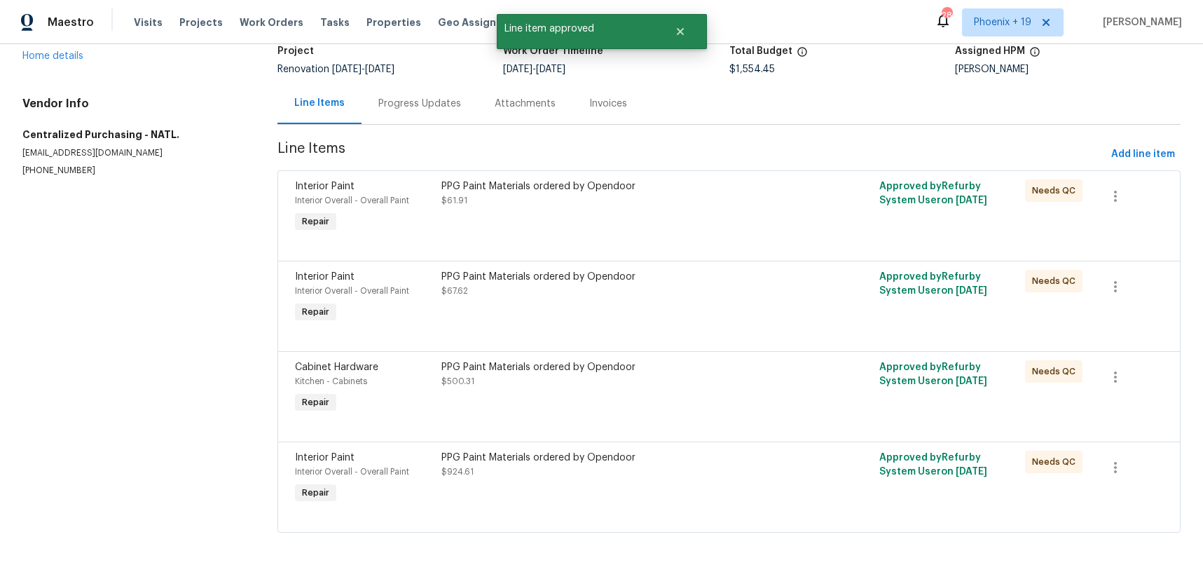
click at [729, 398] on div "PPG Paint Materials ordered by Opendoor $500.31" at bounding box center [619, 388] width 365 height 64
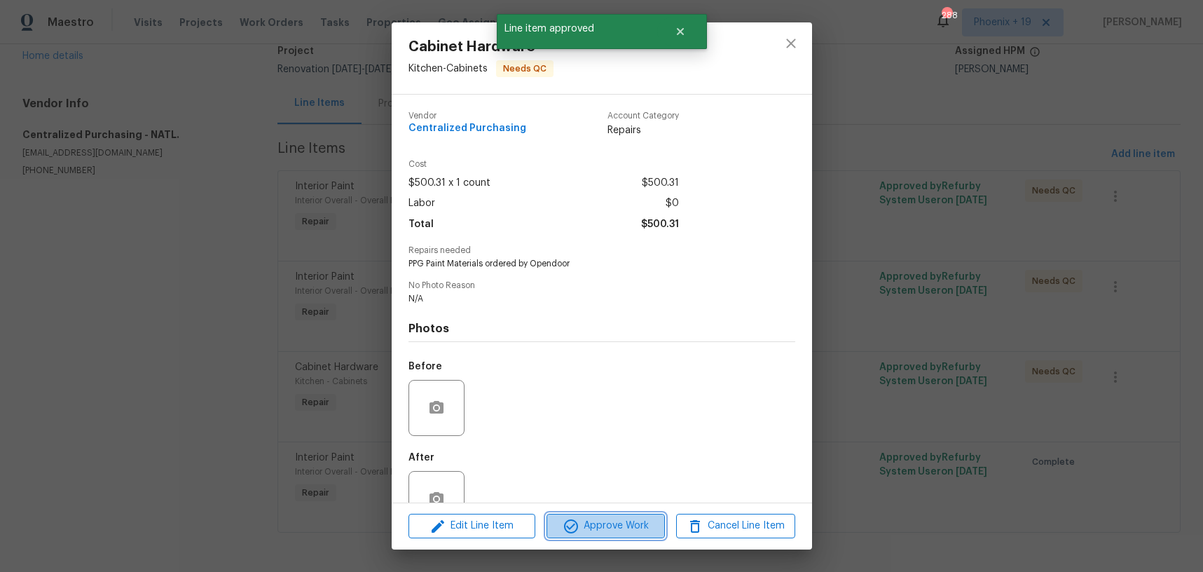
click at [652, 521] on span "Approve Work" at bounding box center [606, 526] width 110 height 18
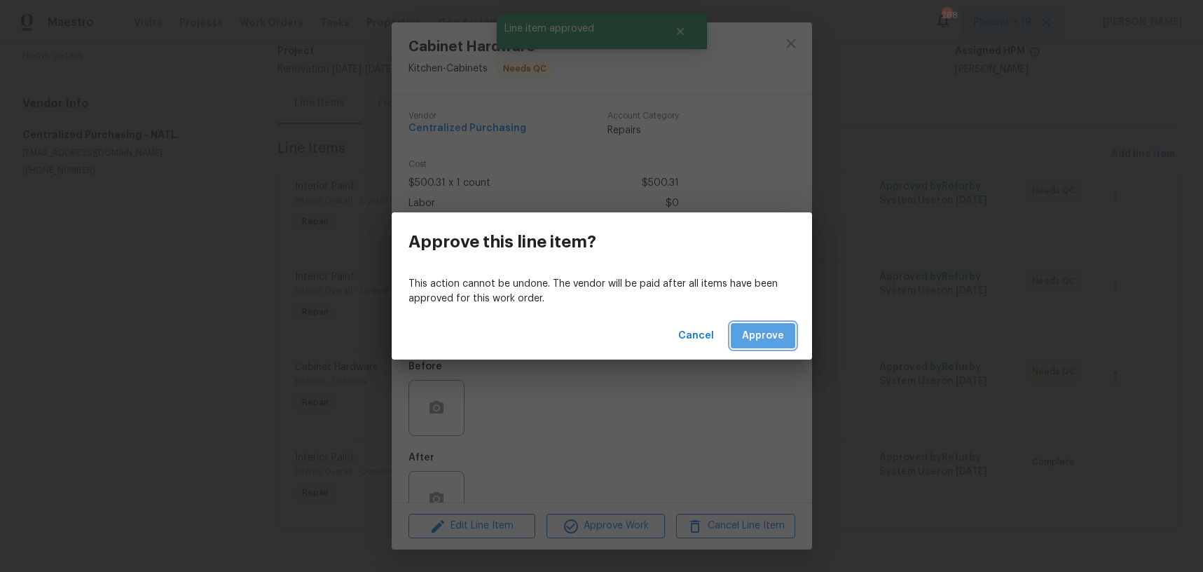
click at [772, 346] on button "Approve" at bounding box center [763, 336] width 64 height 26
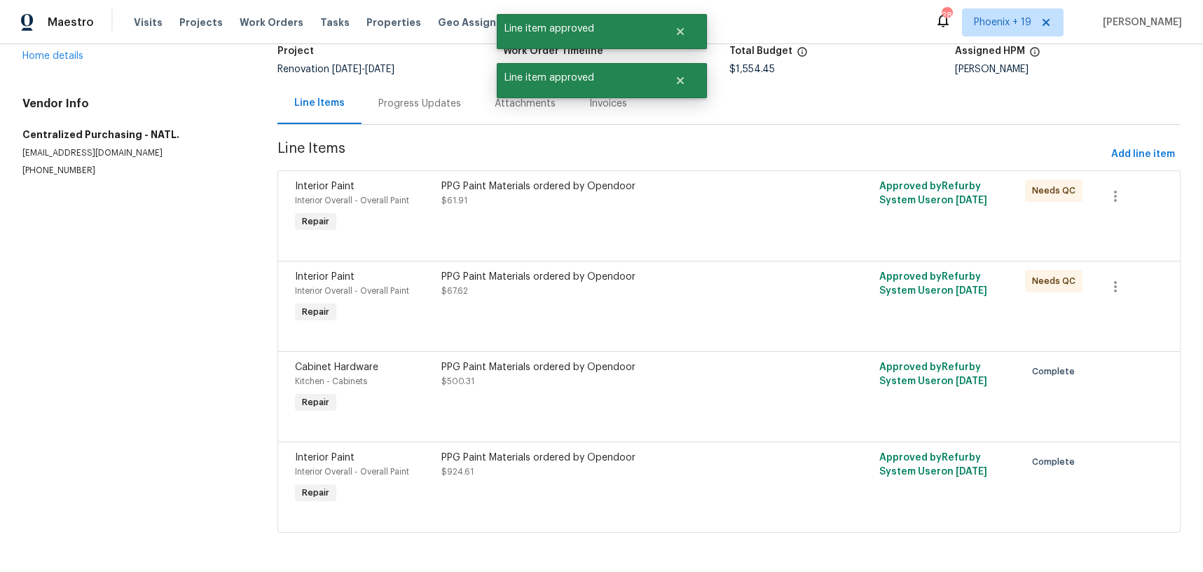
click at [762, 310] on div "PPG Paint Materials ordered by Opendoor $67.62" at bounding box center [619, 298] width 365 height 64
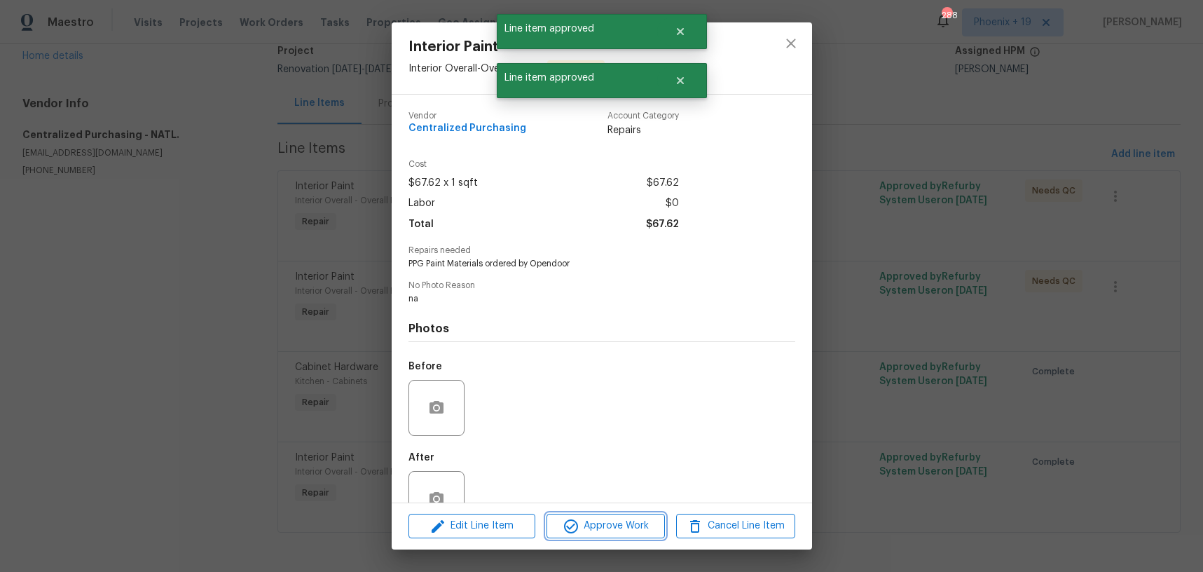
click at [648, 528] on span "Approve Work" at bounding box center [606, 526] width 110 height 18
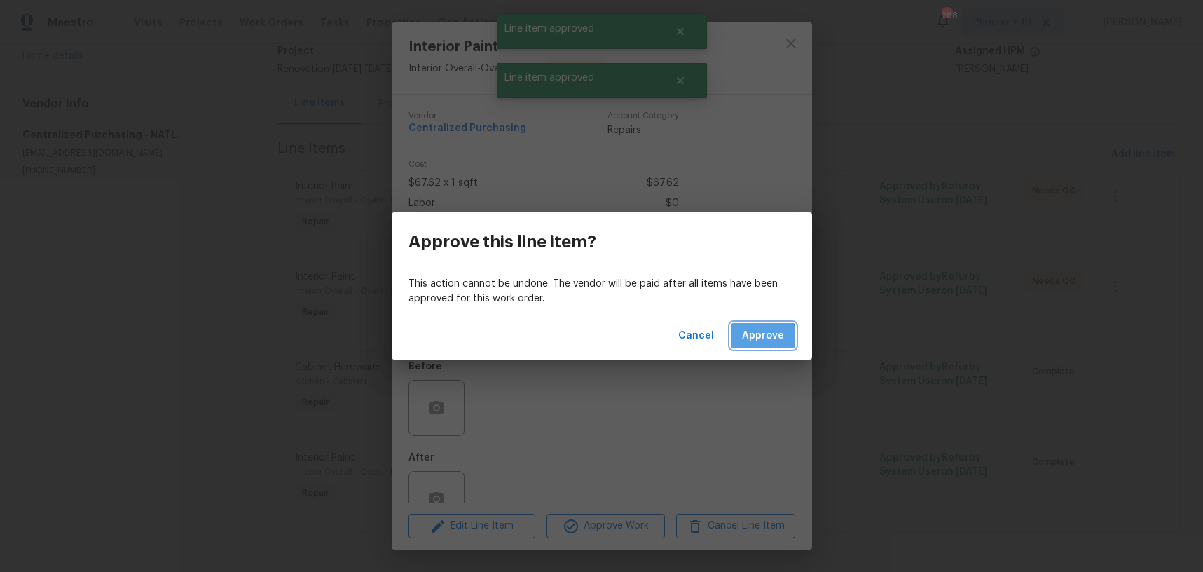
click at [753, 338] on span "Approve" at bounding box center [763, 336] width 42 height 18
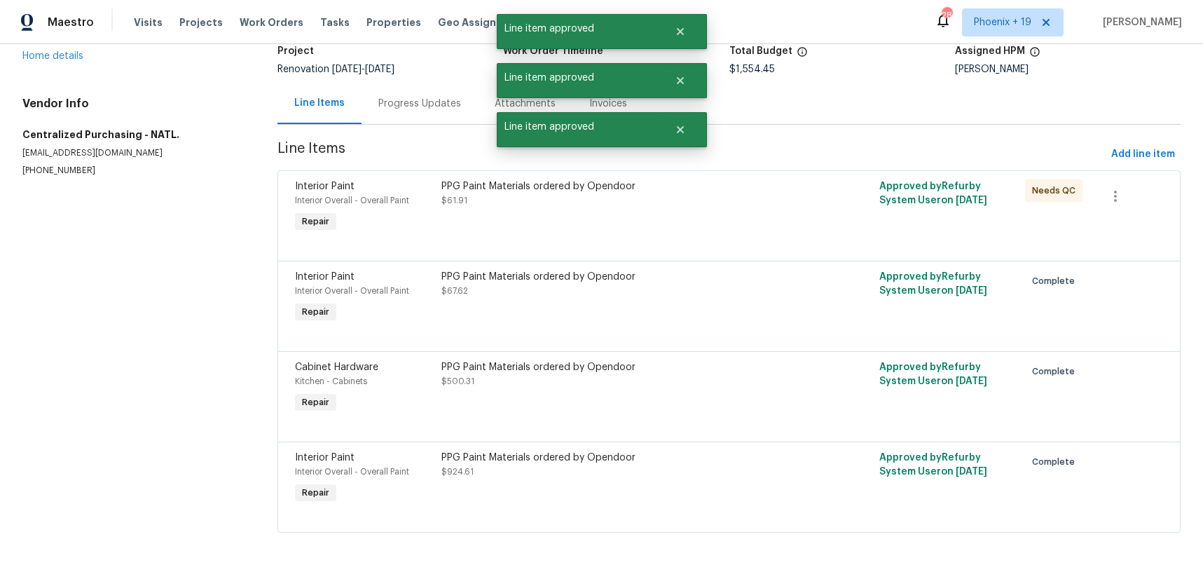
click at [728, 219] on div "PPG Paint Materials ordered by Opendoor $61.91" at bounding box center [619, 207] width 365 height 64
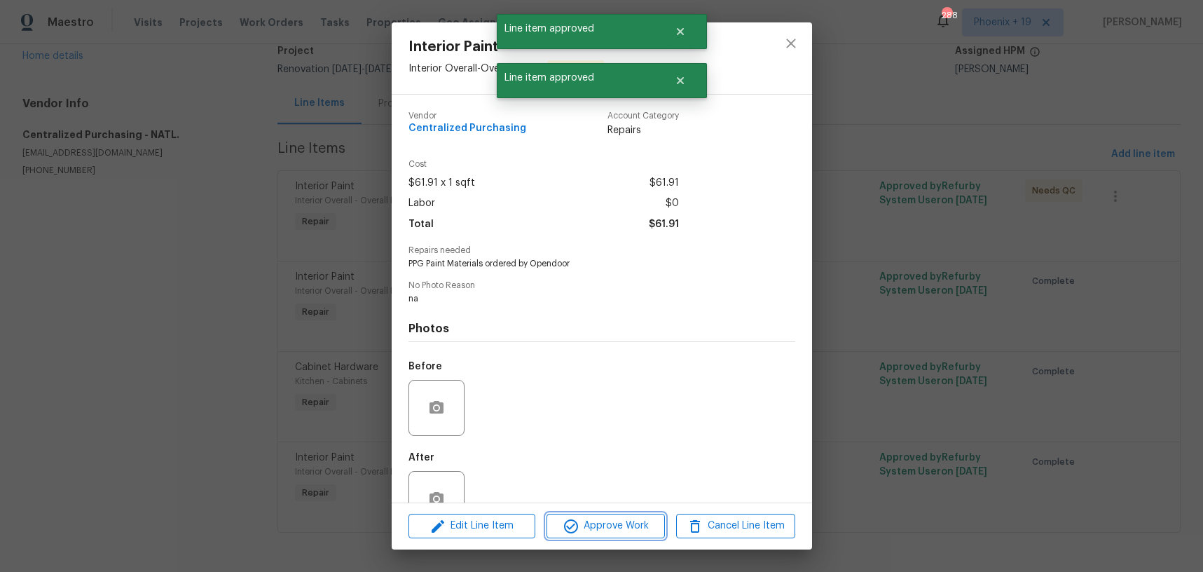
click at [603, 516] on button "Approve Work" at bounding box center [606, 526] width 118 height 25
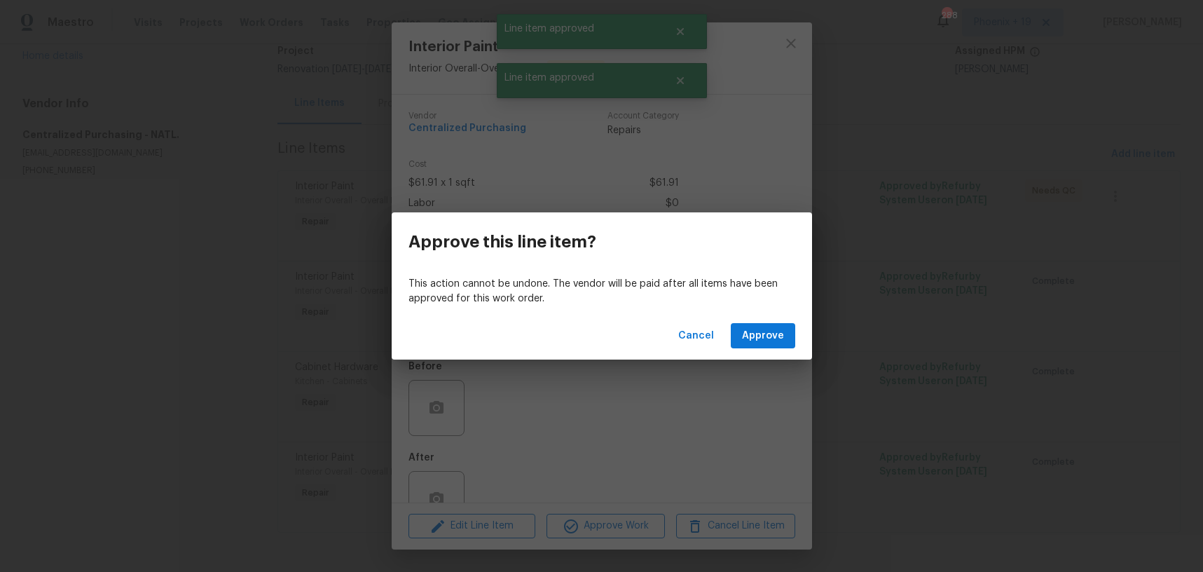
click at [751, 322] on div "Cancel Approve" at bounding box center [602, 336] width 420 height 48
click at [749, 323] on button "Approve" at bounding box center [763, 336] width 64 height 26
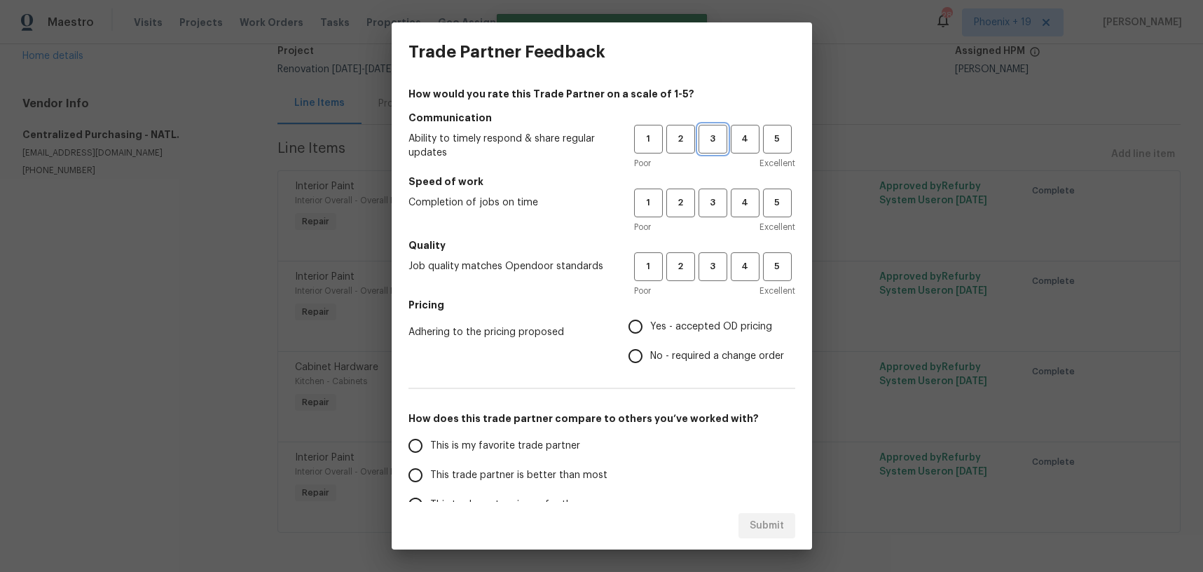
click at [706, 143] on span "3" at bounding box center [713, 139] width 26 height 16
click at [707, 193] on button "3" at bounding box center [713, 203] width 29 height 29
click at [716, 243] on h5 "Quality" at bounding box center [602, 245] width 387 height 14
click at [713, 255] on button "3" at bounding box center [713, 266] width 29 height 29
click at [693, 310] on h5 "Pricing" at bounding box center [602, 305] width 387 height 14
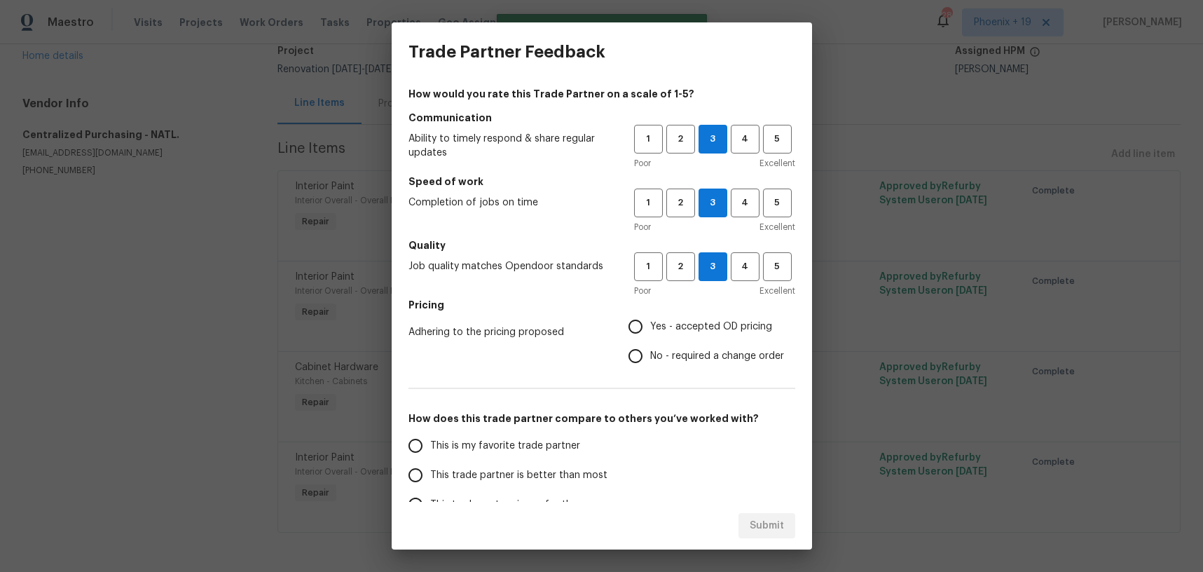
click at [690, 320] on span "Yes - accepted OD pricing" at bounding box center [711, 327] width 122 height 15
click at [650, 318] on input "Yes - accepted OD pricing" at bounding box center [635, 326] width 29 height 29
radio input "true"
drag, startPoint x: 524, startPoint y: 451, endPoint x: 535, endPoint y: 453, distance: 12.0
click at [526, 451] on span "This is my favorite trade partner" at bounding box center [505, 446] width 150 height 15
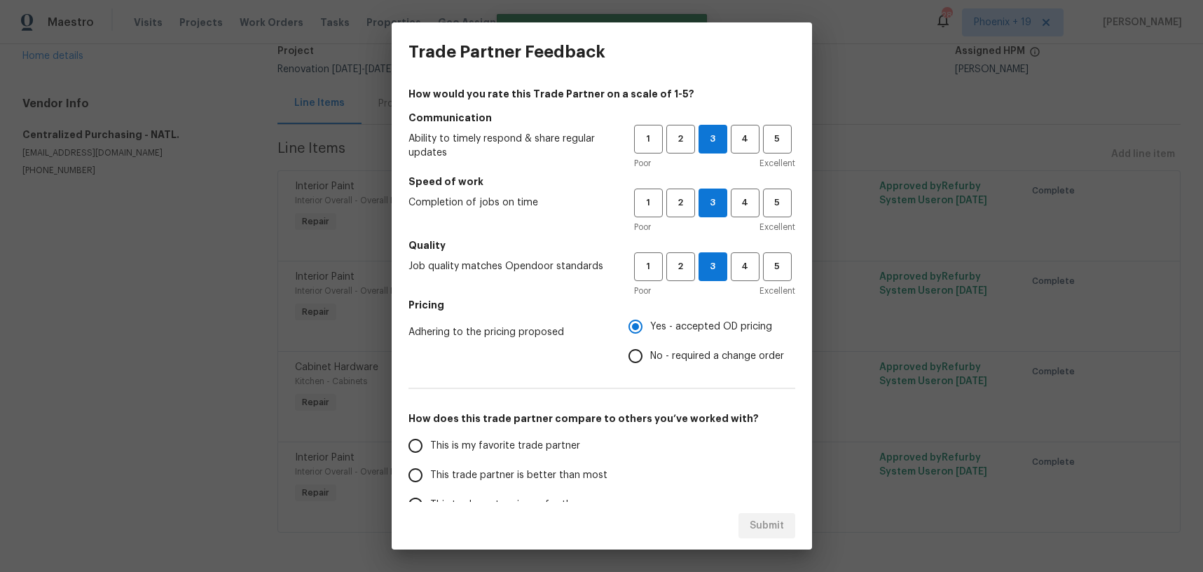
drag, startPoint x: 585, startPoint y: 446, endPoint x: 670, endPoint y: 480, distance: 91.2
click at [588, 448] on label "This is my favorite trade partner" at bounding box center [511, 445] width 221 height 29
click at [430, 448] on input "This is my favorite trade partner" at bounding box center [415, 445] width 29 height 29
click at [768, 519] on span "Submit" at bounding box center [767, 526] width 34 height 18
radio input "true"
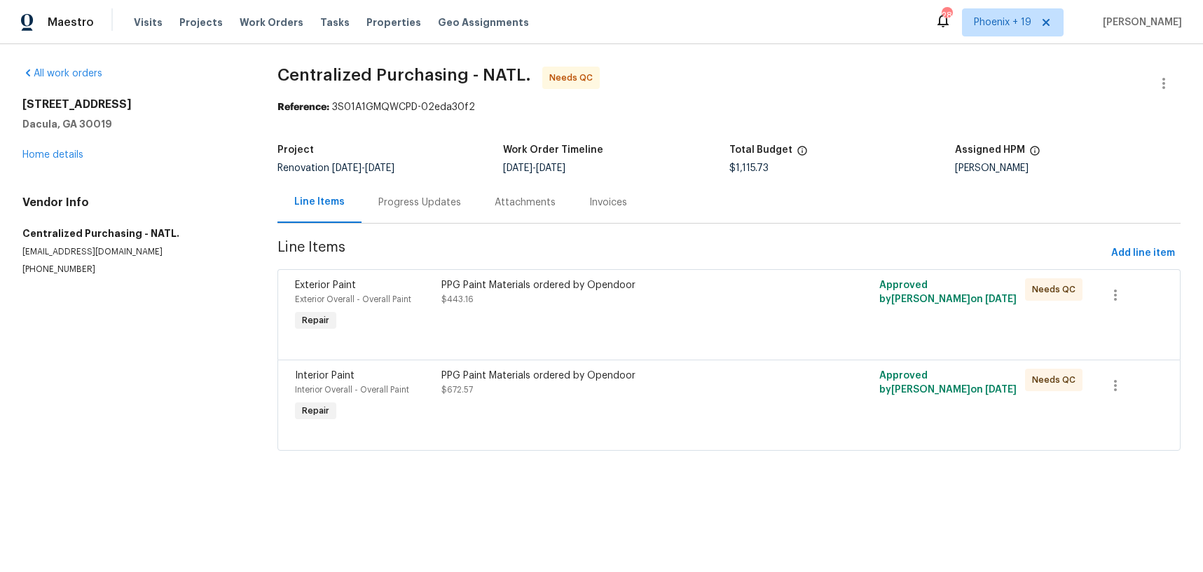
click at [718, 396] on div "PPG Paint Materials ordered by Opendoor $672.57" at bounding box center [620, 383] width 357 height 28
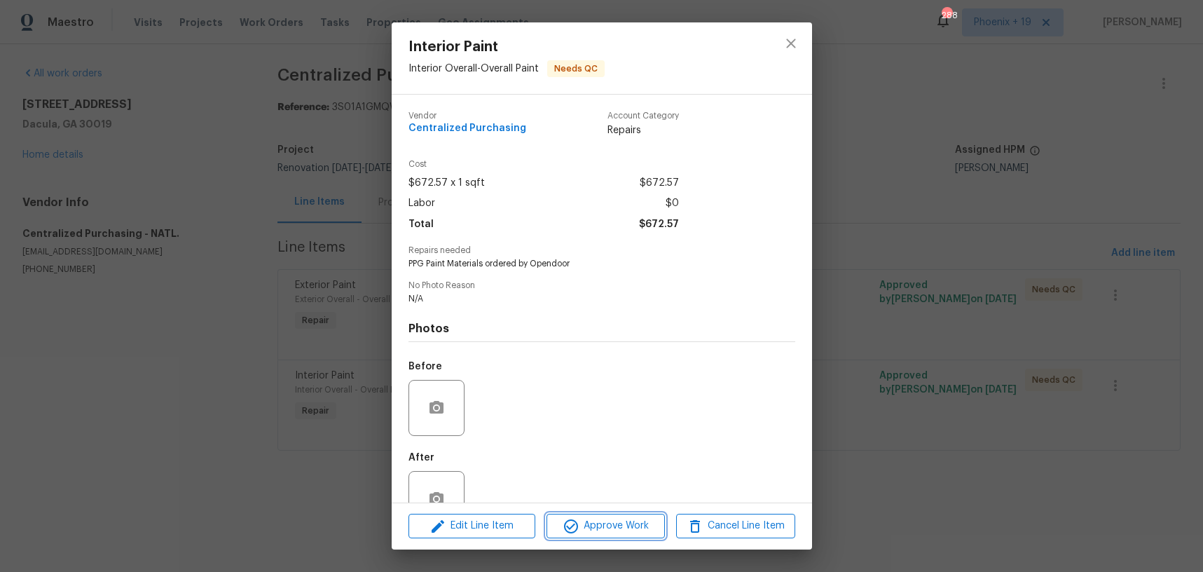
click at [570, 535] on button "Approve Work" at bounding box center [606, 526] width 118 height 25
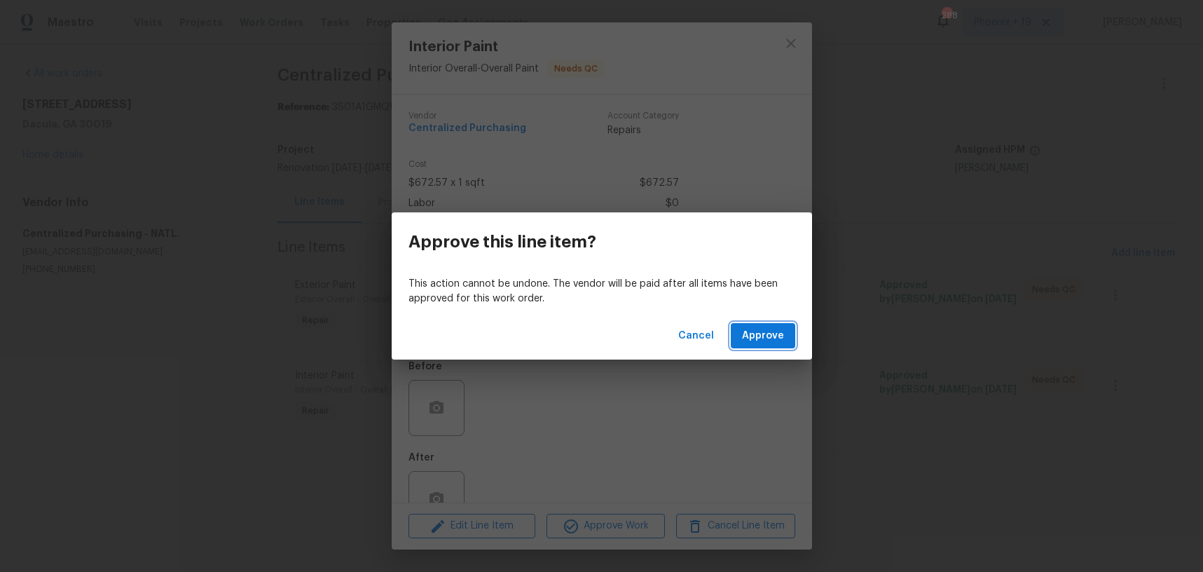
click at [736, 332] on button "Approve" at bounding box center [763, 336] width 64 height 26
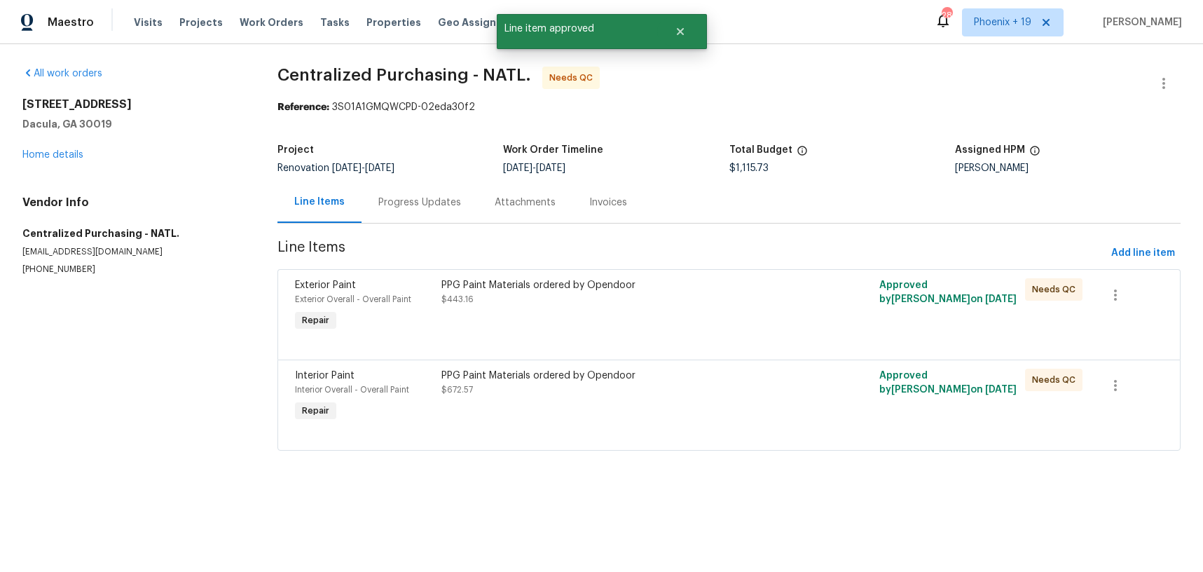
click at [713, 316] on div "PPG Paint Materials ordered by Opendoor $443.16" at bounding box center [619, 306] width 365 height 64
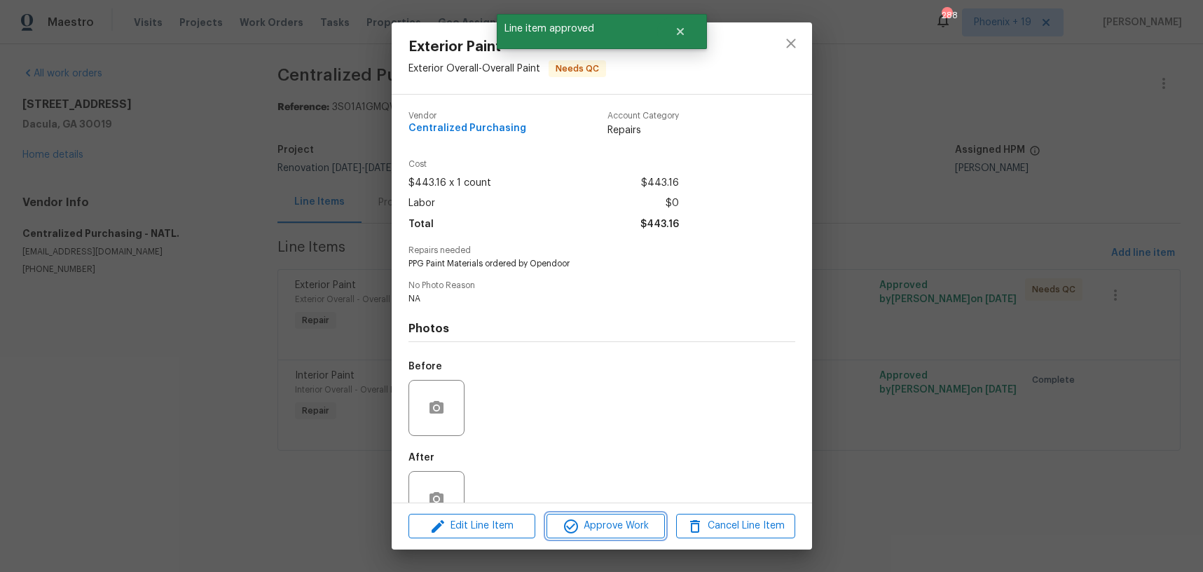
click at [617, 524] on span "Approve Work" at bounding box center [606, 526] width 110 height 18
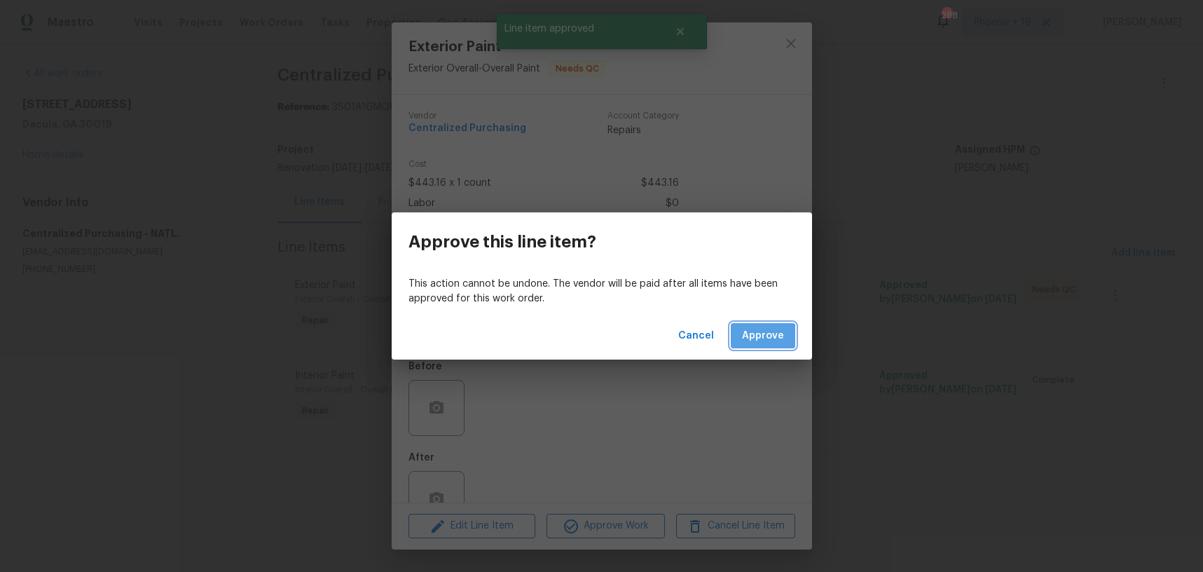
click at [751, 345] on button "Approve" at bounding box center [763, 336] width 64 height 26
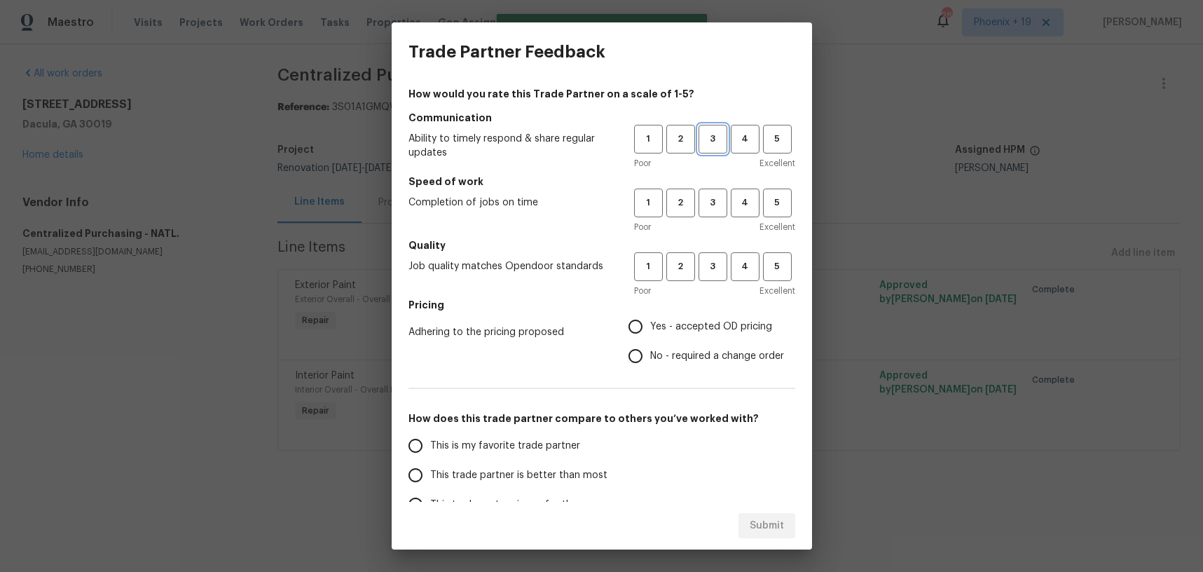
click at [713, 132] on span "3" at bounding box center [713, 139] width 26 height 16
drag, startPoint x: 709, startPoint y: 214, endPoint x: 720, endPoint y: 258, distance: 45.6
click at [709, 214] on button "3" at bounding box center [713, 203] width 29 height 29
click at [722, 266] on span "3" at bounding box center [713, 267] width 26 height 16
click at [702, 318] on label "Yes - accepted OD pricing" at bounding box center [702, 326] width 163 height 29
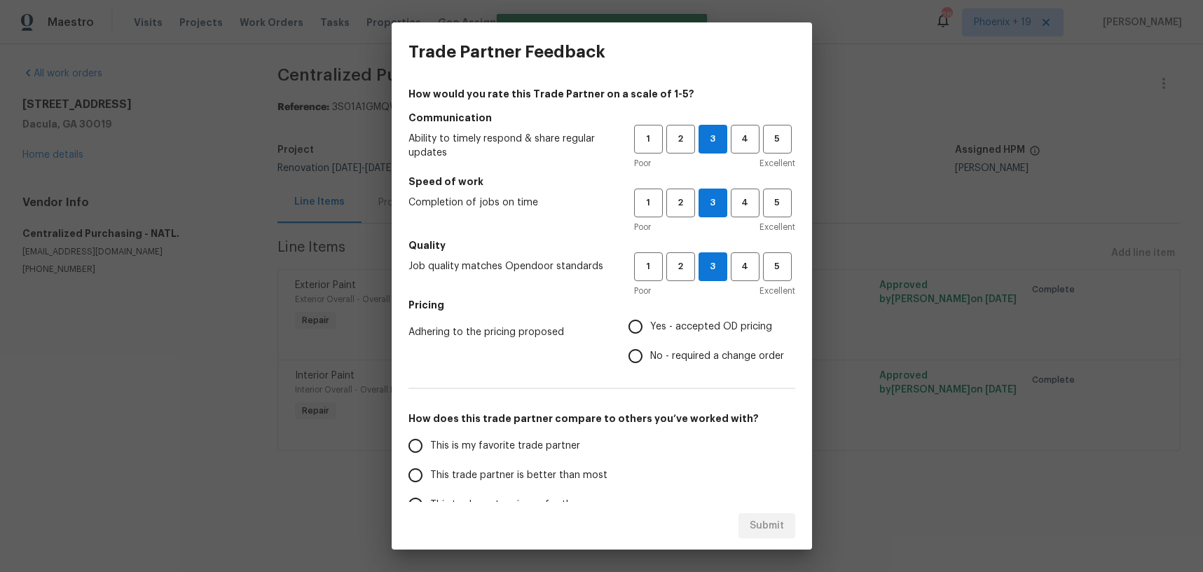
click at [650, 318] on input "Yes - accepted OD pricing" at bounding box center [635, 326] width 29 height 29
radio input "true"
click at [488, 451] on span "This is my favorite trade partner" at bounding box center [505, 446] width 150 height 15
click at [430, 451] on input "This is my favorite trade partner" at bounding box center [415, 445] width 29 height 29
click at [748, 532] on button "Submit" at bounding box center [767, 526] width 57 height 26
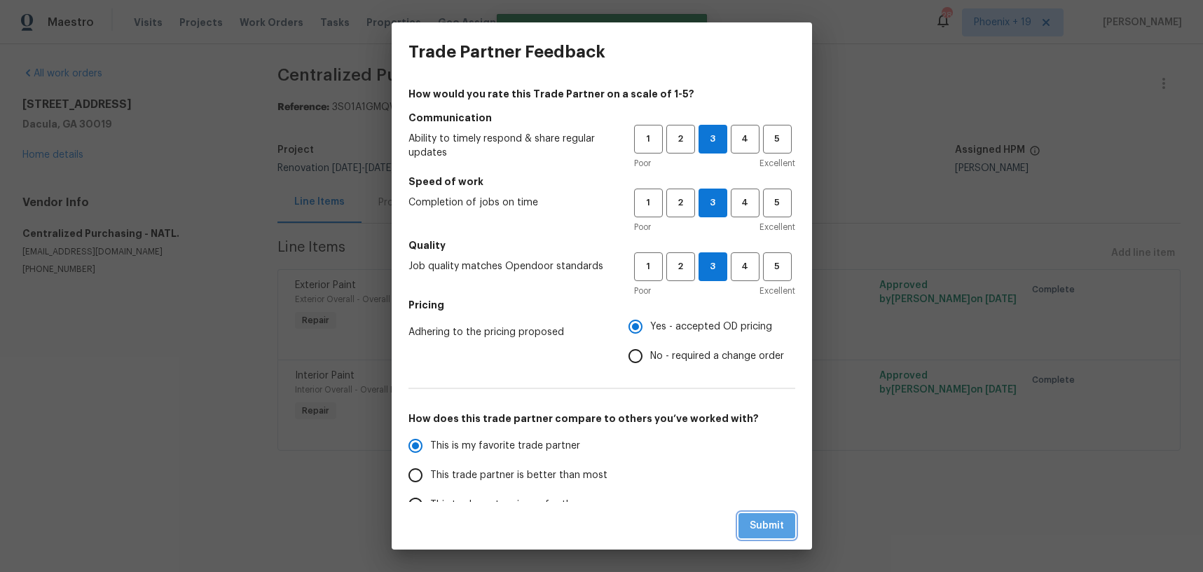
radio input "true"
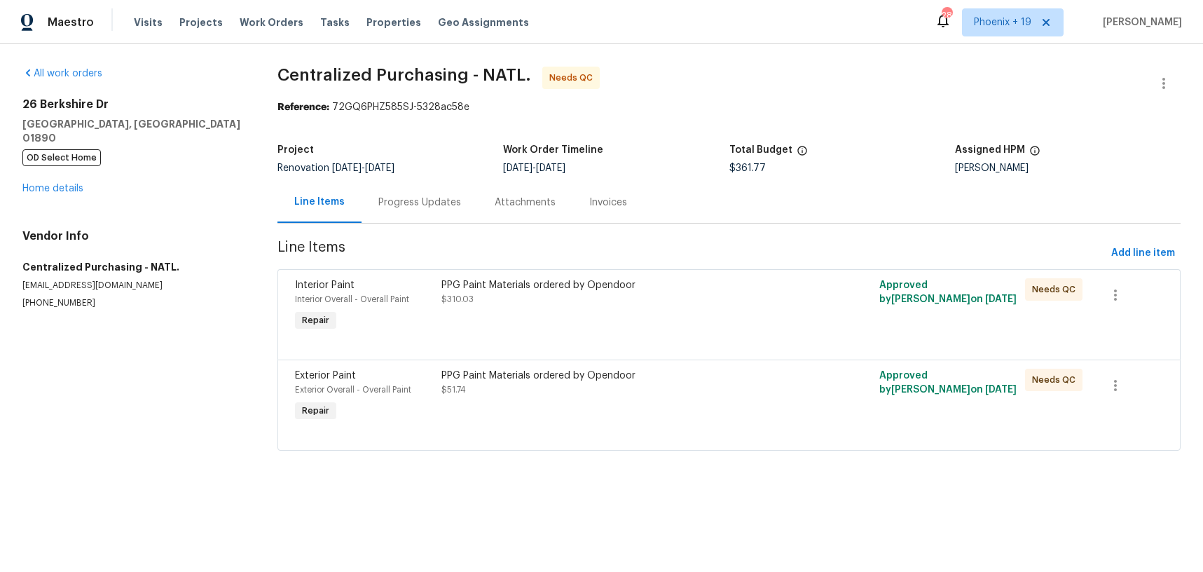
click at [672, 374] on div "PPG Paint Materials ordered by Opendoor" at bounding box center [620, 376] width 357 height 14
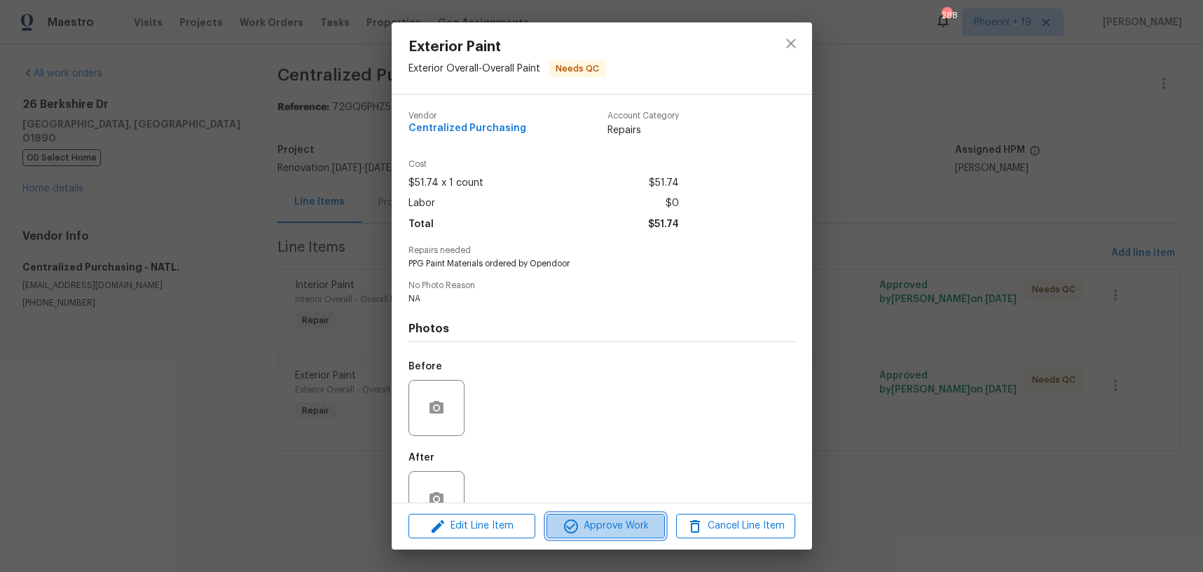
drag, startPoint x: 591, startPoint y: 518, endPoint x: 681, endPoint y: 387, distance: 159.2
click at [604, 511] on div "Edit Line Item Approve Work Cancel Line Item" at bounding box center [602, 525] width 420 height 47
click at [621, 535] on button "Approve Work" at bounding box center [606, 526] width 118 height 25
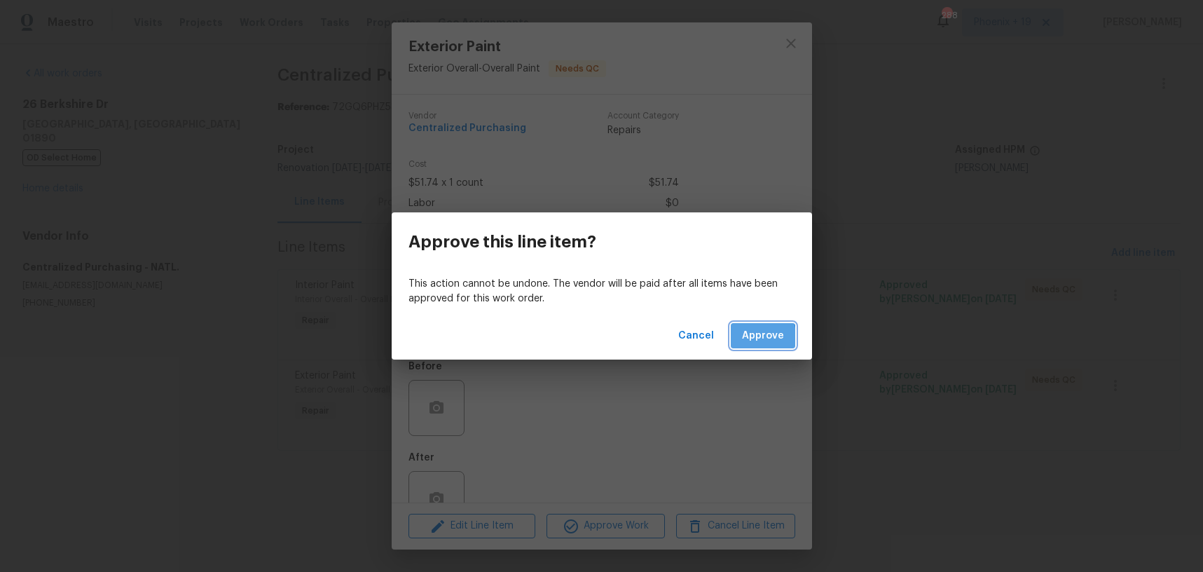
click at [739, 341] on button "Approve" at bounding box center [763, 336] width 64 height 26
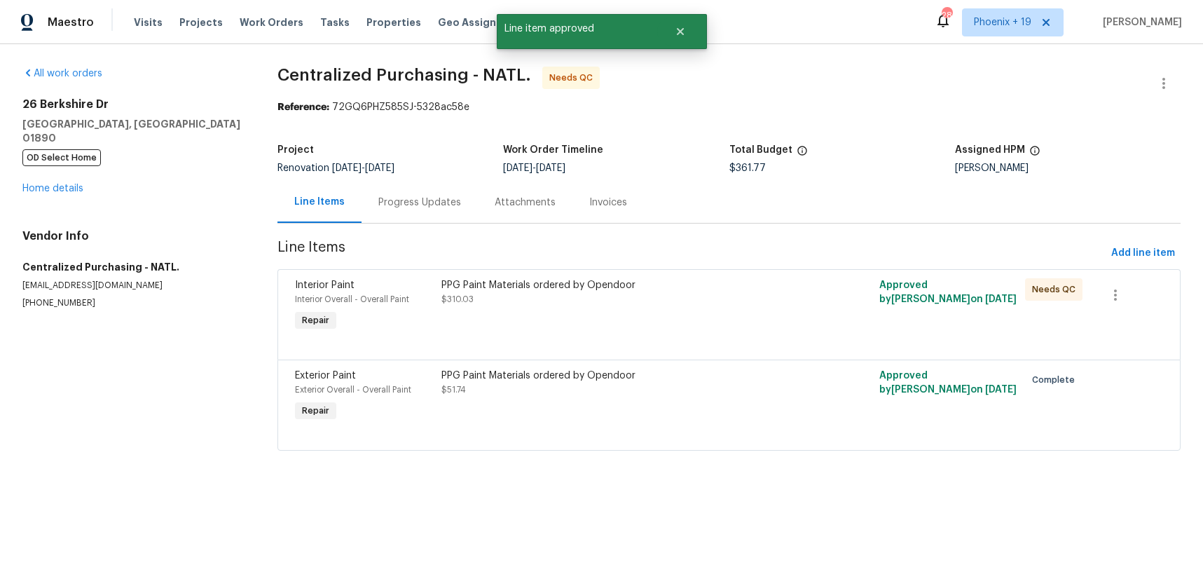
click at [727, 289] on div "PPG Paint Materials ordered by Opendoor" at bounding box center [620, 285] width 357 height 14
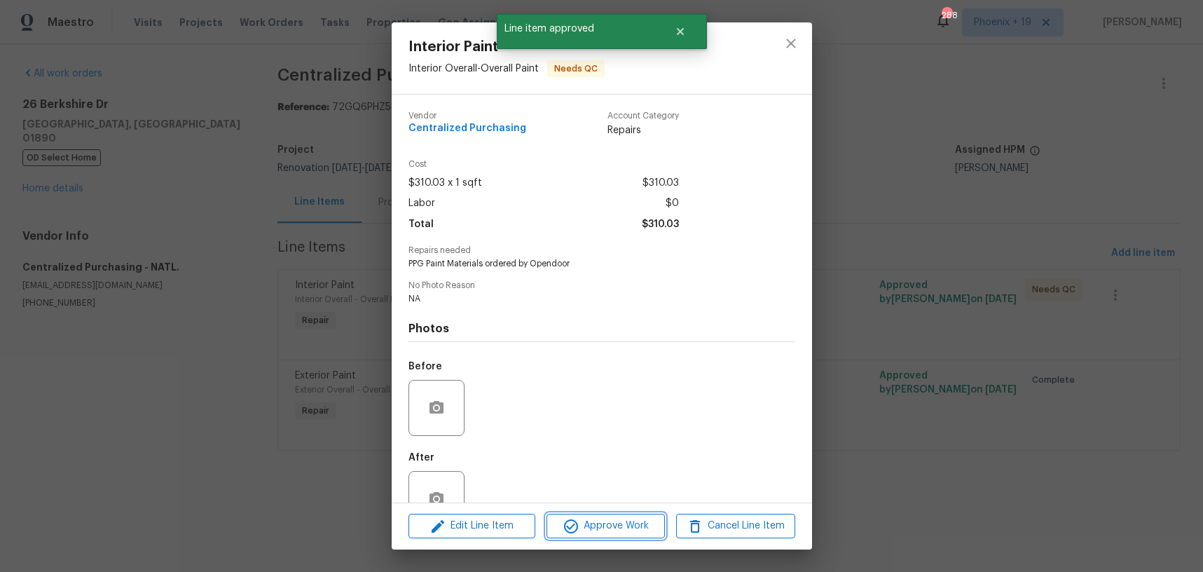
click at [608, 521] on span "Approve Work" at bounding box center [606, 526] width 110 height 18
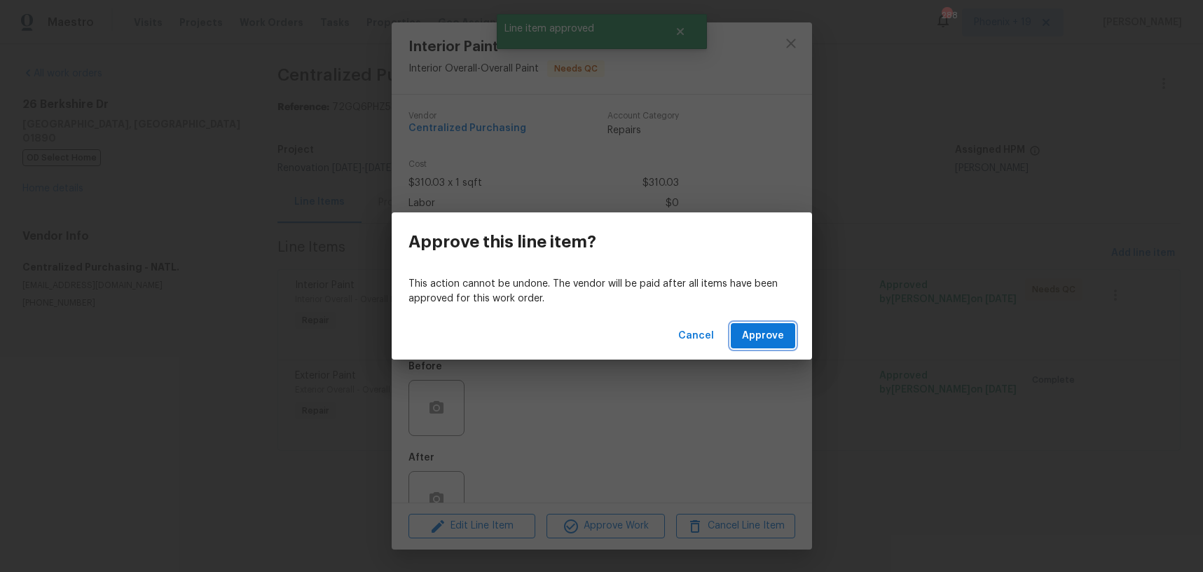
click at [746, 341] on span "Approve" at bounding box center [763, 336] width 42 height 18
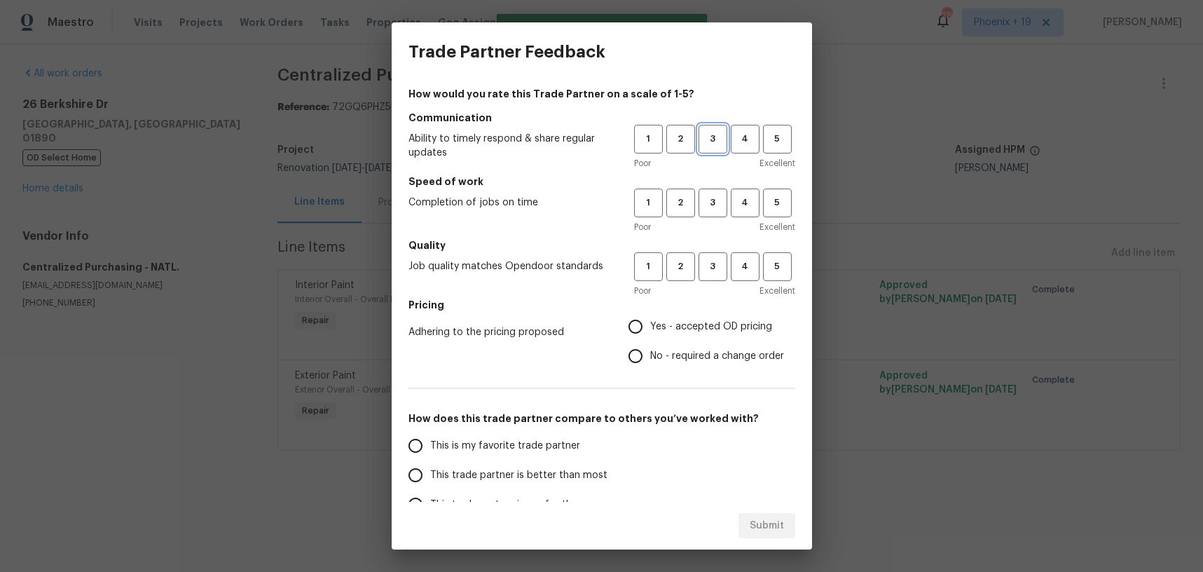
click at [702, 143] on span "3" at bounding box center [713, 139] width 26 height 16
drag, startPoint x: 718, startPoint y: 201, endPoint x: 716, endPoint y: 247, distance: 46.3
click at [718, 202] on span "3" at bounding box center [713, 203] width 26 height 16
click at [716, 247] on h5 "Quality" at bounding box center [602, 245] width 387 height 14
drag, startPoint x: 709, startPoint y: 278, endPoint x: 674, endPoint y: 341, distance: 71.8
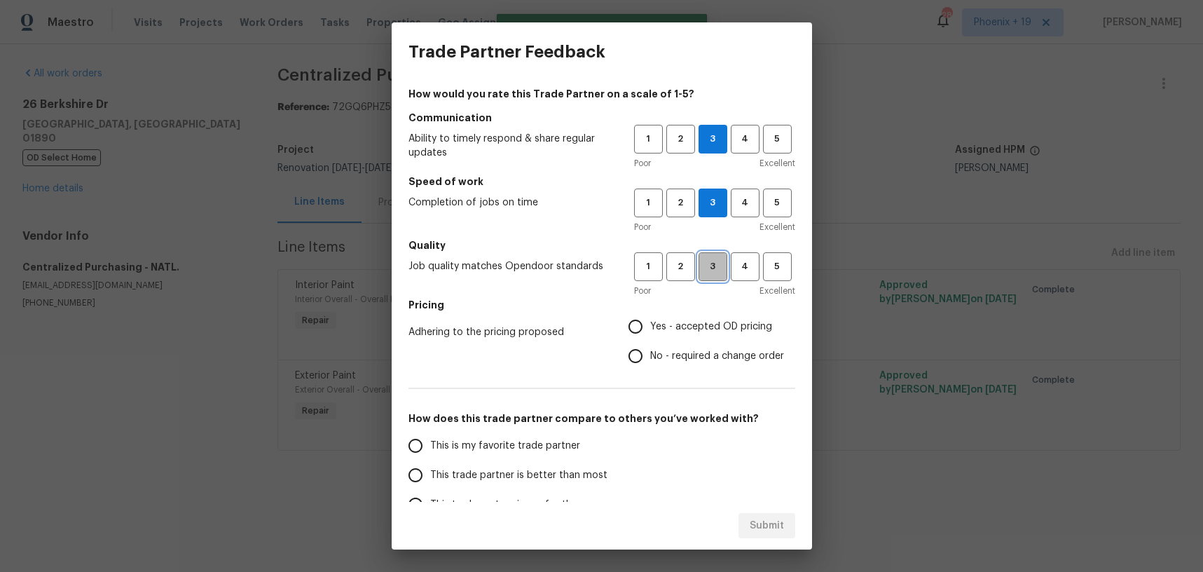
click at [709, 278] on button "3" at bounding box center [713, 266] width 29 height 29
click at [673, 341] on label "No - required a change order" at bounding box center [702, 355] width 163 height 29
click at [650, 341] on input "No - required a change order" at bounding box center [635, 355] width 29 height 29
radio input "true"
drag, startPoint x: 627, startPoint y: 350, endPoint x: 634, endPoint y: 329, distance: 22.4
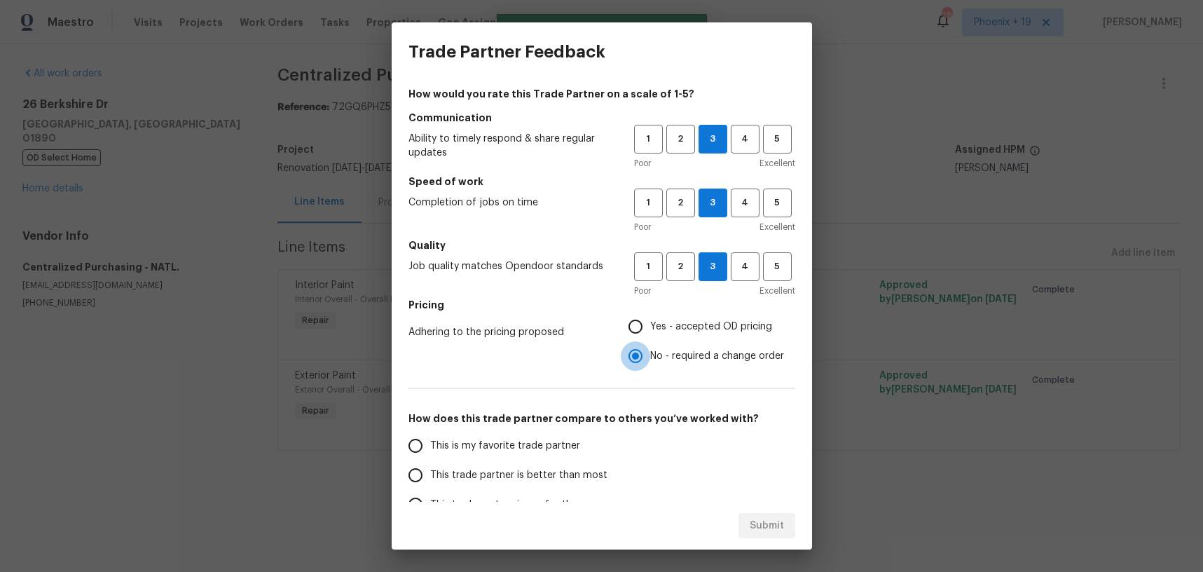
click at [627, 348] on input "No - required a change order" at bounding box center [635, 355] width 29 height 29
drag, startPoint x: 635, startPoint y: 327, endPoint x: 586, endPoint y: 414, distance: 99.8
click at [635, 327] on input "Yes - accepted OD pricing" at bounding box center [635, 326] width 29 height 29
radio input "true"
drag, startPoint x: 560, startPoint y: 436, endPoint x: 680, endPoint y: 524, distance: 148.4
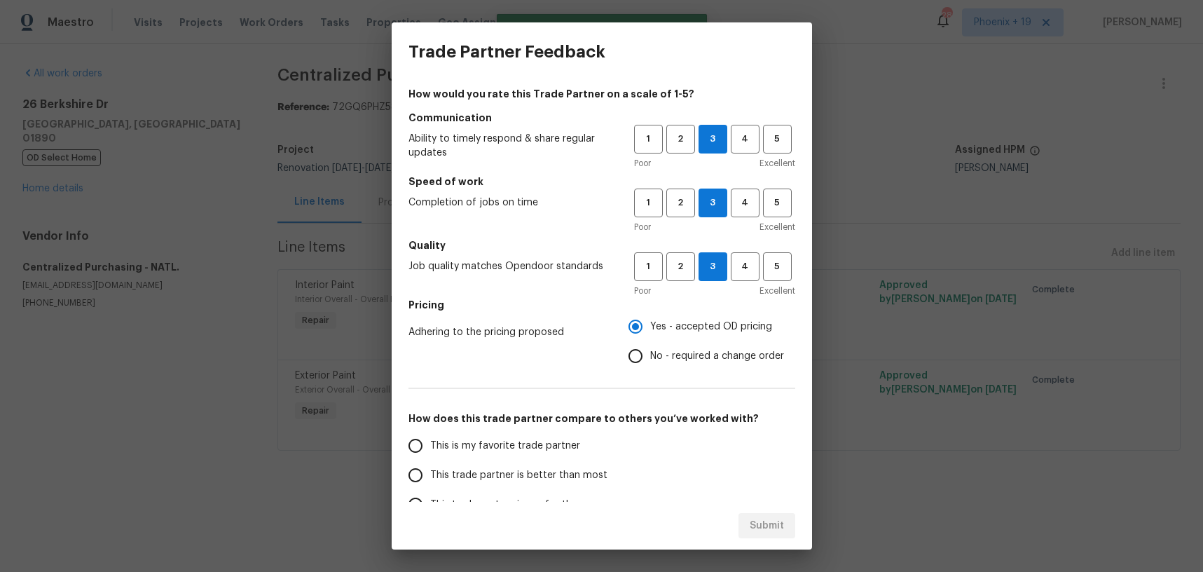
click at [560, 436] on label "This is my favorite trade partner" at bounding box center [511, 445] width 221 height 29
click at [430, 436] on input "This is my favorite trade partner" at bounding box center [415, 445] width 29 height 29
click at [746, 522] on button "Submit" at bounding box center [767, 526] width 57 height 26
radio input "true"
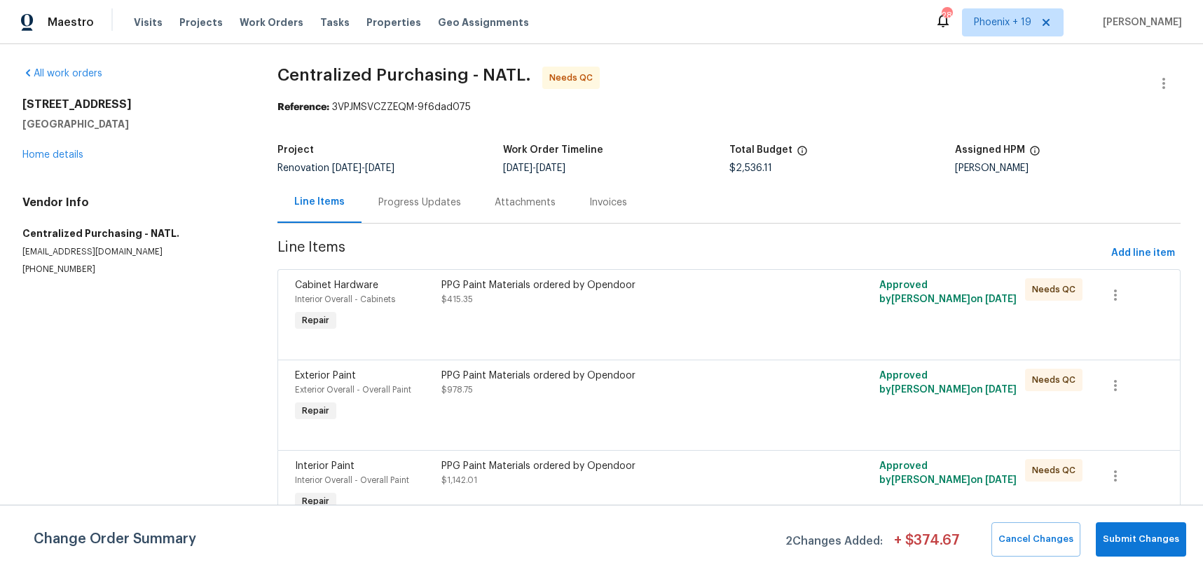
scroll to position [9, 0]
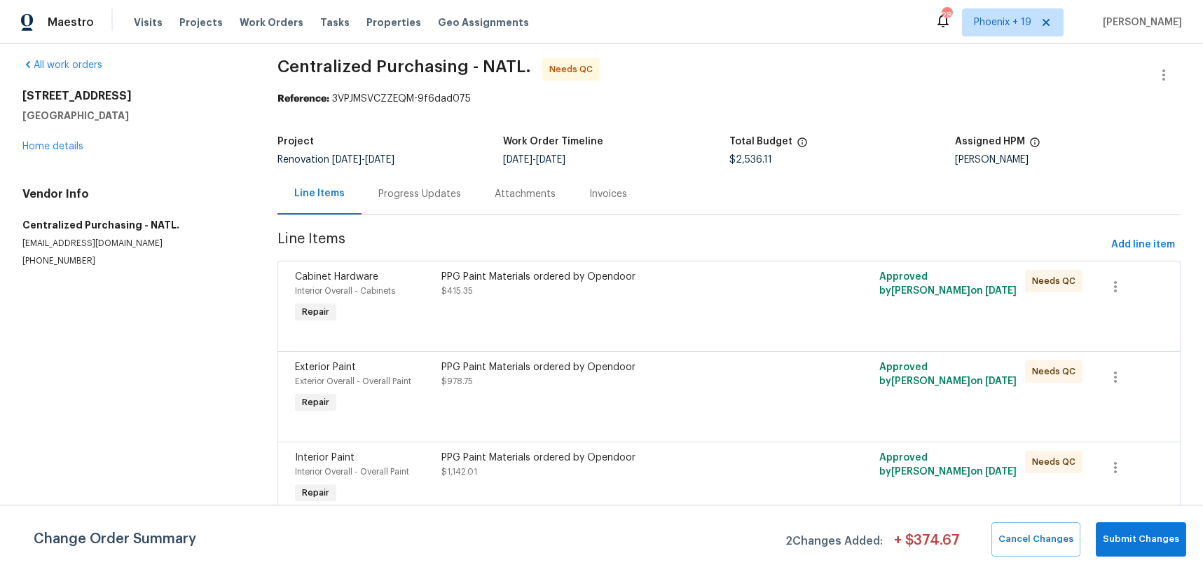
click at [722, 452] on div "PPG Paint Materials ordered by Opendoor" at bounding box center [620, 458] width 357 height 14
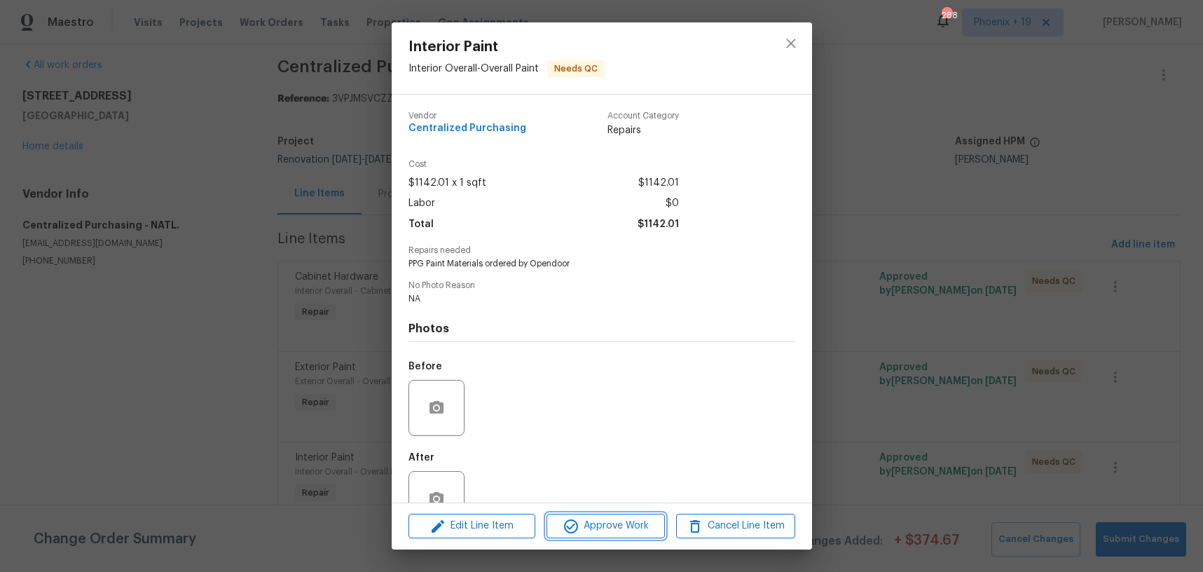
click at [601, 534] on span "Approve Work" at bounding box center [606, 526] width 110 height 18
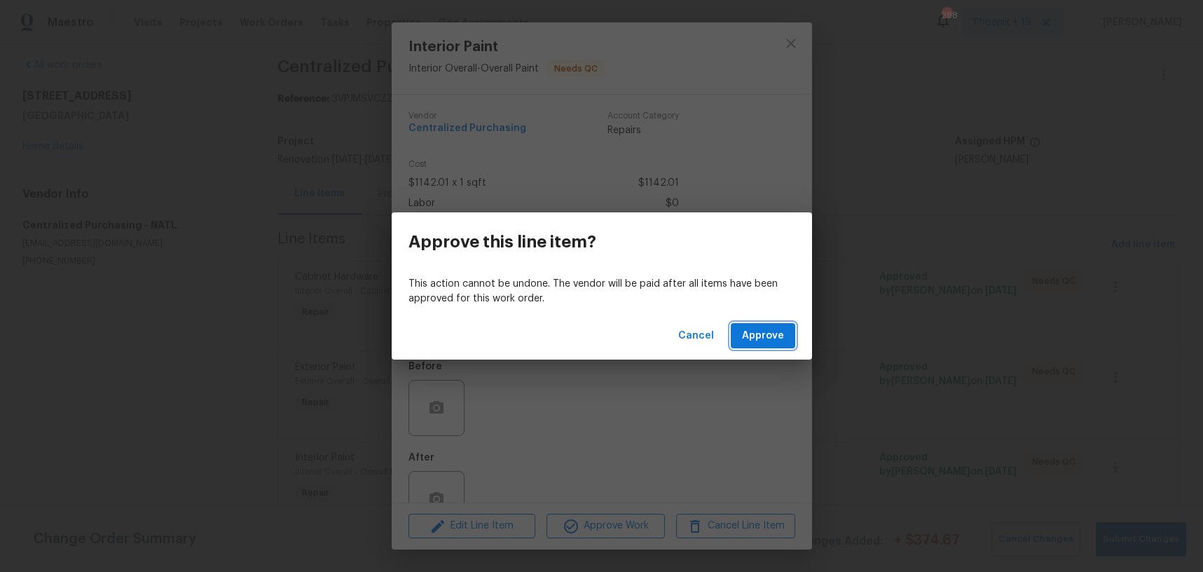
click at [753, 334] on span "Approve" at bounding box center [763, 336] width 42 height 18
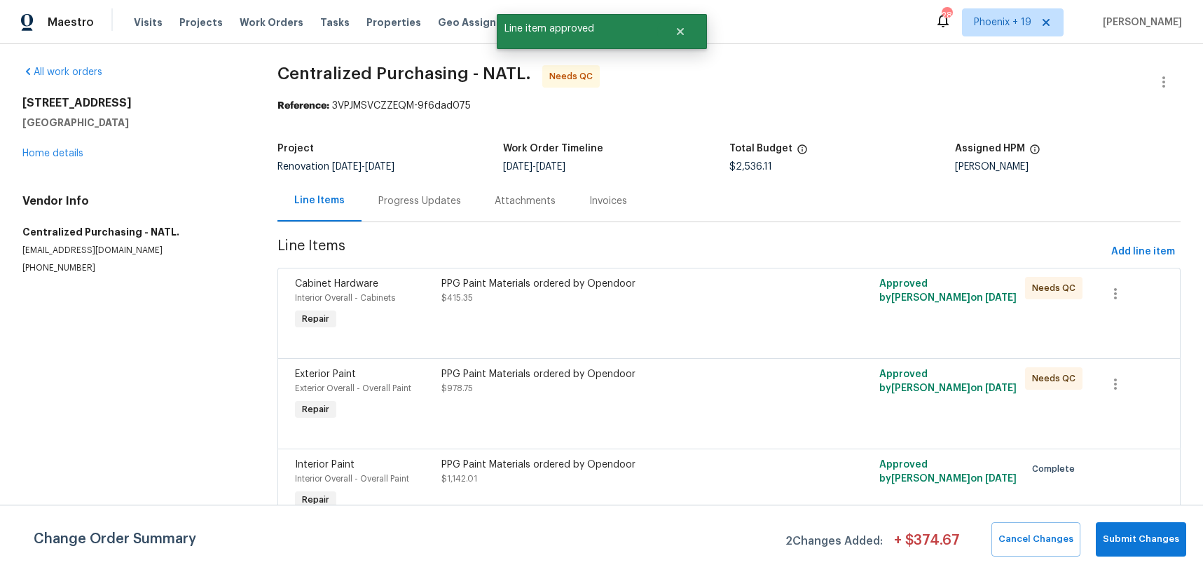
click at [685, 369] on div "PPG Paint Materials ordered by Opendoor" at bounding box center [620, 374] width 357 height 14
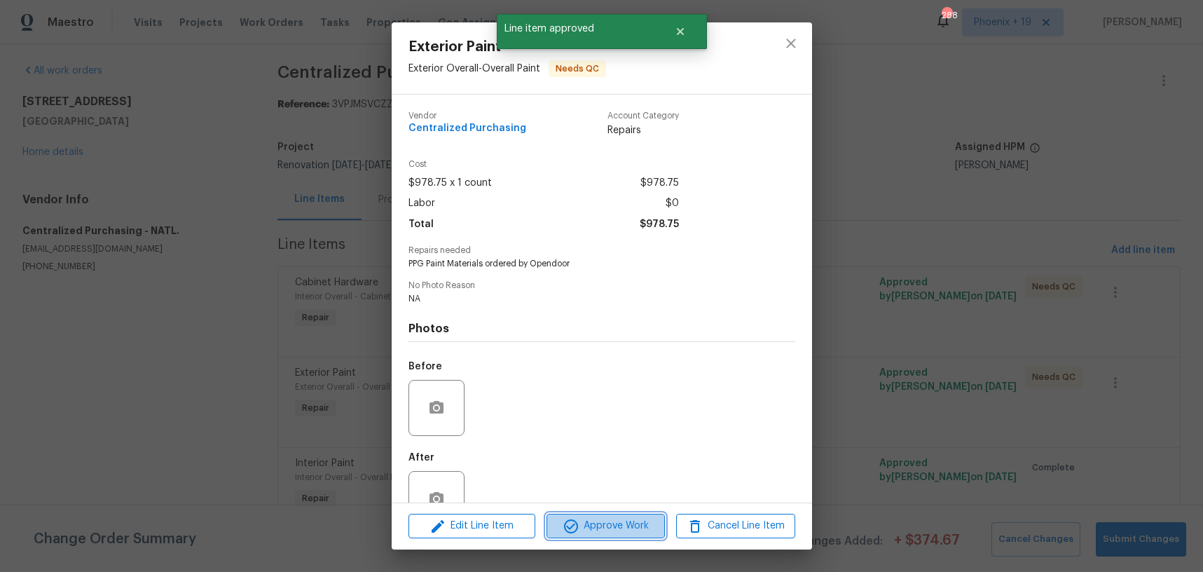
click at [615, 521] on span "Approve Work" at bounding box center [606, 526] width 110 height 18
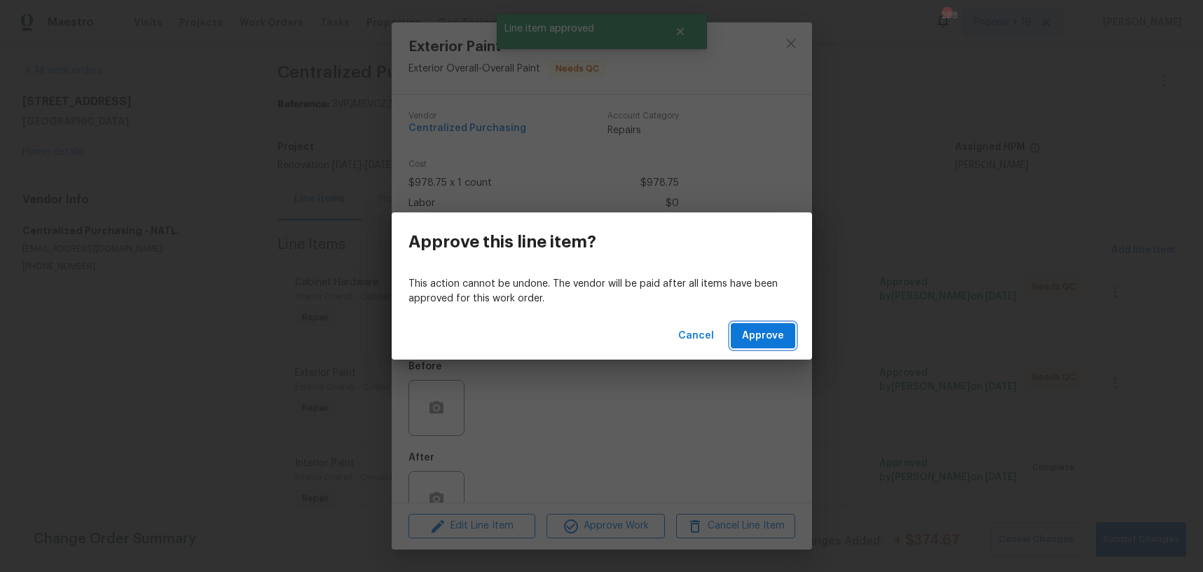
click at [744, 336] on span "Approve" at bounding box center [763, 336] width 42 height 18
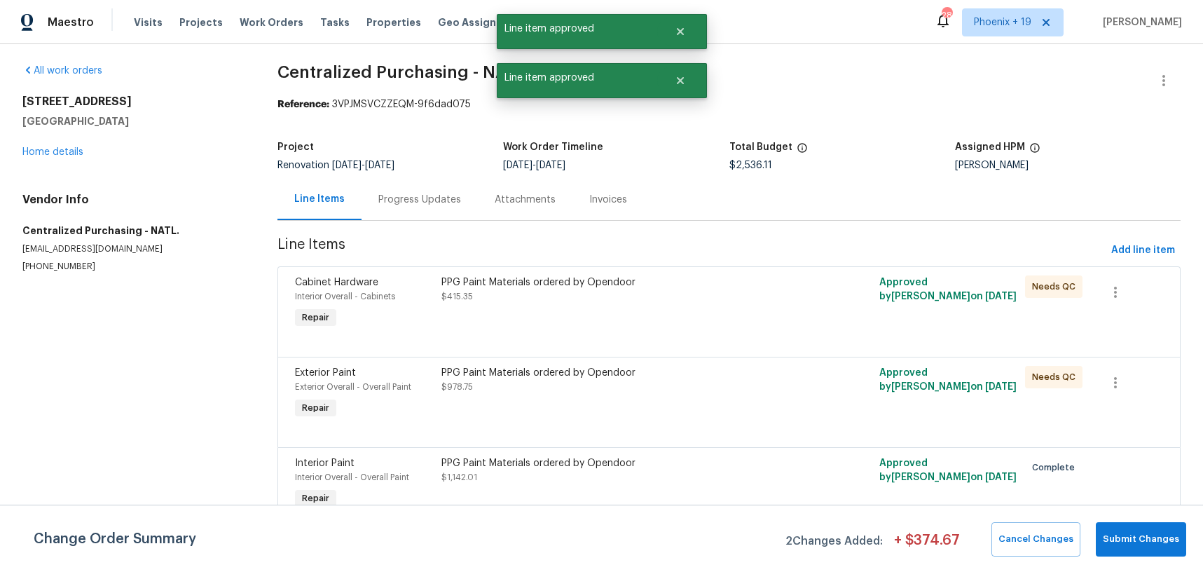
click at [730, 333] on div at bounding box center [729, 339] width 868 height 17
click at [718, 317] on div "PPG Paint Materials ordered by Opendoor $415.35" at bounding box center [619, 303] width 365 height 64
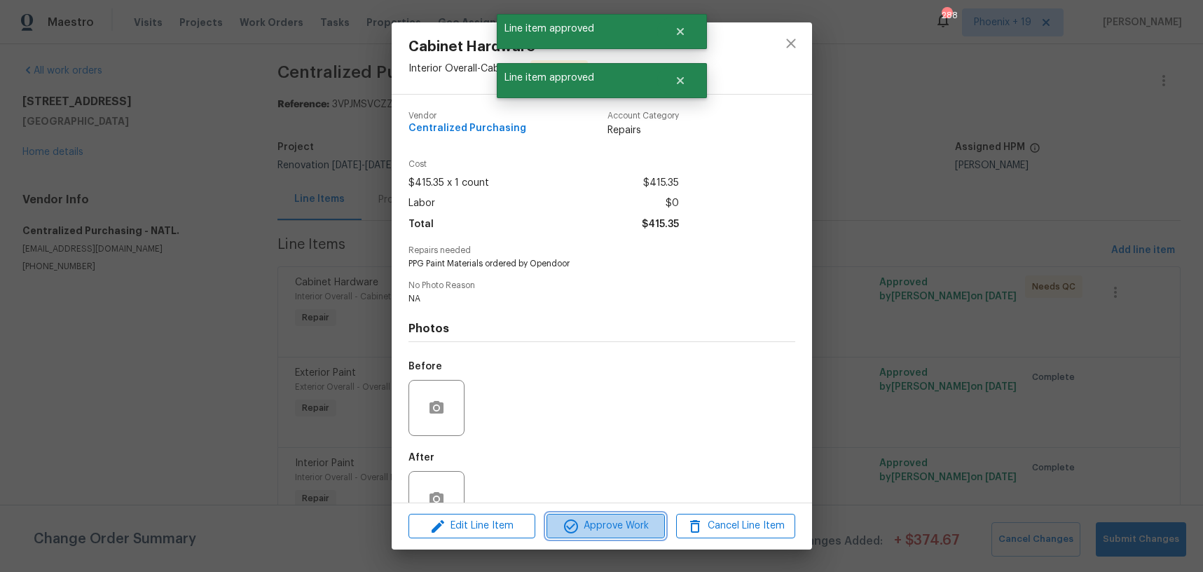
click at [612, 528] on span "Approve Work" at bounding box center [606, 526] width 110 height 18
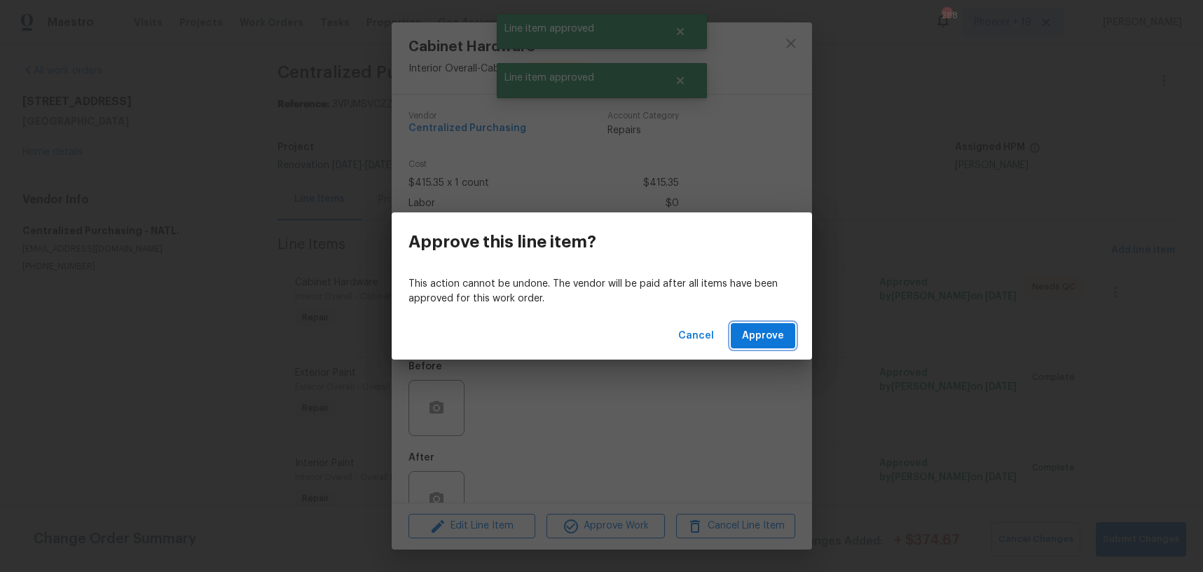
click at [749, 326] on button "Approve" at bounding box center [763, 336] width 64 height 26
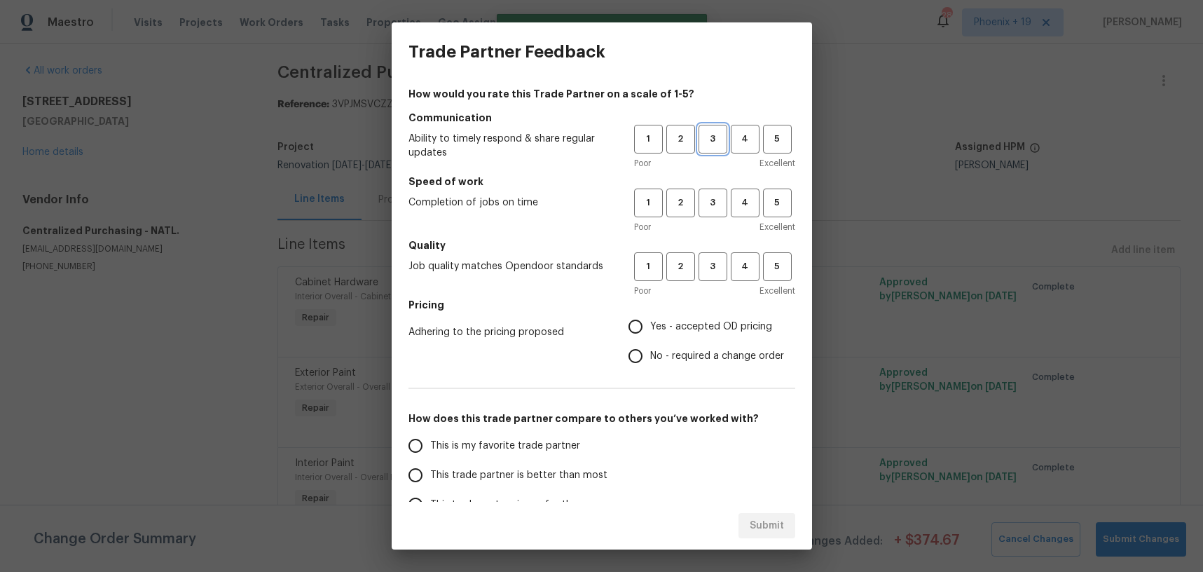
drag, startPoint x: 715, startPoint y: 135, endPoint x: 713, endPoint y: 231, distance: 96.7
click at [714, 136] on span "3" at bounding box center [713, 139] width 26 height 16
drag, startPoint x: 712, startPoint y: 198, endPoint x: 712, endPoint y: 239, distance: 41.3
click at [711, 200] on span "3" at bounding box center [713, 203] width 26 height 16
click at [716, 265] on span "3" at bounding box center [713, 267] width 26 height 16
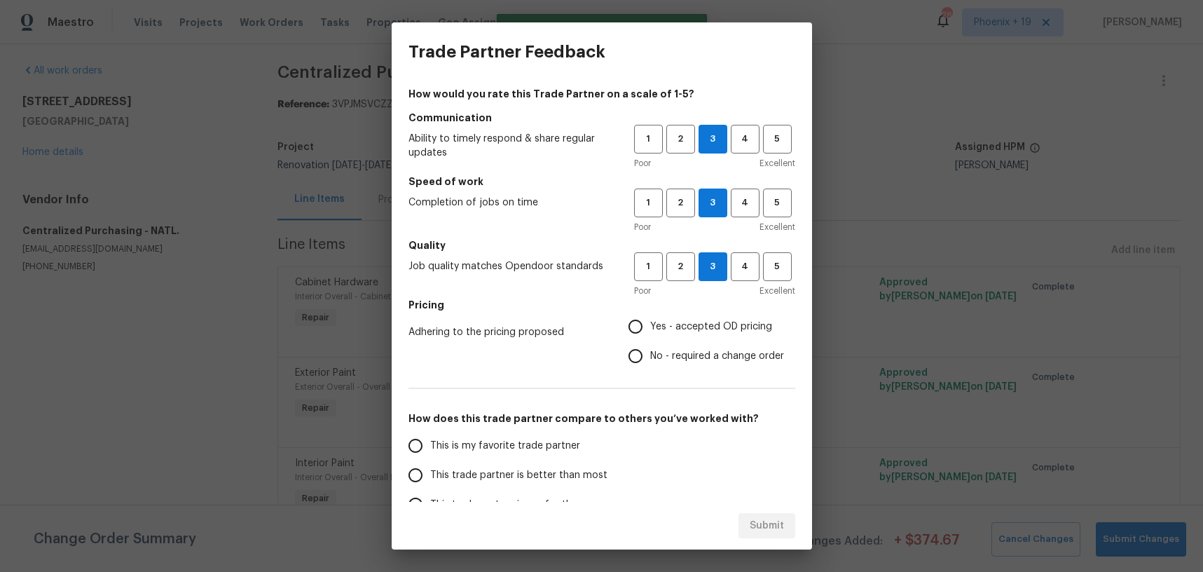
drag, startPoint x: 689, startPoint y: 324, endPoint x: 681, endPoint y: 335, distance: 14.0
click at [689, 324] on span "Yes - accepted OD pricing" at bounding box center [711, 327] width 122 height 15
click at [650, 324] on input "Yes - accepted OD pricing" at bounding box center [635, 326] width 29 height 29
radio input "true"
click at [550, 451] on span "This is my favorite trade partner" at bounding box center [505, 446] width 150 height 15
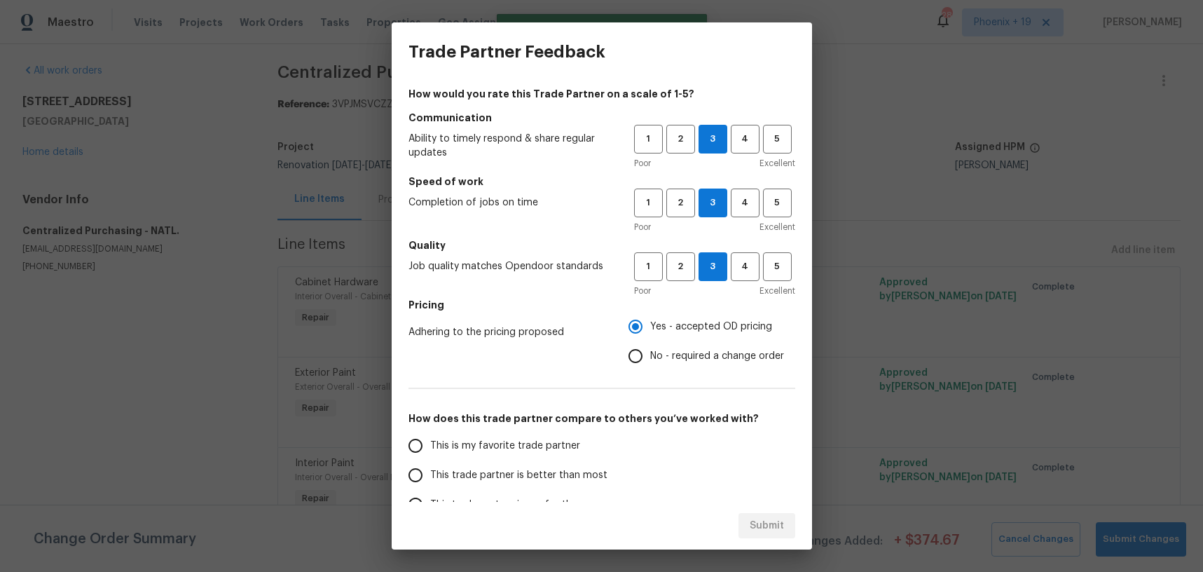
click at [430, 451] on input "This is my favorite trade partner" at bounding box center [415, 445] width 29 height 29
click at [767, 517] on span "Submit" at bounding box center [767, 526] width 34 height 18
radio input "true"
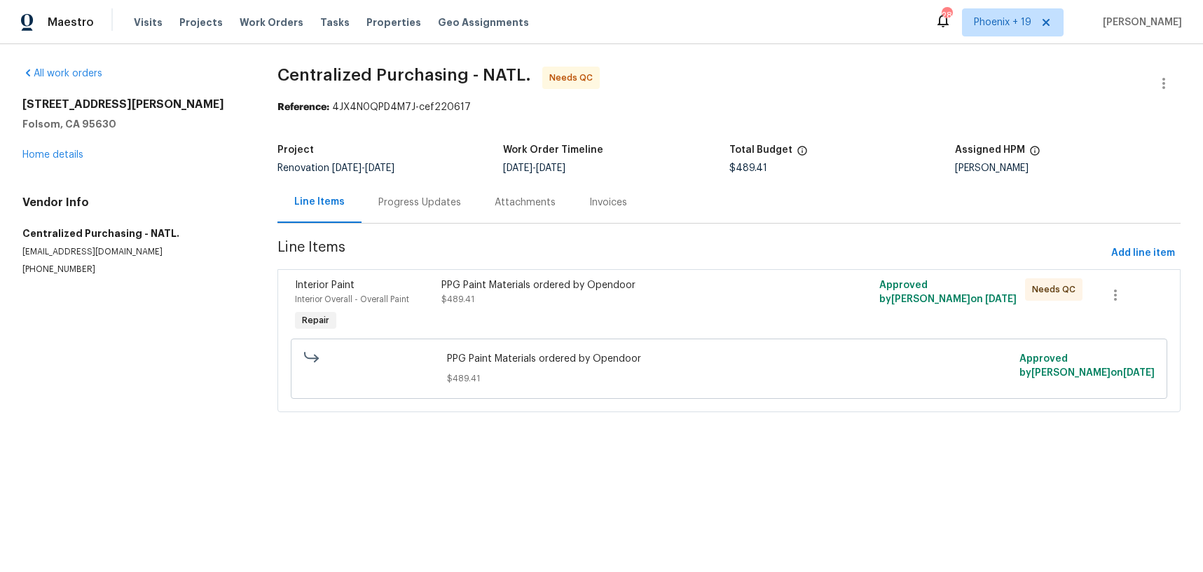
click at [707, 310] on div "PPG Paint Materials ordered by Opendoor $489.41" at bounding box center [619, 306] width 365 height 64
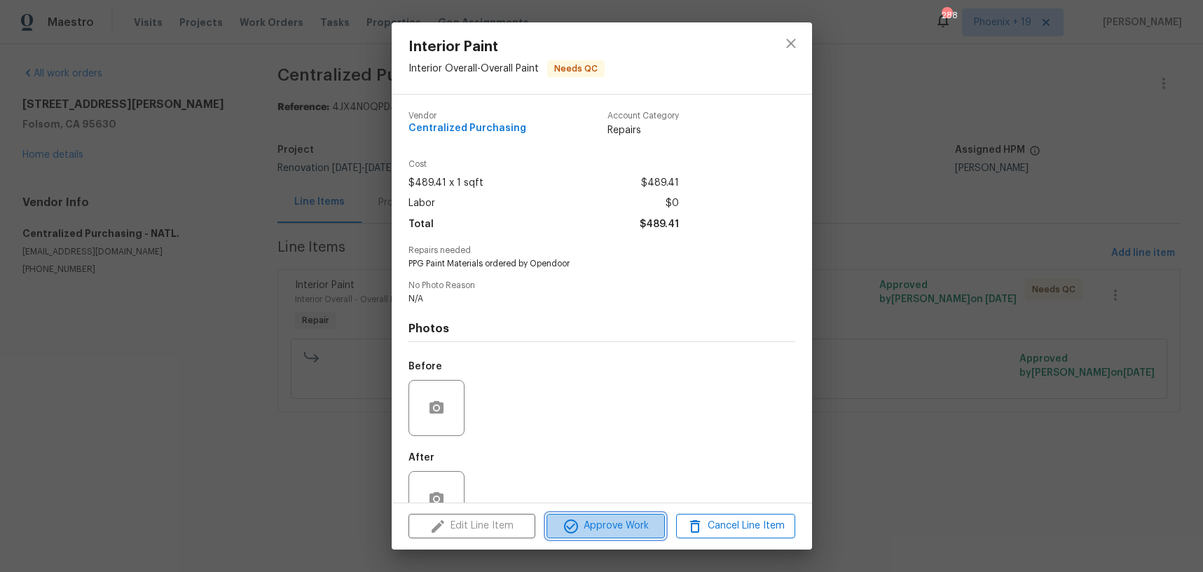
click at [606, 517] on span "Approve Work" at bounding box center [606, 526] width 110 height 18
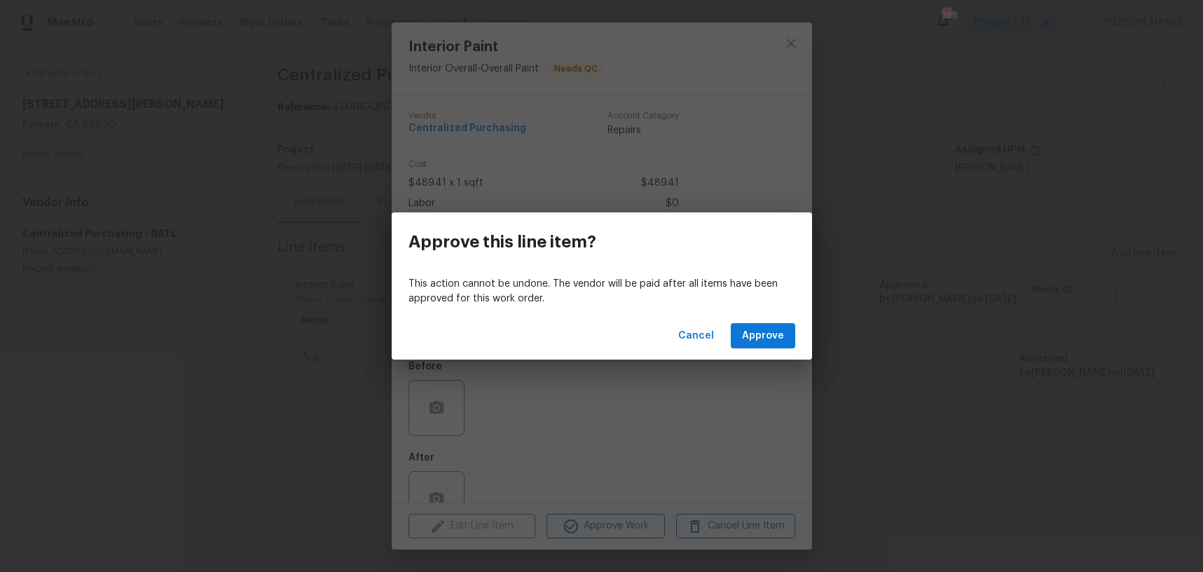
click at [771, 321] on div "Cancel Approve" at bounding box center [602, 336] width 420 height 48
click at [769, 328] on span "Approve" at bounding box center [763, 336] width 42 height 18
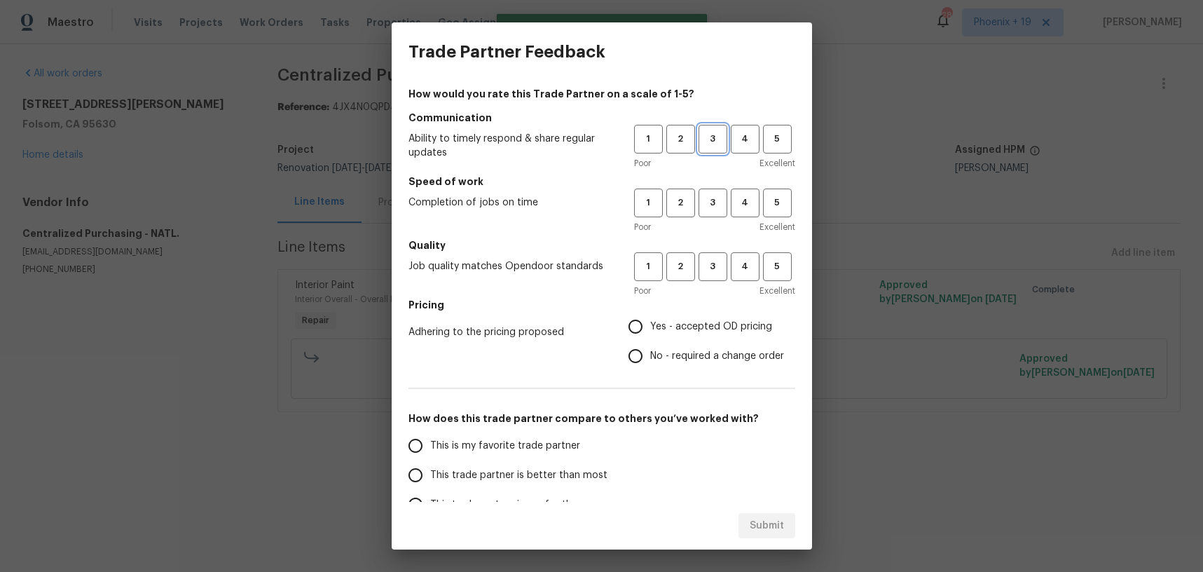
drag, startPoint x: 711, startPoint y: 137, endPoint x: 713, endPoint y: 216, distance: 79.2
click at [711, 137] on span "3" at bounding box center [713, 139] width 26 height 16
click at [713, 216] on button "3" at bounding box center [713, 203] width 29 height 29
click at [711, 259] on span "3" at bounding box center [713, 267] width 26 height 16
click at [690, 327] on span "Yes - accepted OD pricing" at bounding box center [711, 327] width 122 height 15
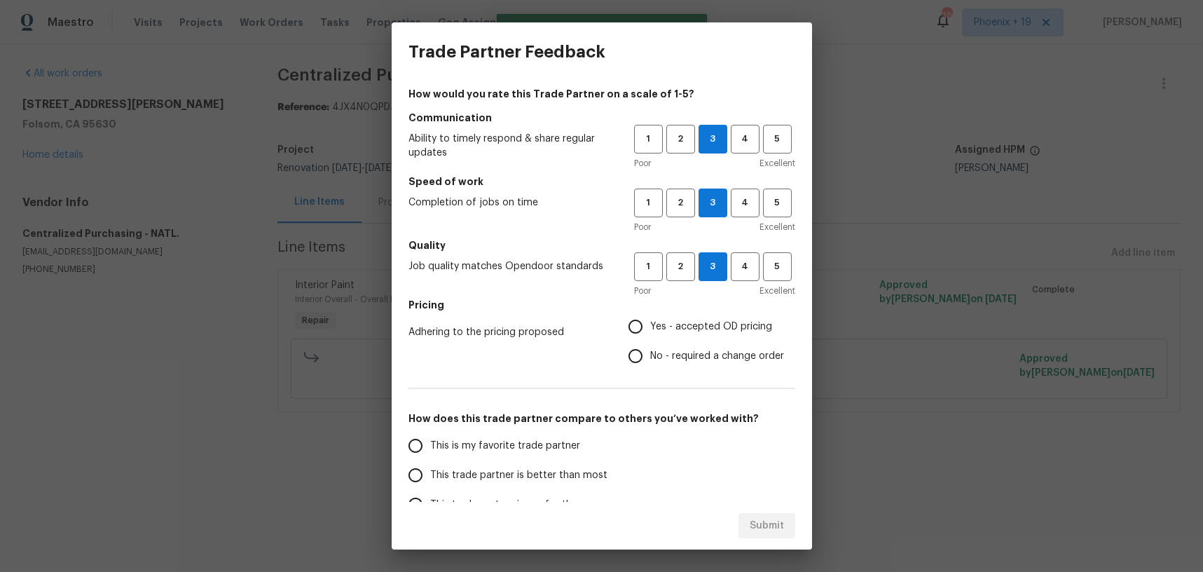
click at [650, 327] on input "Yes - accepted OD pricing" at bounding box center [635, 326] width 29 height 29
radio input "true"
click at [548, 435] on label "This is my favorite trade partner" at bounding box center [511, 445] width 221 height 29
click at [430, 435] on input "This is my favorite trade partner" at bounding box center [415, 445] width 29 height 29
click at [793, 524] on button "Submit" at bounding box center [767, 526] width 57 height 26
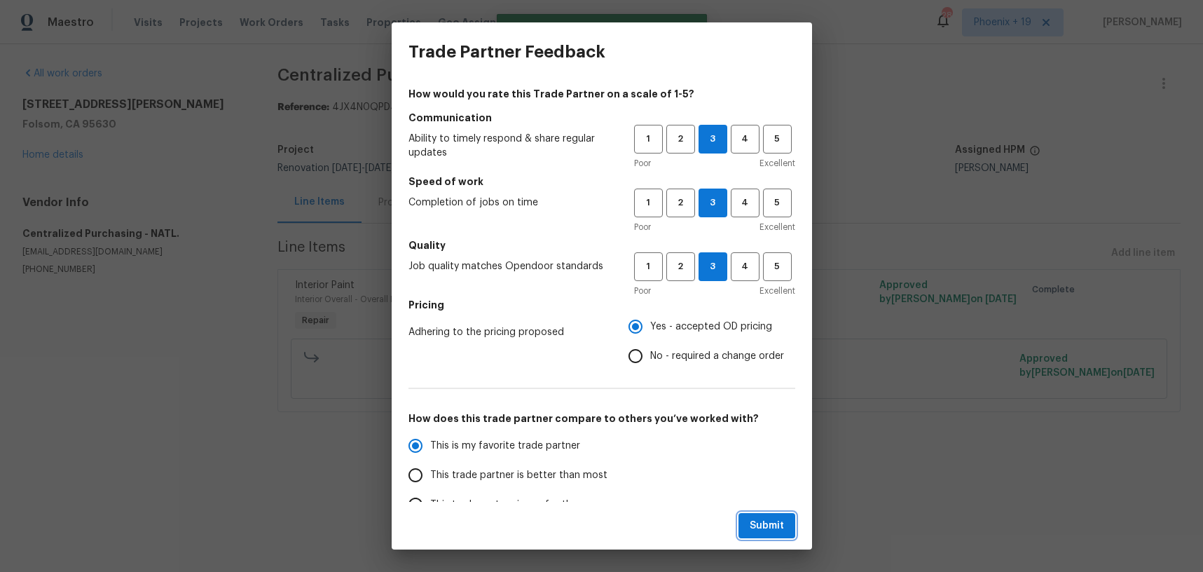
radio input "true"
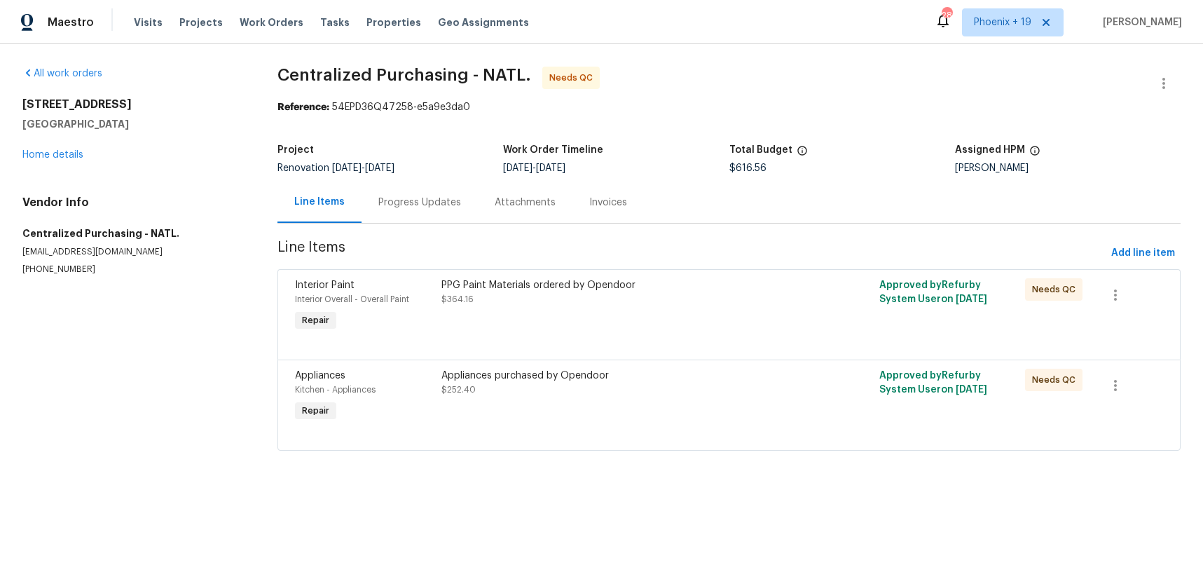
click at [719, 407] on div "Appliances purchased by Opendoor $252.40" at bounding box center [619, 396] width 365 height 64
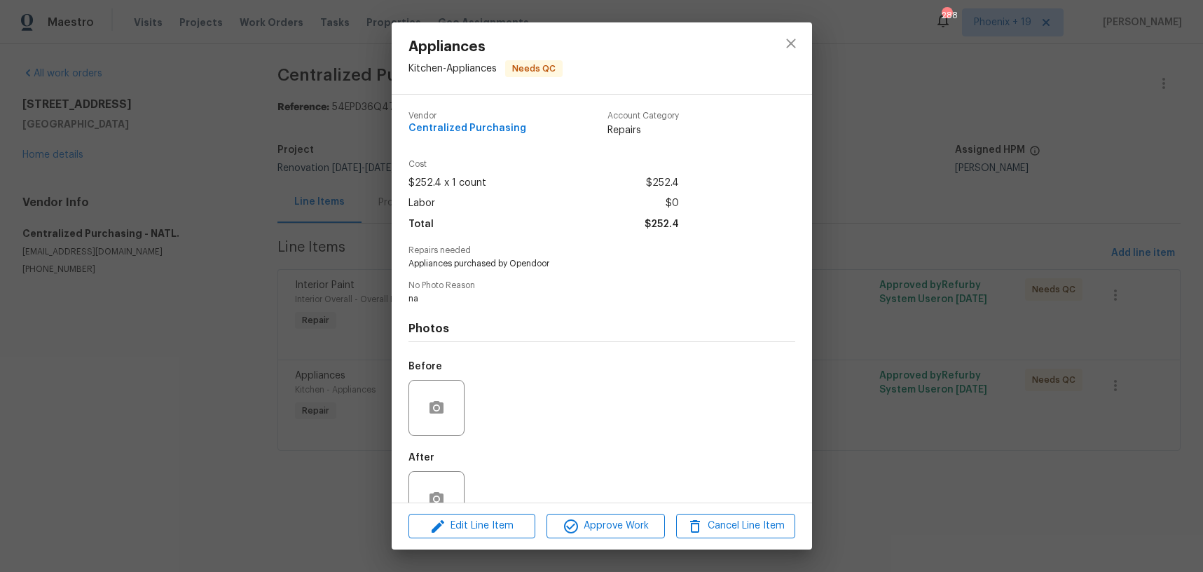
drag, startPoint x: 636, startPoint y: 542, endPoint x: 636, endPoint y: 533, distance: 9.1
click at [636, 542] on div "Edit Line Item Approve Work Cancel Line Item" at bounding box center [602, 525] width 420 height 47
click at [636, 533] on span "Approve Work" at bounding box center [606, 526] width 110 height 18
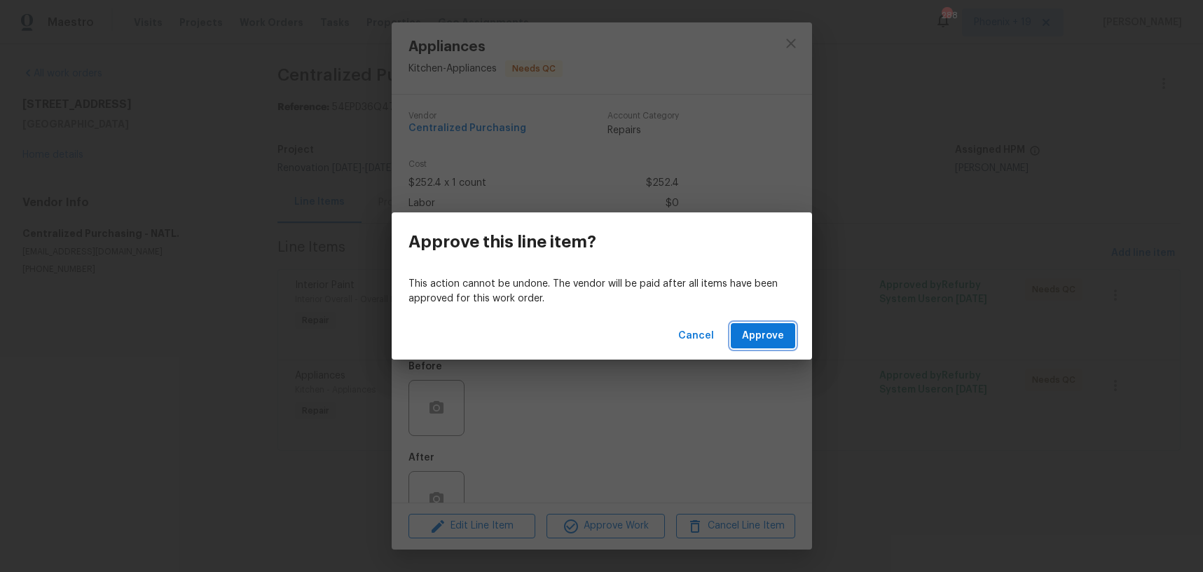
click at [758, 339] on span "Approve" at bounding box center [763, 336] width 42 height 18
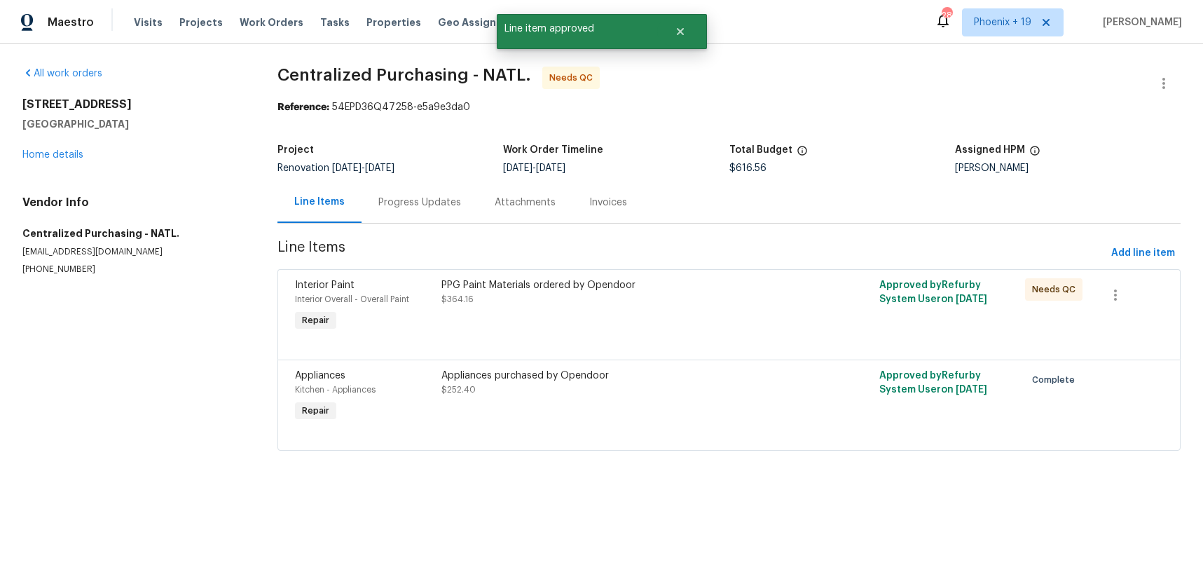
click at [725, 296] on div "PPG Paint Materials ordered by Opendoor $364.16" at bounding box center [620, 292] width 357 height 28
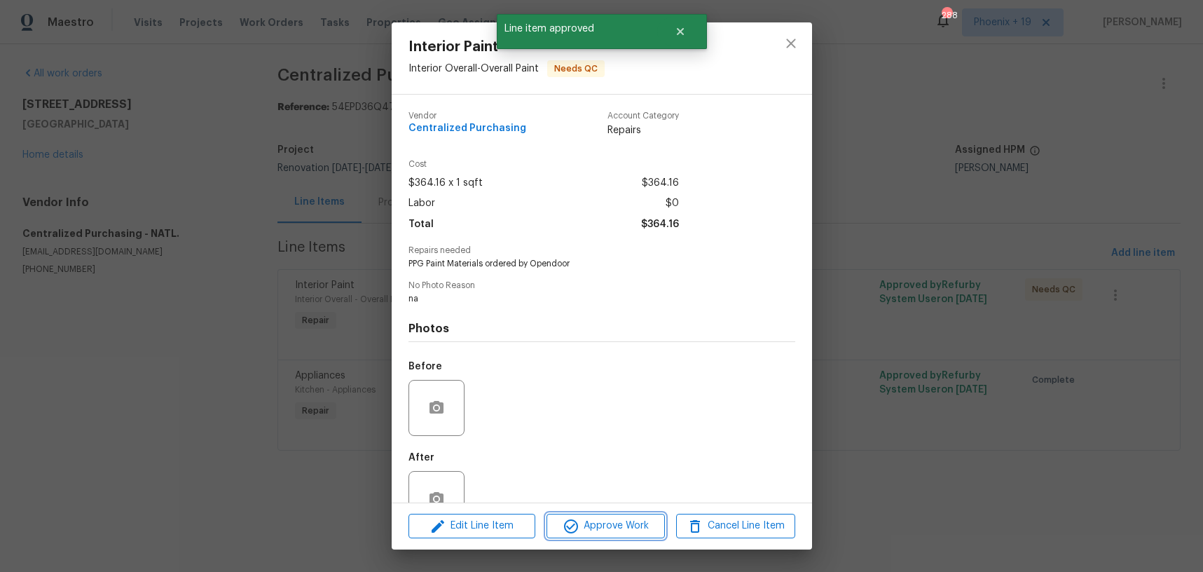
click at [622, 517] on span "Approve Work" at bounding box center [606, 526] width 110 height 18
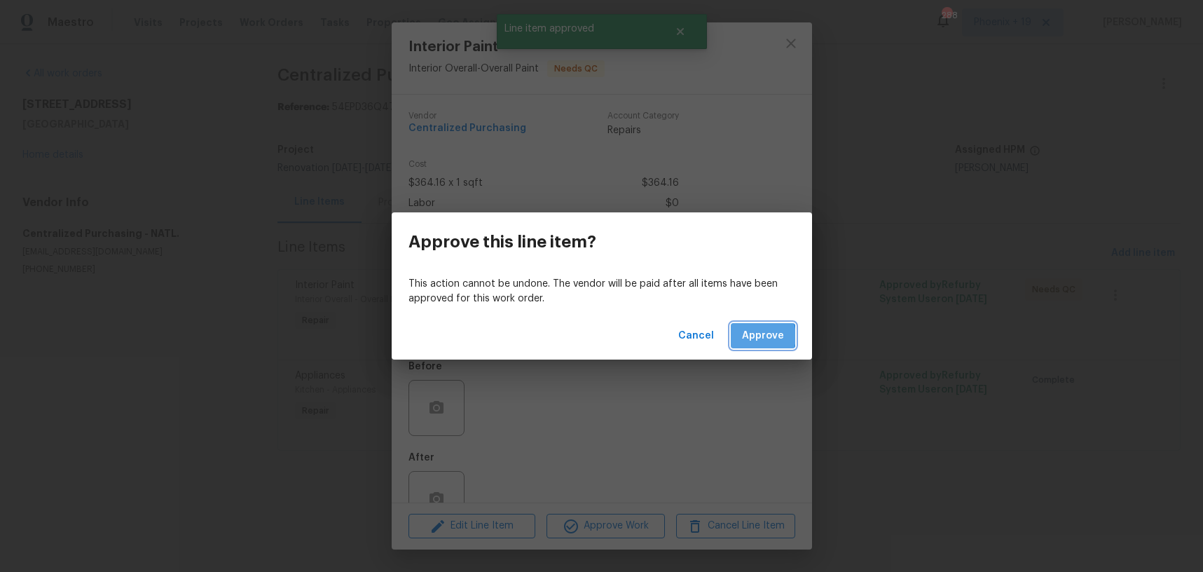
click at [759, 336] on span "Approve" at bounding box center [763, 336] width 42 height 18
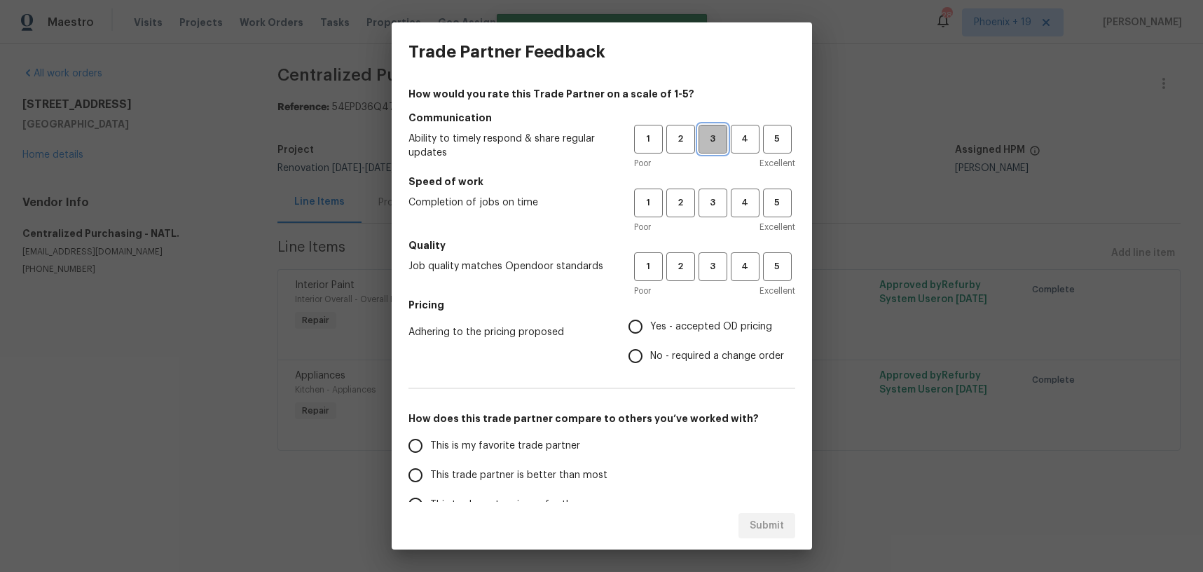
drag, startPoint x: 707, startPoint y: 147, endPoint x: 709, endPoint y: 182, distance: 34.4
click at [708, 148] on button "3" at bounding box center [713, 139] width 29 height 29
drag, startPoint x: 709, startPoint y: 185, endPoint x: 709, endPoint y: 224, distance: 39.2
click at [710, 186] on h5 "Speed of work" at bounding box center [602, 182] width 387 height 14
click at [707, 200] on span "3" at bounding box center [713, 203] width 26 height 16
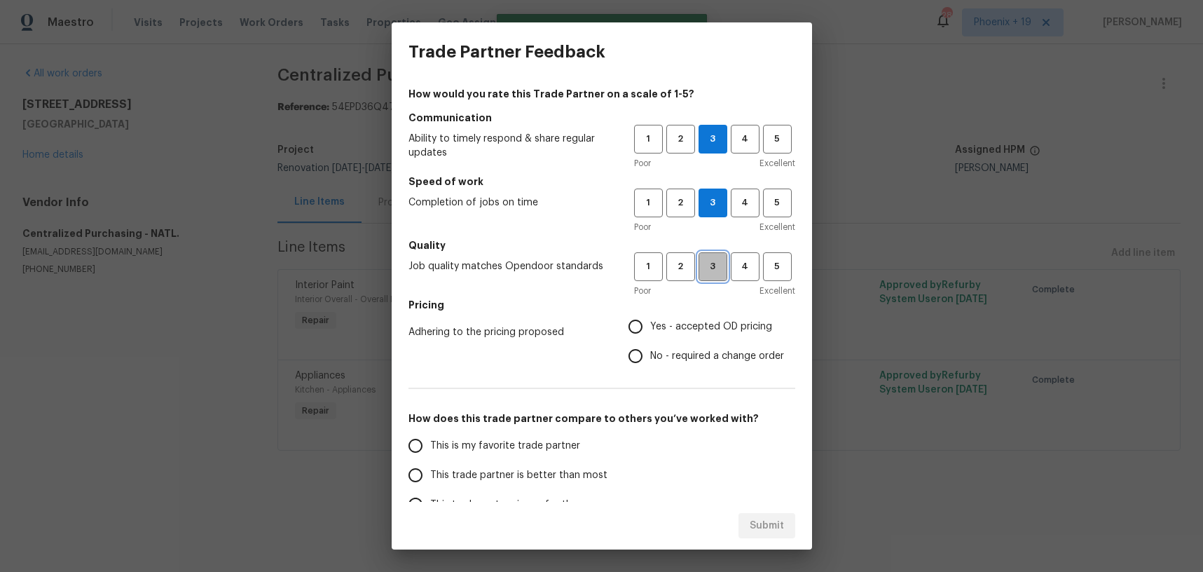
drag, startPoint x: 713, startPoint y: 257, endPoint x: 705, endPoint y: 278, distance: 23.1
click at [712, 257] on button "3" at bounding box center [713, 266] width 29 height 29
click at [690, 320] on span "Yes - accepted OD pricing" at bounding box center [711, 327] width 122 height 15
click at [650, 320] on input "Yes - accepted OD pricing" at bounding box center [635, 326] width 29 height 29
radio input "true"
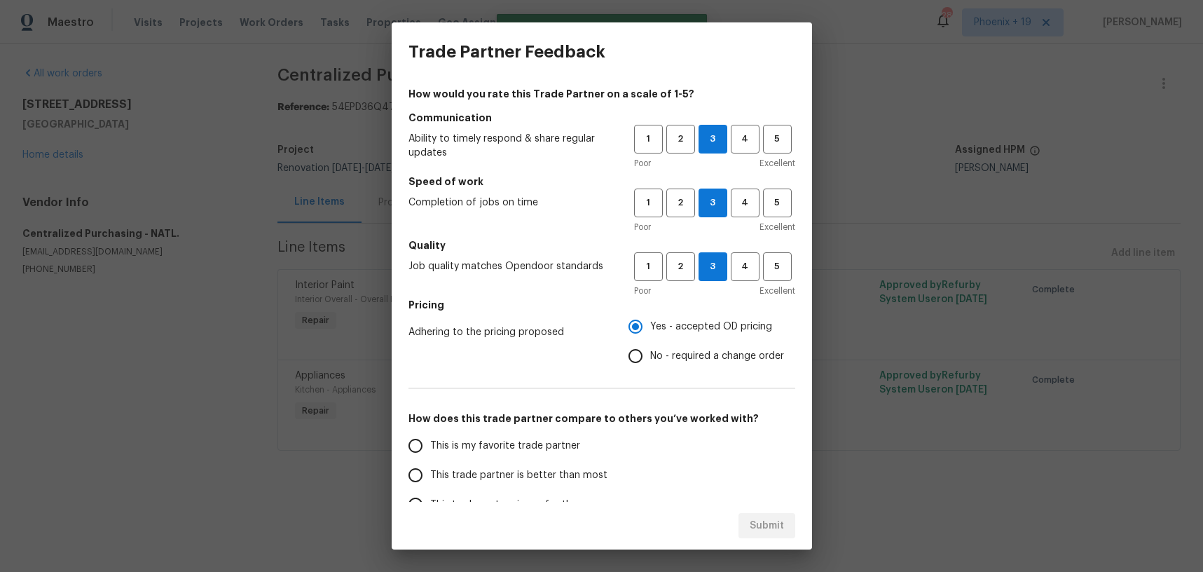
click at [547, 451] on span "This is my favorite trade partner" at bounding box center [505, 446] width 150 height 15
click at [430, 451] on input "This is my favorite trade partner" at bounding box center [415, 445] width 29 height 29
click at [773, 532] on span "Submit" at bounding box center [767, 526] width 34 height 18
radio input "true"
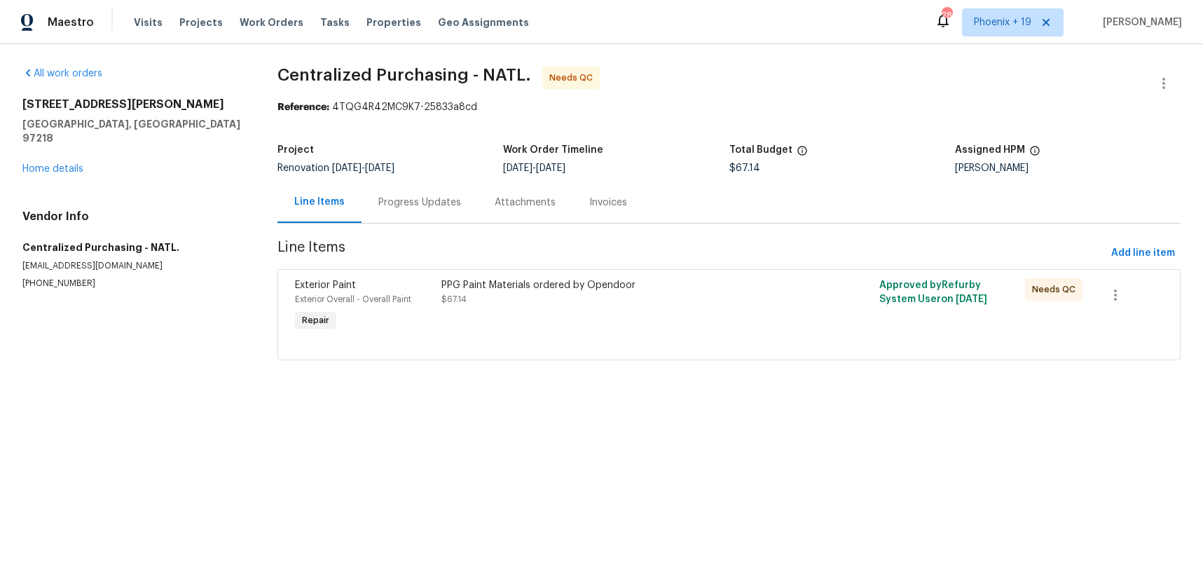
click at [710, 325] on div "PPG Paint Materials ordered by Opendoor $67.14" at bounding box center [619, 306] width 365 height 64
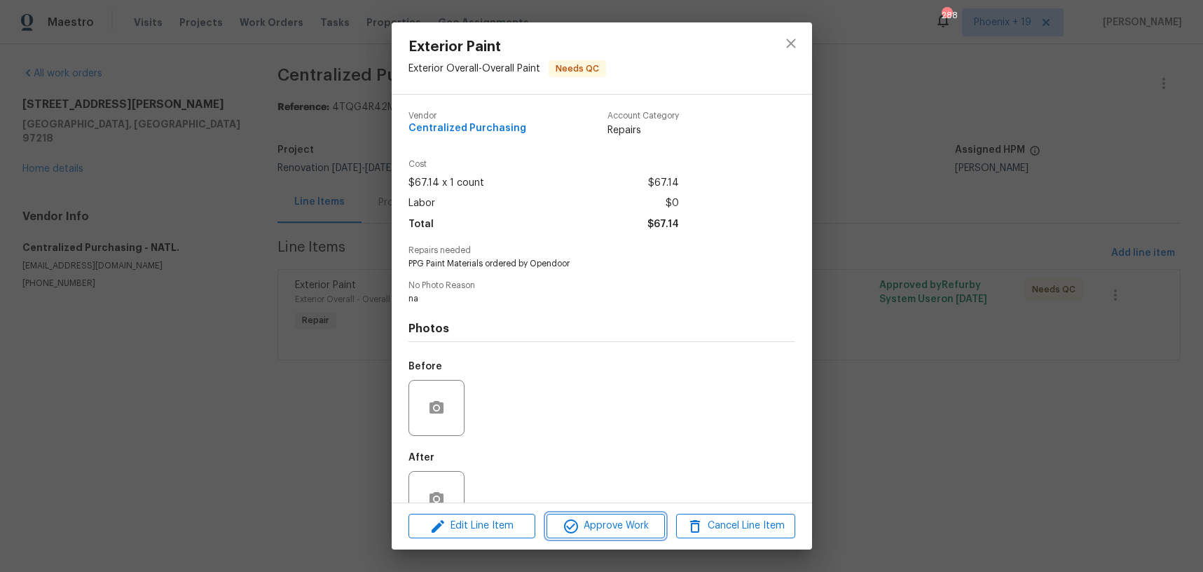
click at [660, 514] on button "Approve Work" at bounding box center [606, 526] width 118 height 25
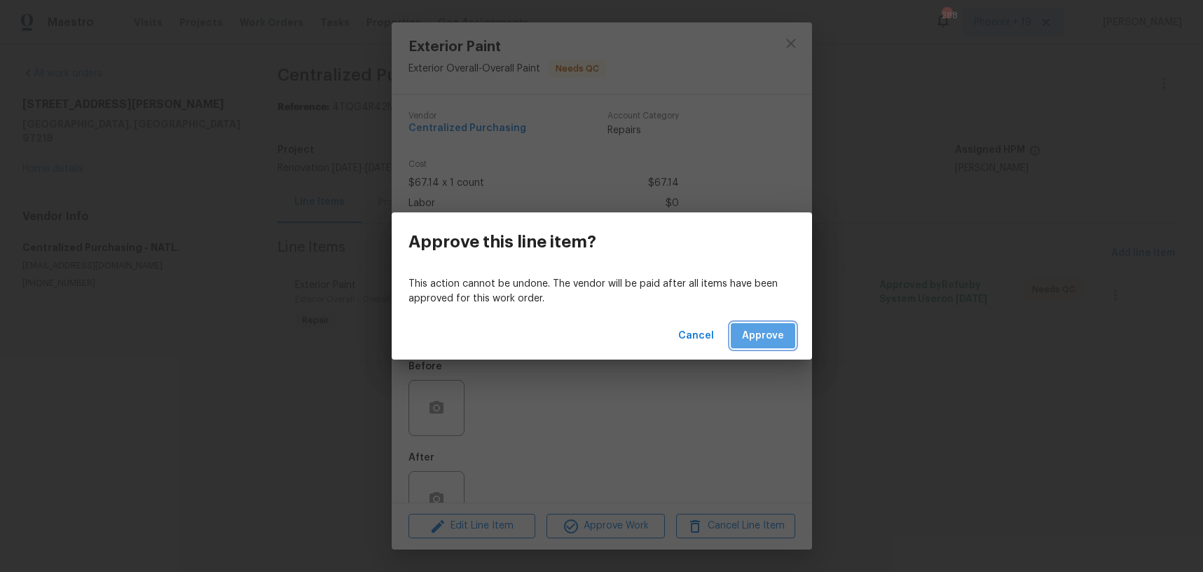
click at [758, 324] on button "Approve" at bounding box center [763, 336] width 64 height 26
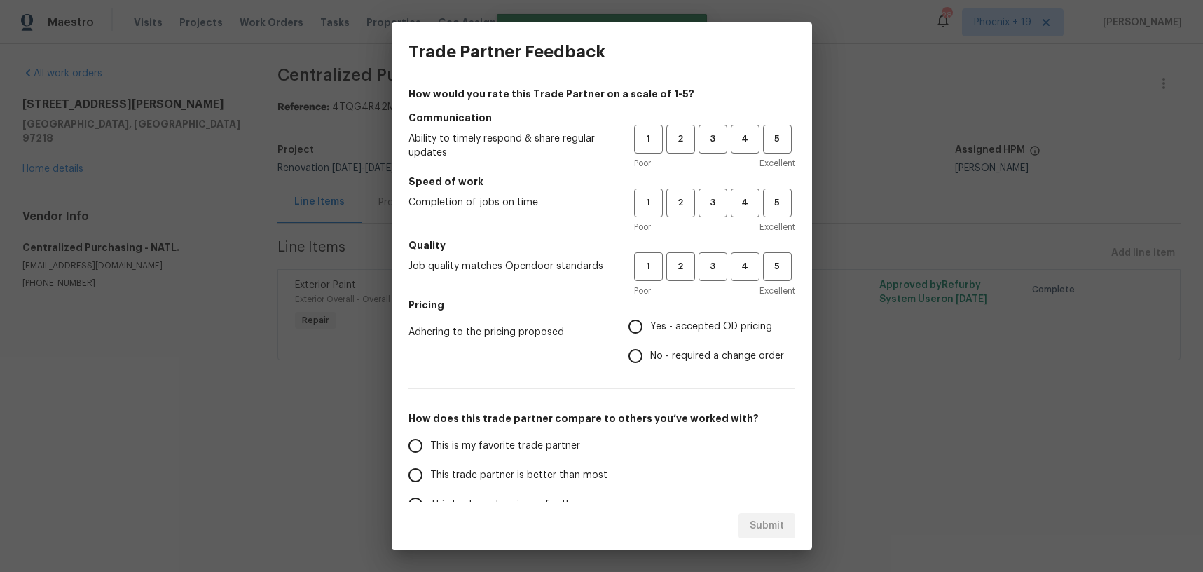
click at [705, 123] on h5 "Communication" at bounding box center [602, 118] width 387 height 14
click at [709, 129] on button "3" at bounding box center [713, 139] width 29 height 29
drag, startPoint x: 702, startPoint y: 202, endPoint x: 711, endPoint y: 275, distance: 74.1
click at [702, 210] on span "3" at bounding box center [713, 203] width 26 height 16
drag, startPoint x: 713, startPoint y: 271, endPoint x: 709, endPoint y: 290, distance: 19.2
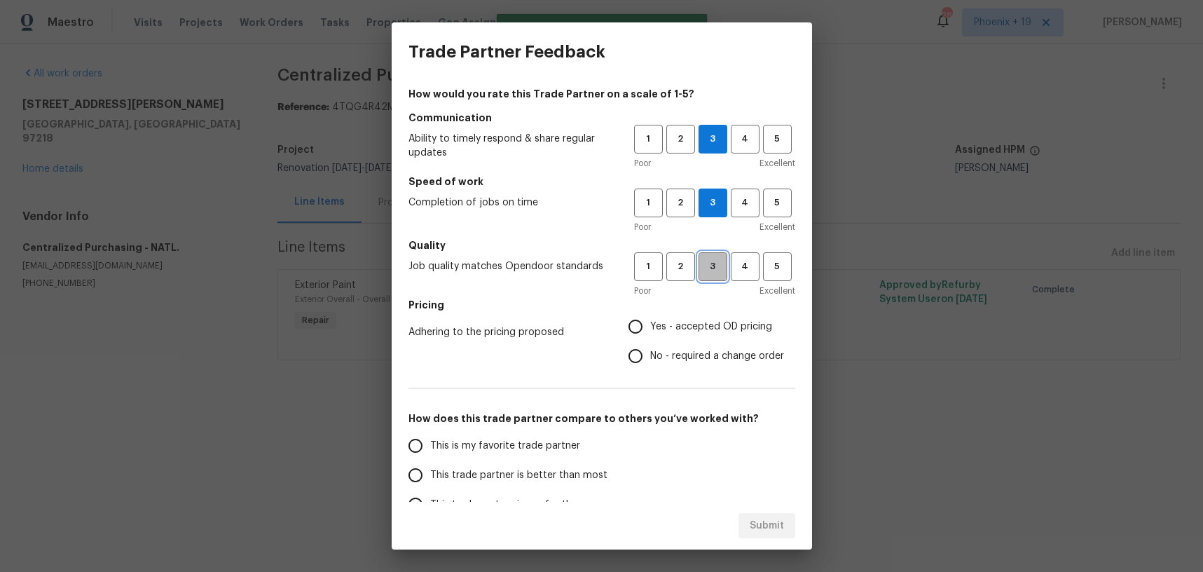
click at [712, 274] on button "3" at bounding box center [713, 266] width 29 height 29
drag, startPoint x: 693, startPoint y: 337, endPoint x: 629, endPoint y: 358, distance: 67.2
click at [693, 337] on label "Yes - accepted OD pricing" at bounding box center [702, 326] width 163 height 29
click at [650, 337] on input "Yes - accepted OD pricing" at bounding box center [635, 326] width 29 height 29
radio input "true"
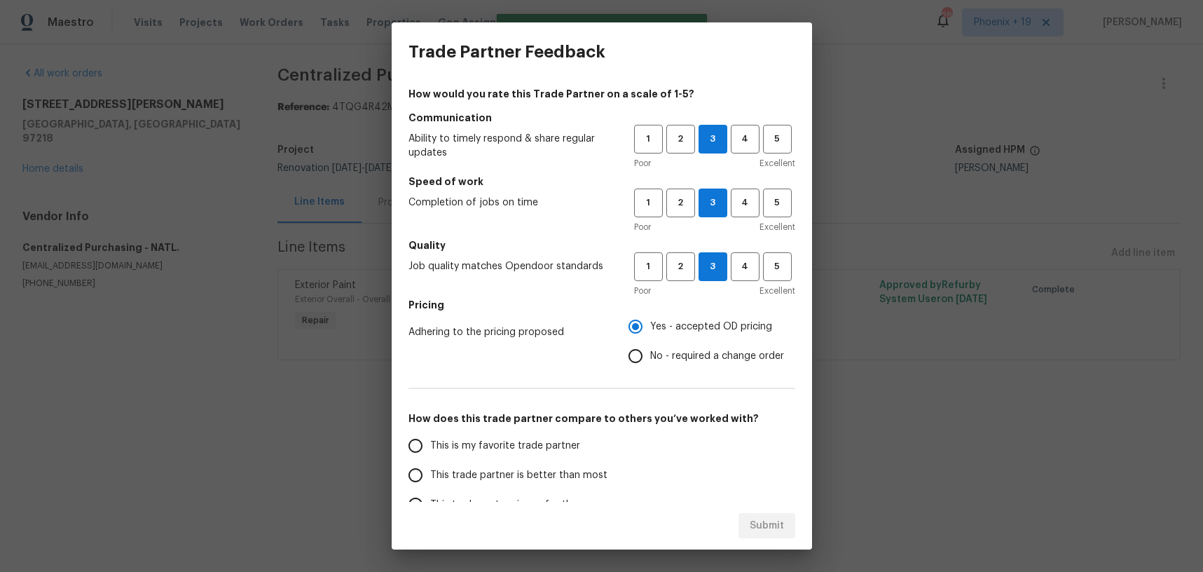
click at [532, 446] on span "This is my favorite trade partner" at bounding box center [505, 446] width 150 height 15
click at [430, 446] on input "This is my favorite trade partner" at bounding box center [415, 445] width 29 height 29
click at [753, 528] on span "Submit" at bounding box center [767, 526] width 34 height 18
radio input "true"
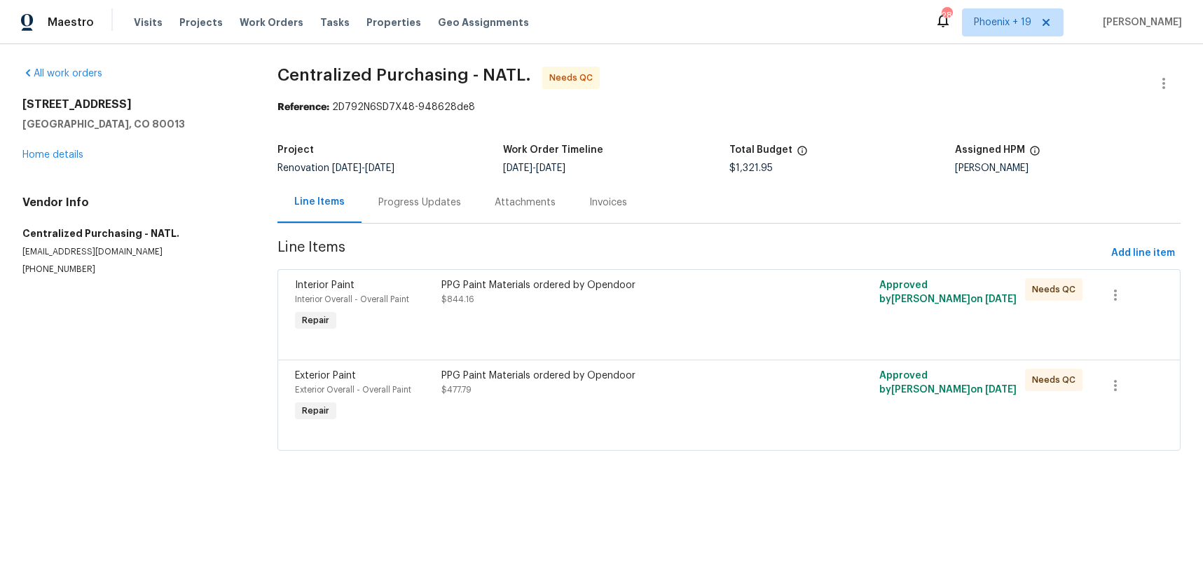
click at [736, 404] on div "PPG Paint Materials ordered by Opendoor $477.79" at bounding box center [619, 396] width 365 height 64
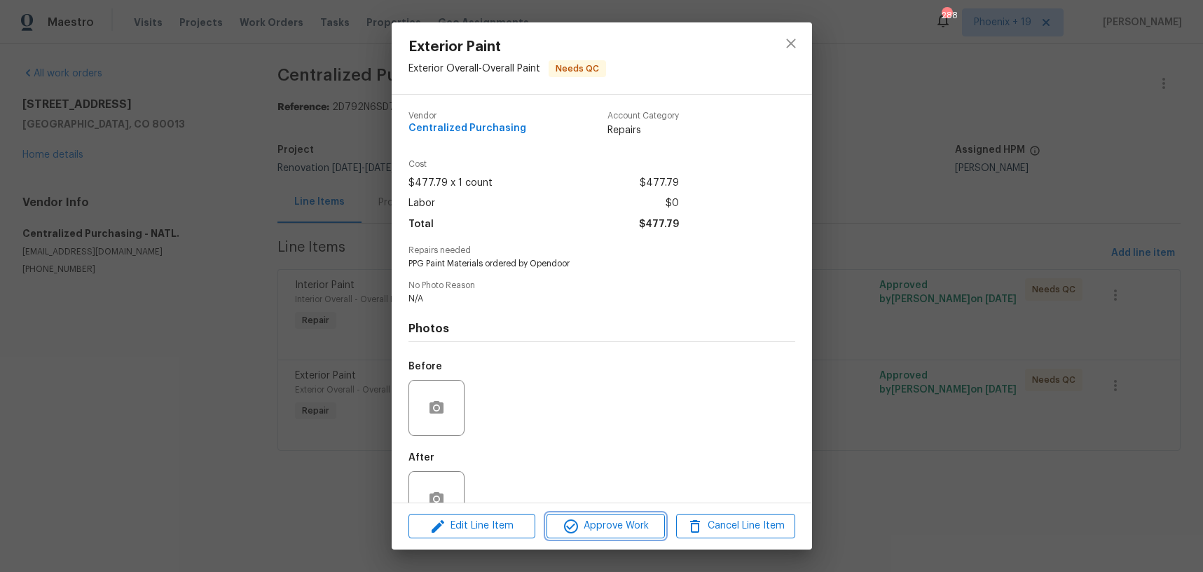
click at [621, 531] on span "Approve Work" at bounding box center [606, 526] width 110 height 18
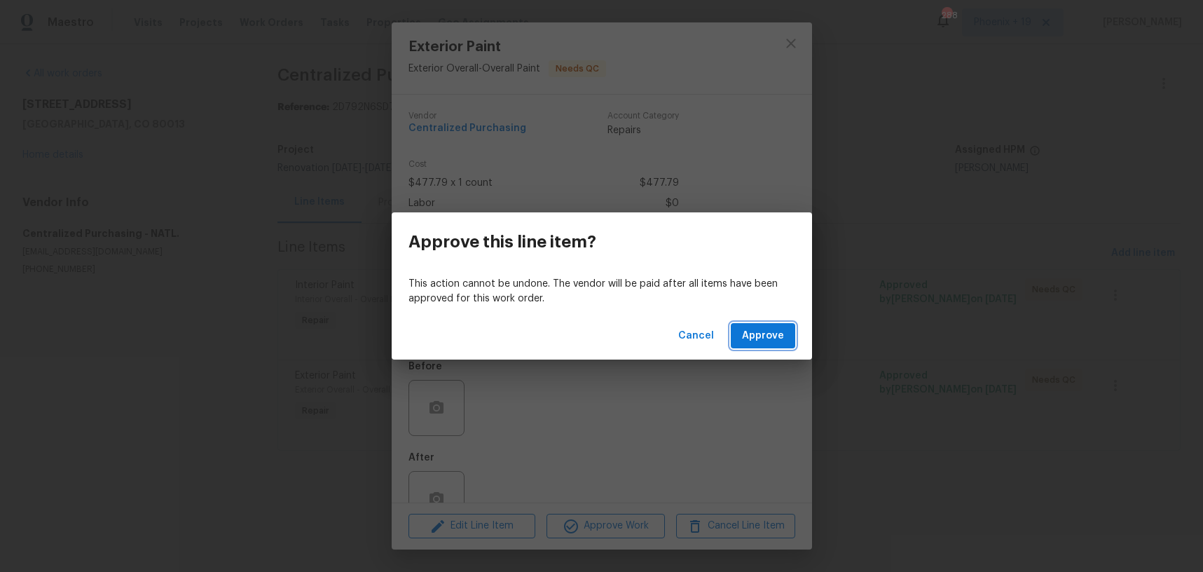
click at [777, 326] on button "Approve" at bounding box center [763, 336] width 64 height 26
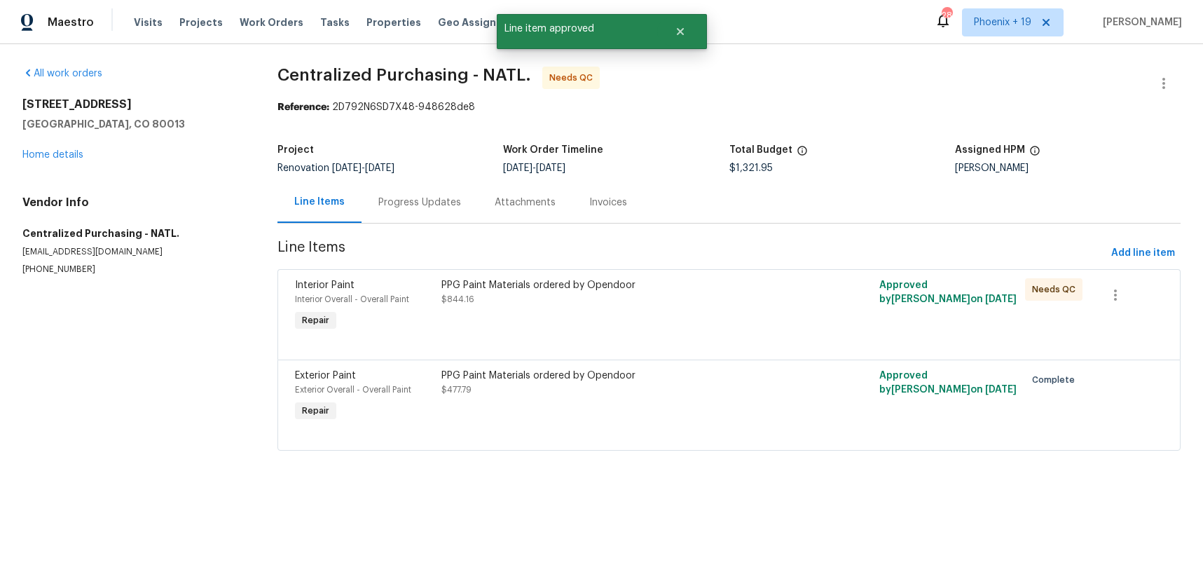
click at [777, 326] on div "PPG Paint Materials ordered by Opendoor $844.16" at bounding box center [619, 306] width 365 height 64
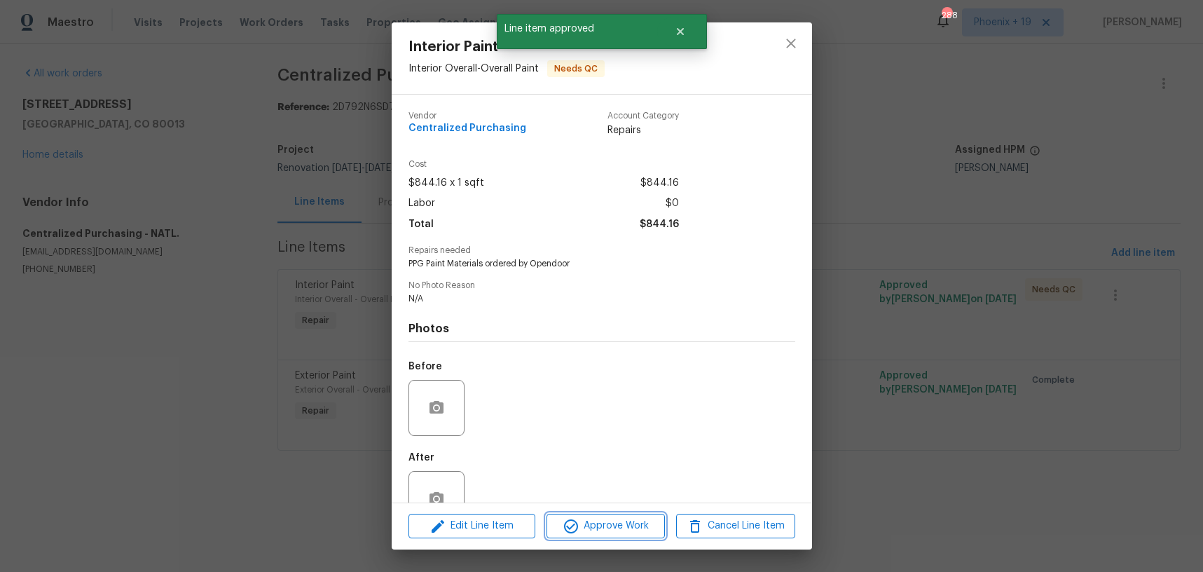
click at [622, 517] on span "Approve Work" at bounding box center [606, 526] width 110 height 18
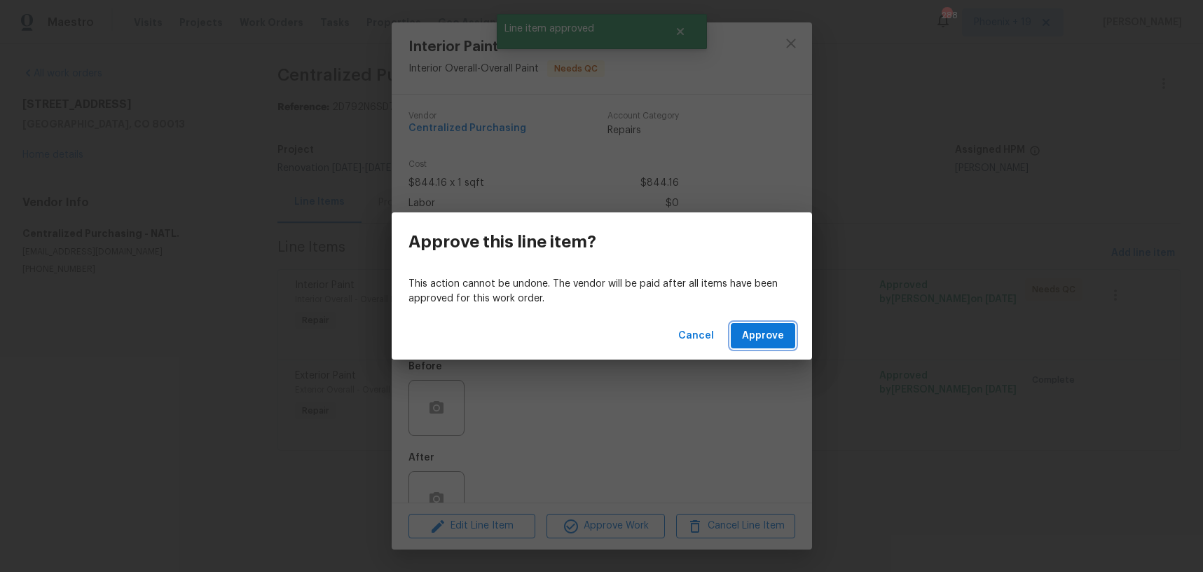
click at [762, 330] on span "Approve" at bounding box center [763, 336] width 42 height 18
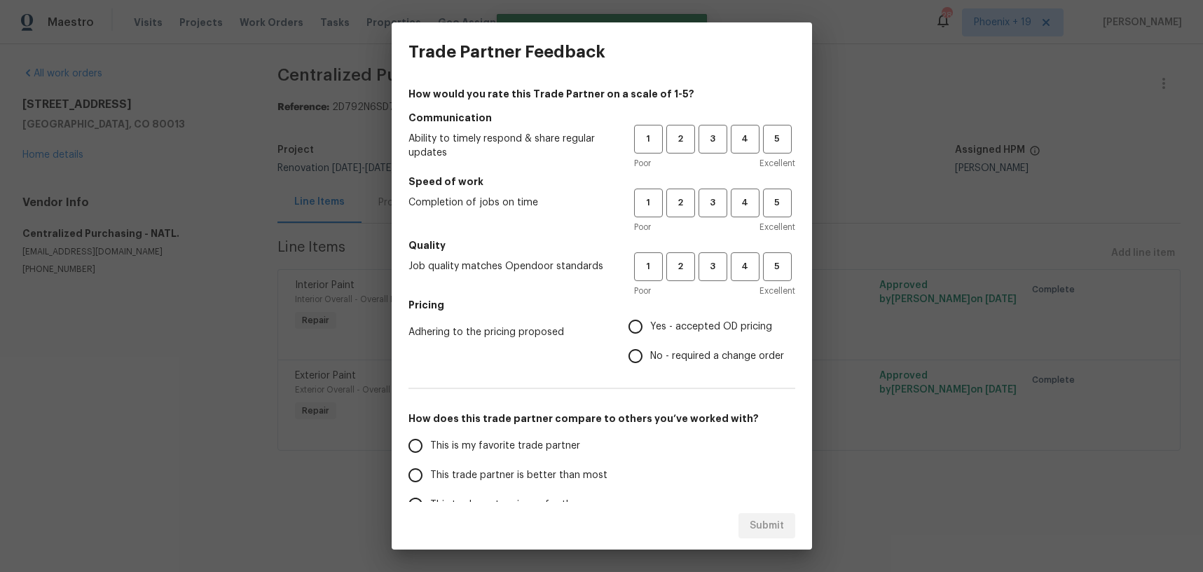
click at [716, 154] on div "1 2 3 4 5 Poor Excellent" at bounding box center [714, 148] width 161 height 46
drag, startPoint x: 713, startPoint y: 147, endPoint x: 712, endPoint y: 193, distance: 45.6
click at [713, 147] on button "3" at bounding box center [713, 139] width 29 height 29
click at [712, 193] on button "3" at bounding box center [713, 203] width 29 height 29
click at [712, 273] on span "3" at bounding box center [713, 267] width 26 height 16
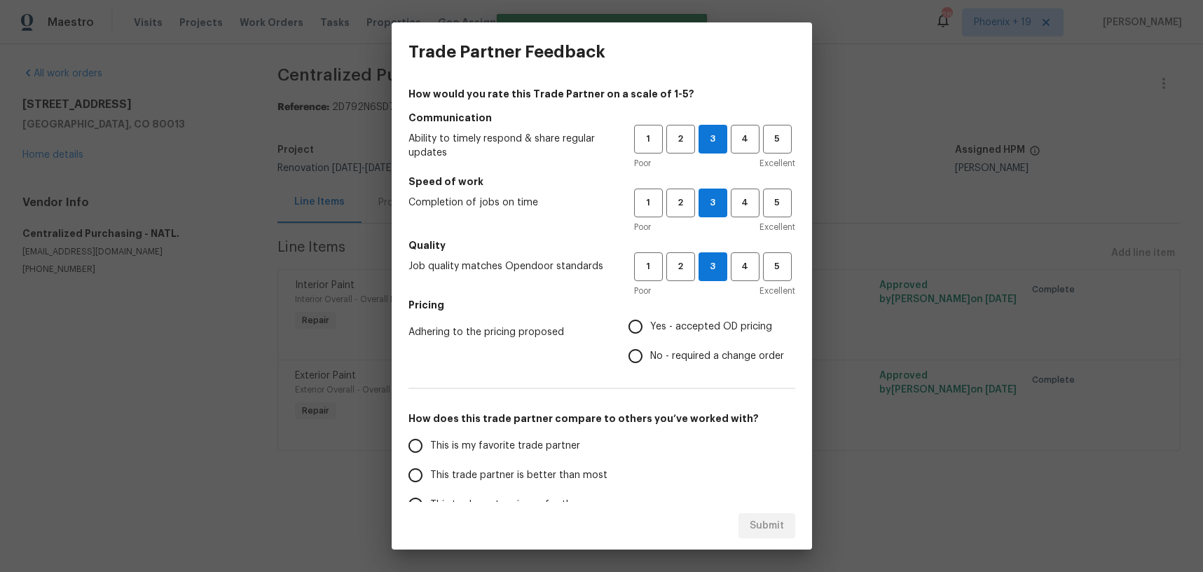
click at [668, 333] on span "Yes - accepted OD pricing" at bounding box center [711, 327] width 122 height 15
click at [650, 333] on input "Yes - accepted OD pricing" at bounding box center [635, 326] width 29 height 29
radio input "true"
click at [545, 451] on span "This is my favorite trade partner" at bounding box center [505, 446] width 150 height 15
click at [430, 451] on input "This is my favorite trade partner" at bounding box center [415, 445] width 29 height 29
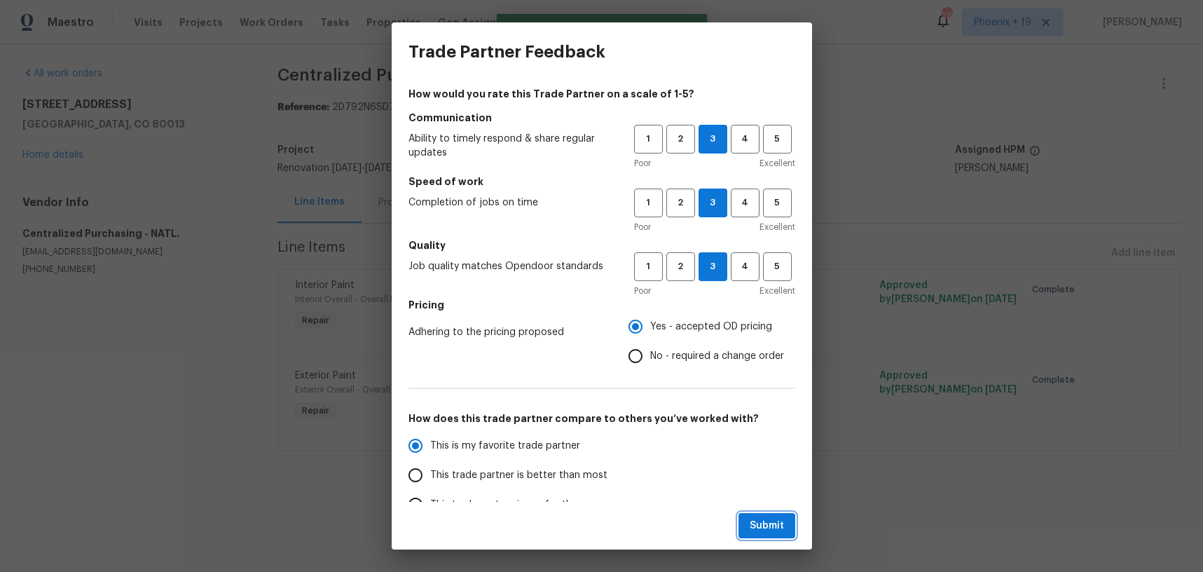
click at [790, 534] on button "Submit" at bounding box center [767, 526] width 57 height 26
radio input "true"
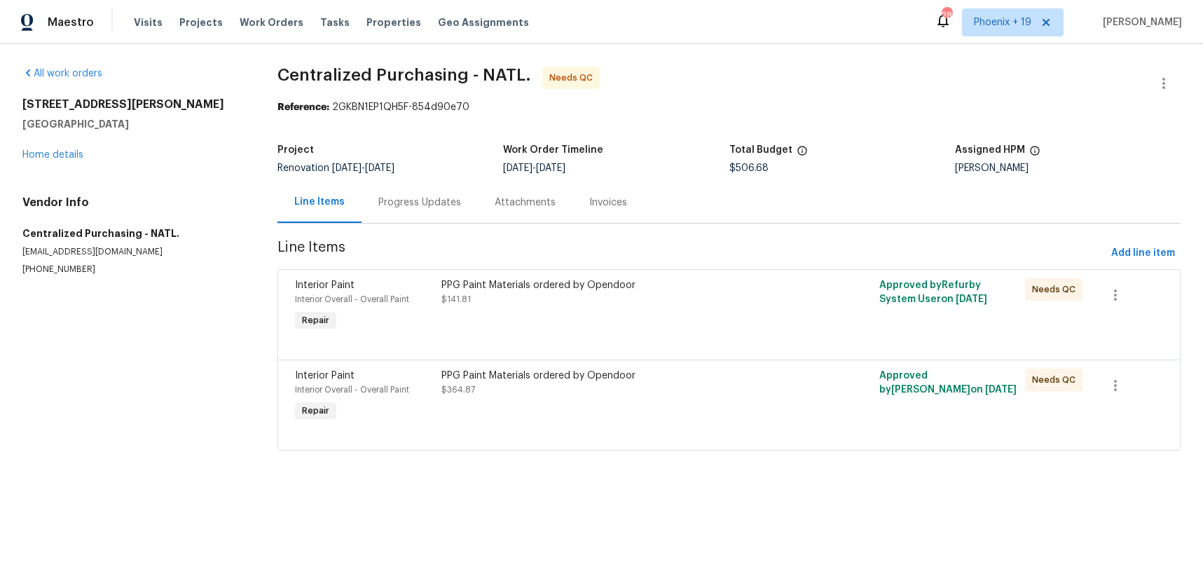
click at [675, 415] on div "PPG Paint Materials ordered by Opendoor $364.87" at bounding box center [619, 396] width 365 height 64
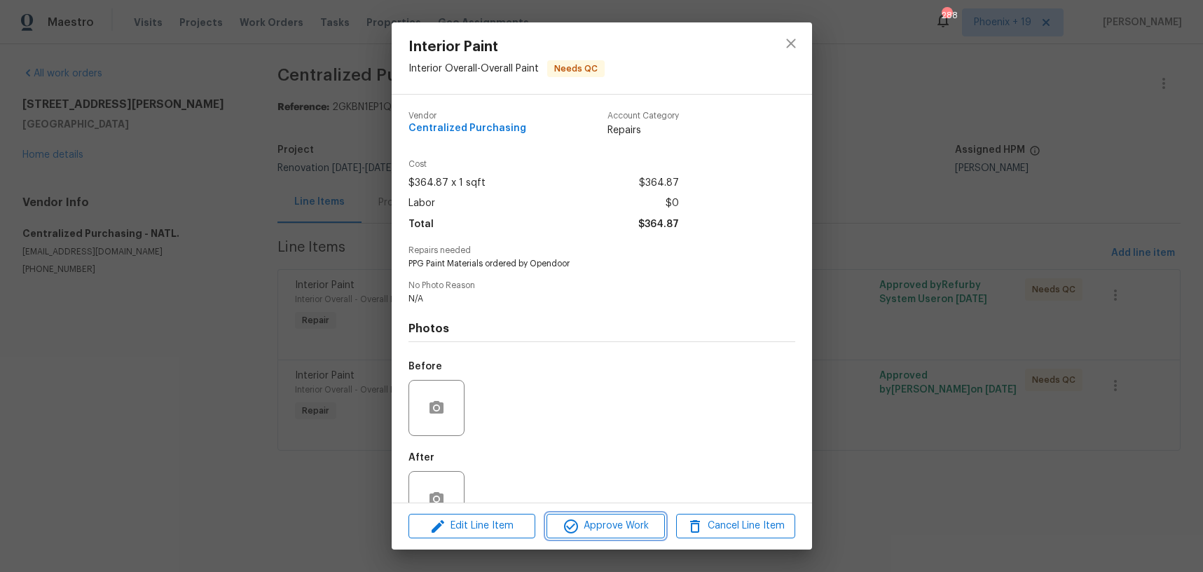
click at [648, 521] on span "Approve Work" at bounding box center [606, 526] width 110 height 18
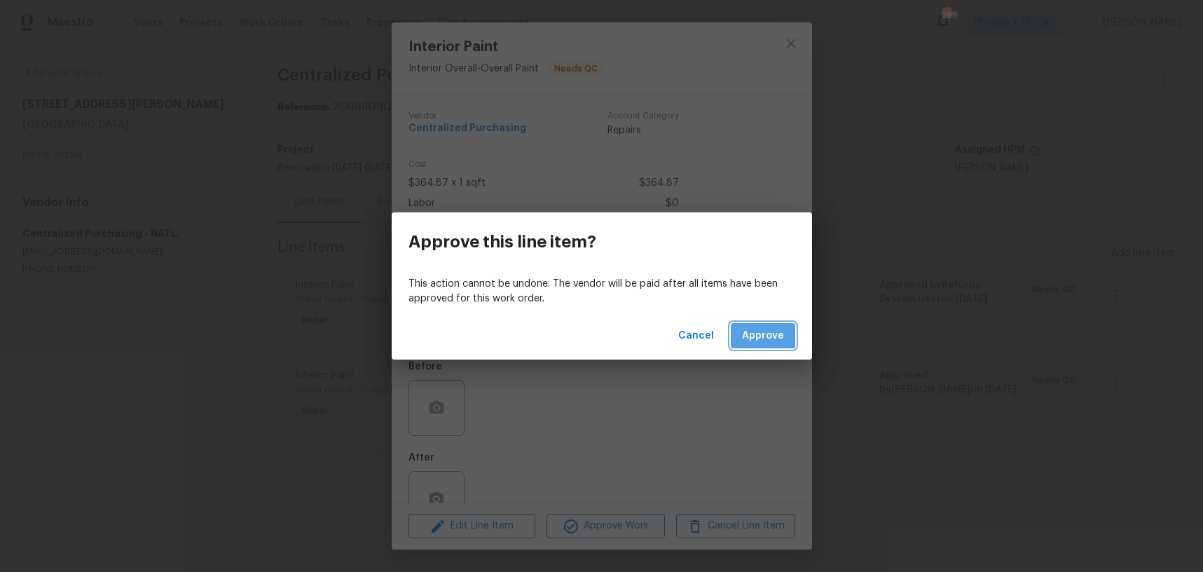
click at [752, 330] on span "Approve" at bounding box center [763, 336] width 42 height 18
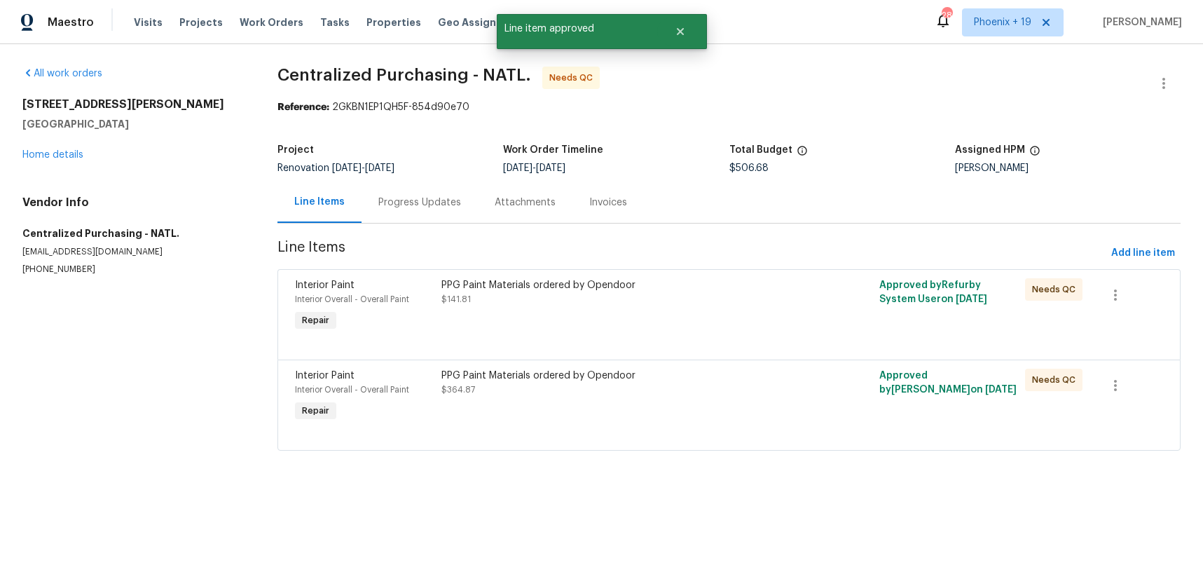
click at [752, 330] on div "PPG Paint Materials ordered by Opendoor $141.81" at bounding box center [619, 306] width 365 height 64
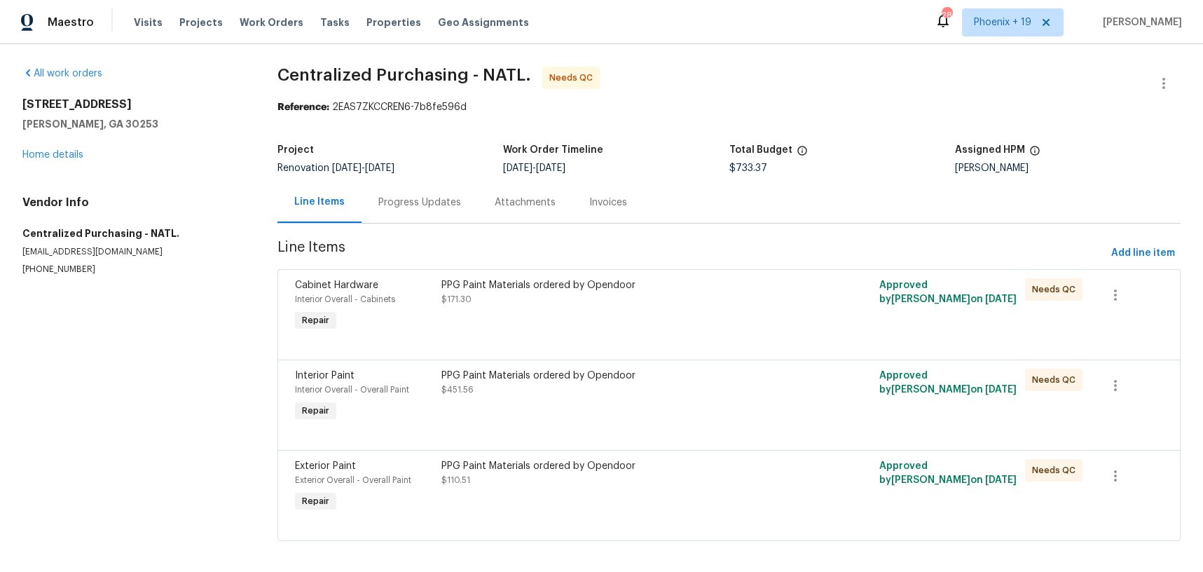
scroll to position [9, 0]
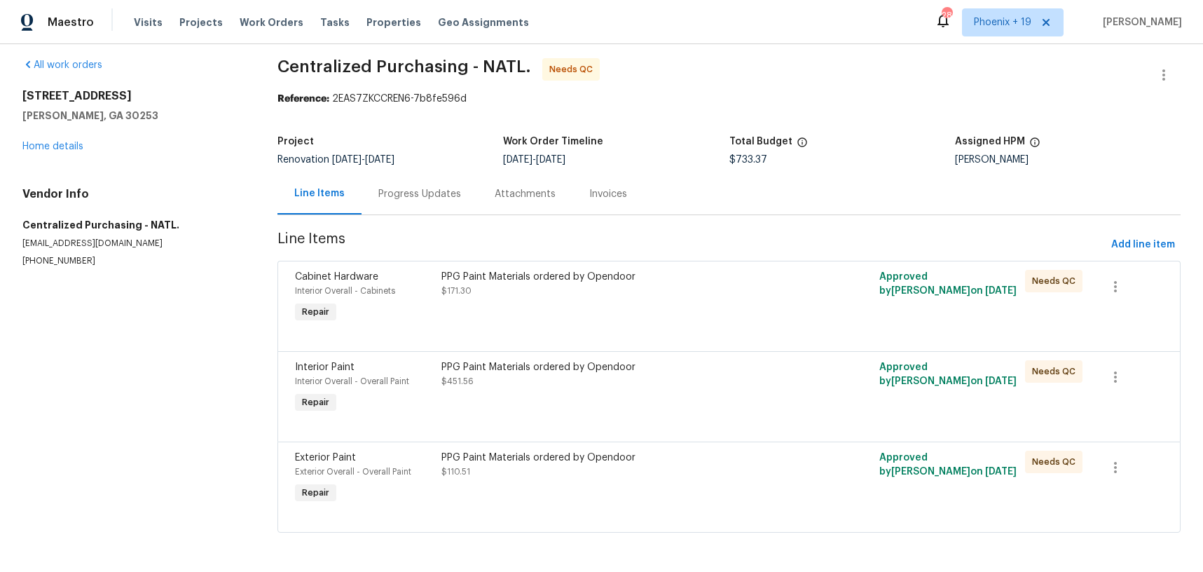
click at [711, 486] on div "PPG Paint Materials ordered by Opendoor $110.51" at bounding box center [619, 478] width 365 height 64
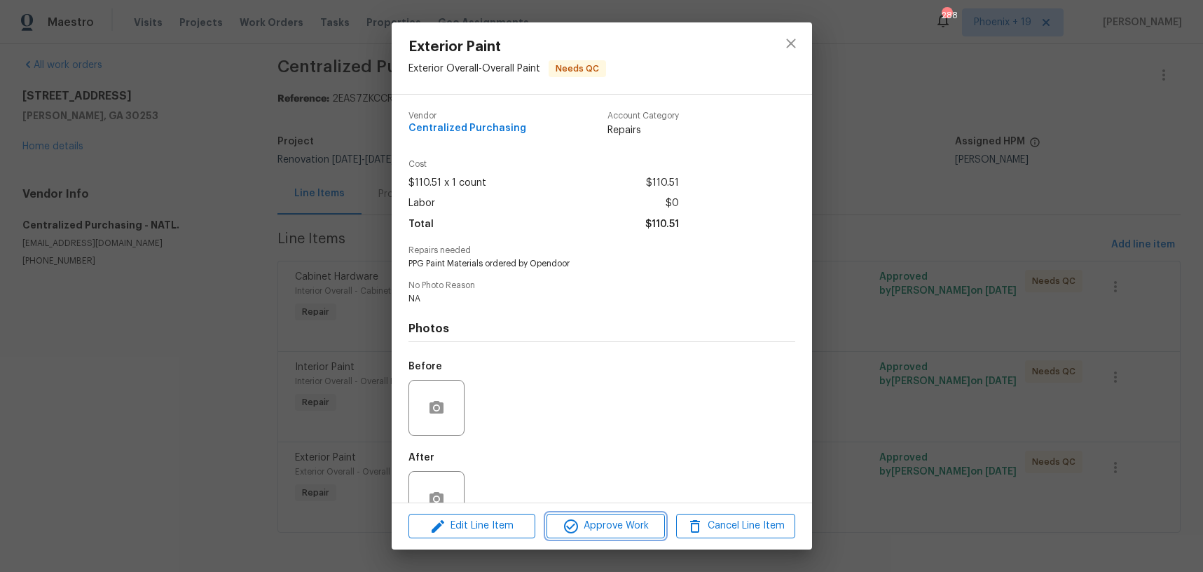
click at [580, 524] on span "Approve Work" at bounding box center [606, 526] width 110 height 18
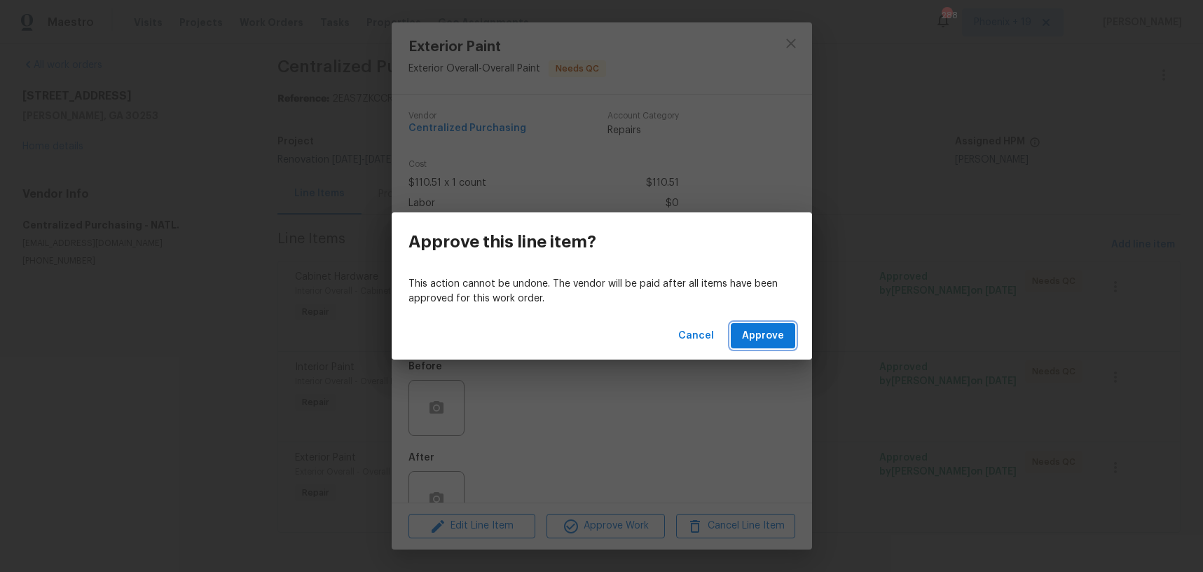
click at [783, 332] on span "Approve" at bounding box center [763, 336] width 42 height 18
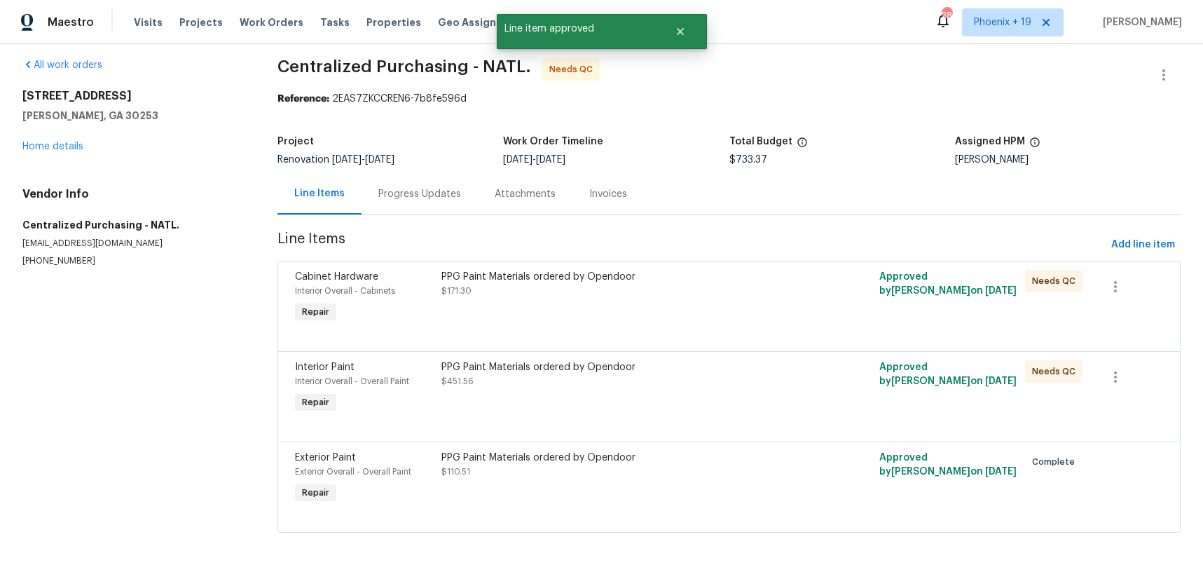
click at [730, 381] on div "PPG Paint Materials ordered by Opendoor $451.56" at bounding box center [620, 374] width 357 height 28
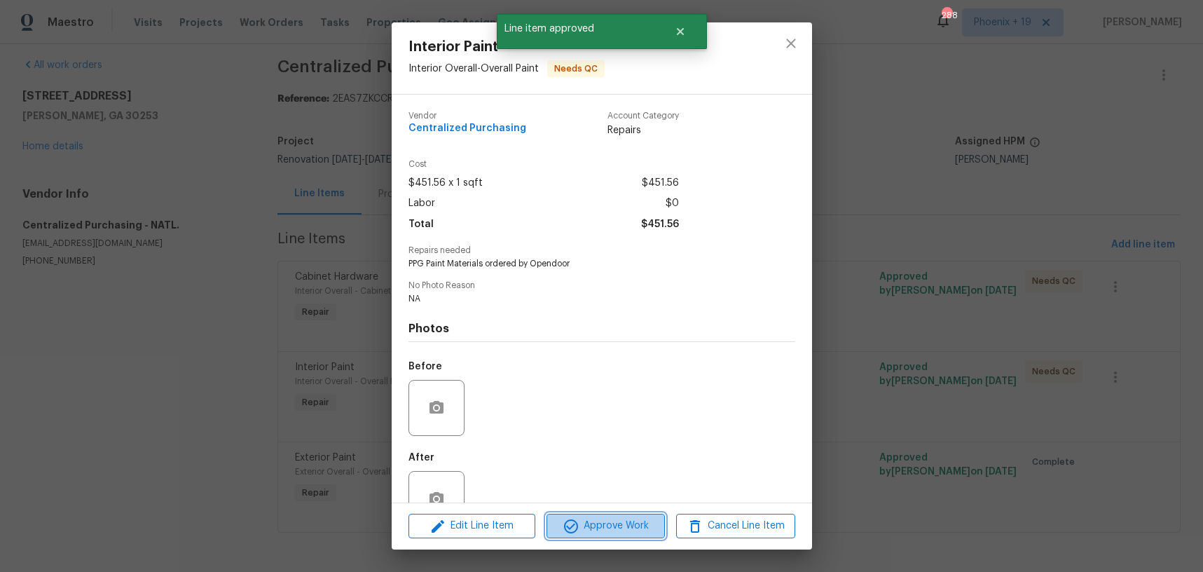
click at [615, 529] on span "Approve Work" at bounding box center [606, 526] width 110 height 18
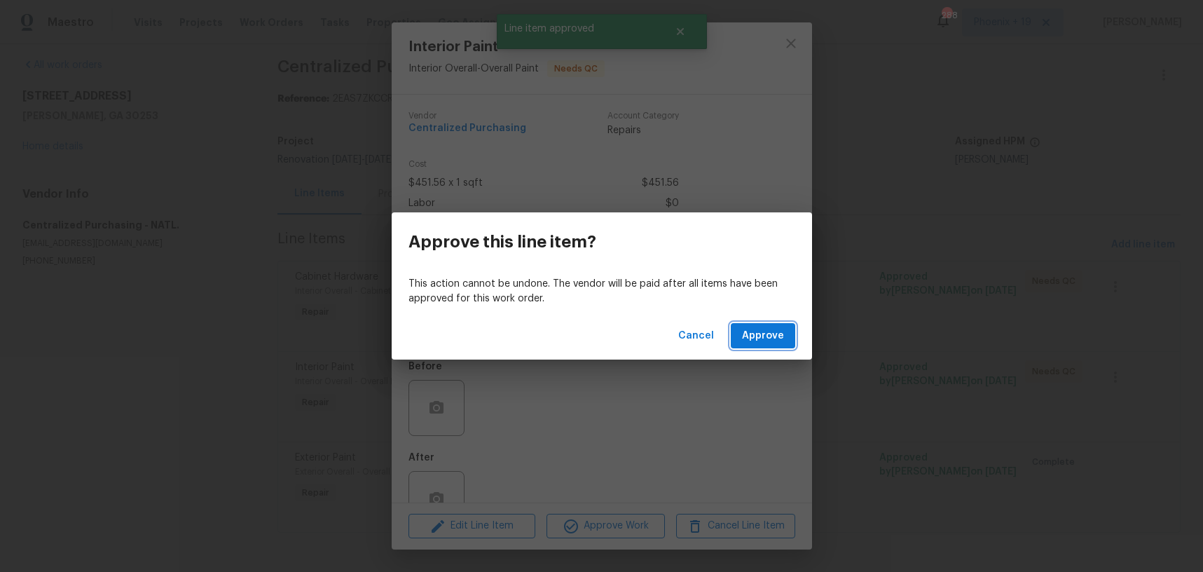
click at [748, 334] on span "Approve" at bounding box center [763, 336] width 42 height 18
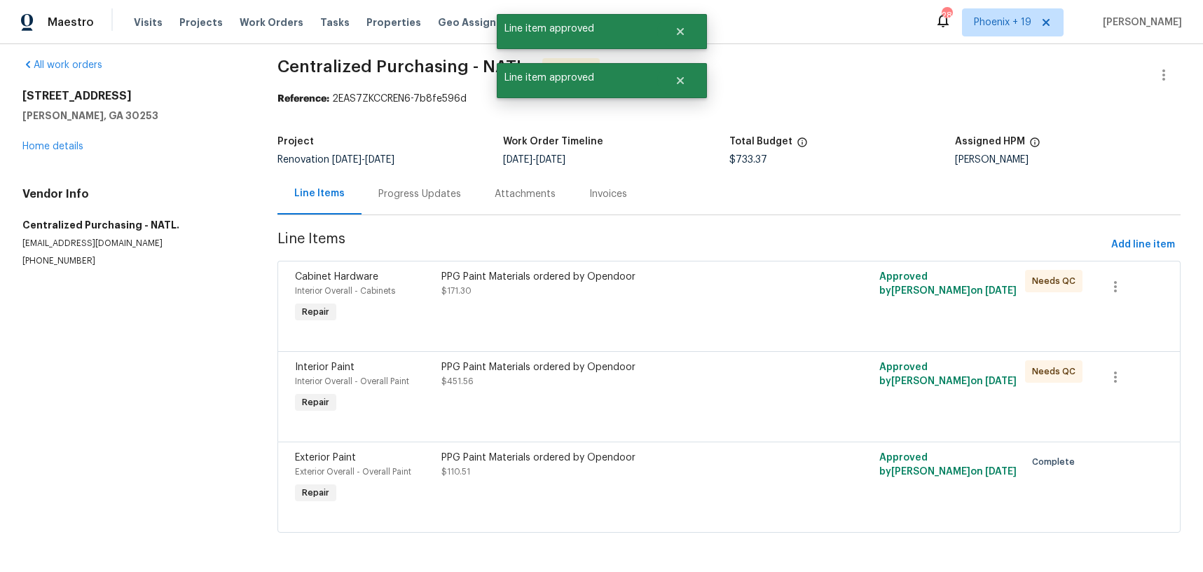
click at [688, 287] on div "PPG Paint Materials ordered by Opendoor $171.30" at bounding box center [620, 284] width 357 height 28
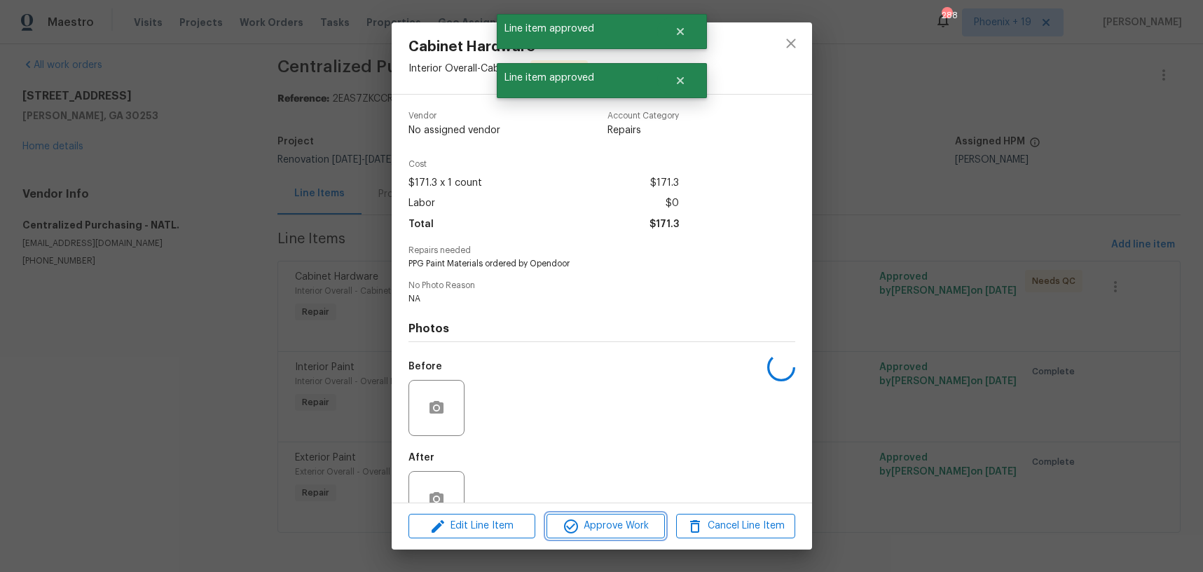
click at [631, 526] on span "Approve Work" at bounding box center [606, 526] width 110 height 18
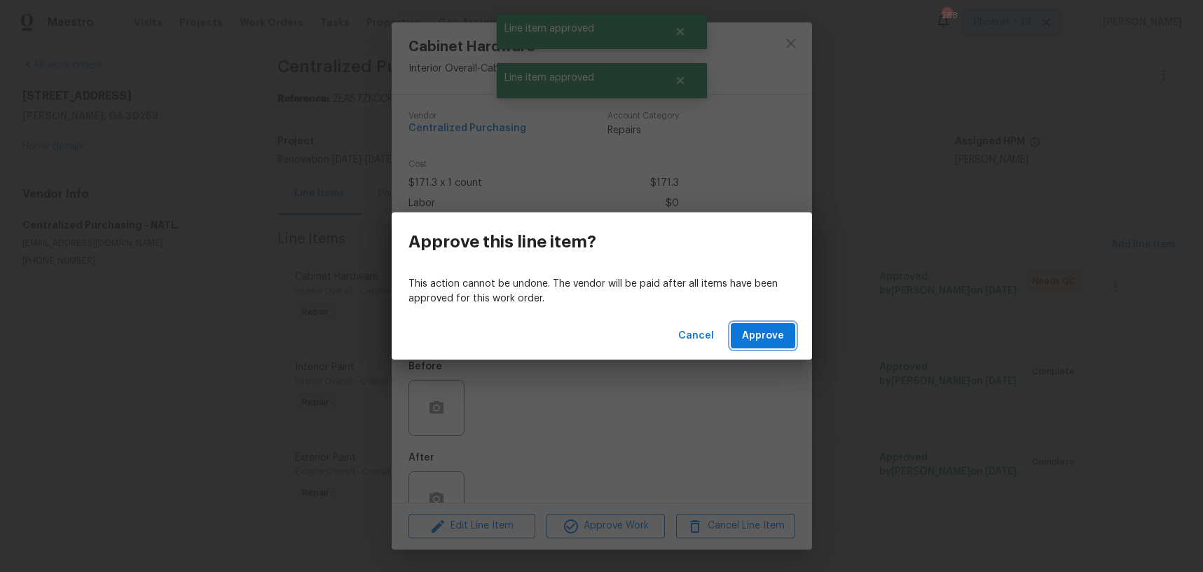
click at [780, 334] on span "Approve" at bounding box center [763, 336] width 42 height 18
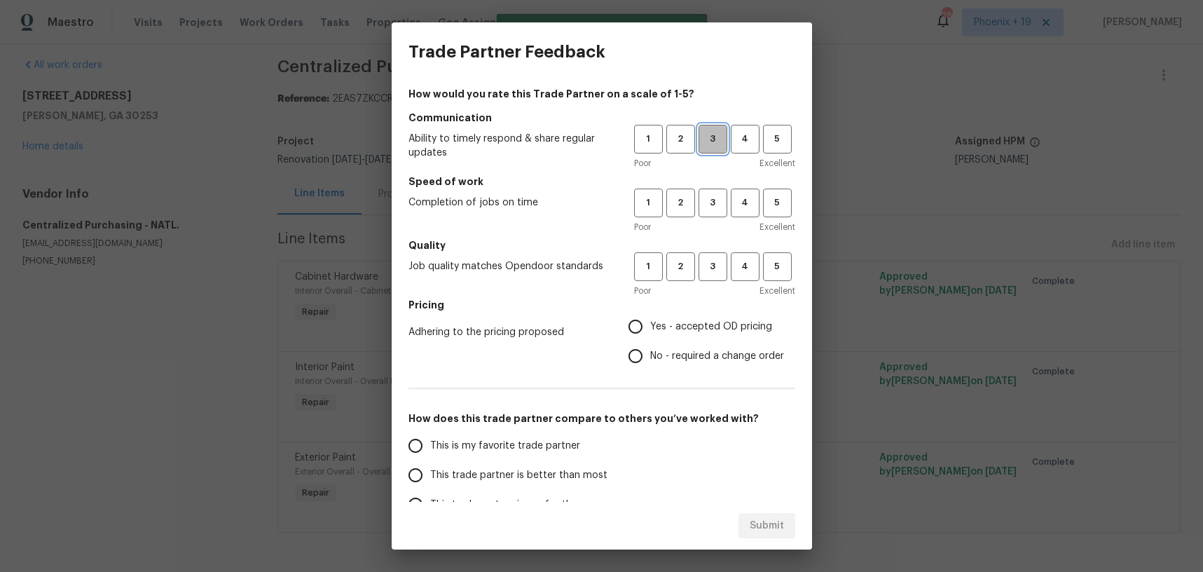
click at [720, 146] on span "3" at bounding box center [713, 139] width 26 height 16
drag, startPoint x: 710, startPoint y: 205, endPoint x: 713, endPoint y: 282, distance: 77.1
click at [711, 208] on span "3" at bounding box center [713, 203] width 26 height 16
drag, startPoint x: 717, startPoint y: 264, endPoint x: 673, endPoint y: 321, distance: 72.5
click at [717, 265] on span "3" at bounding box center [713, 267] width 26 height 16
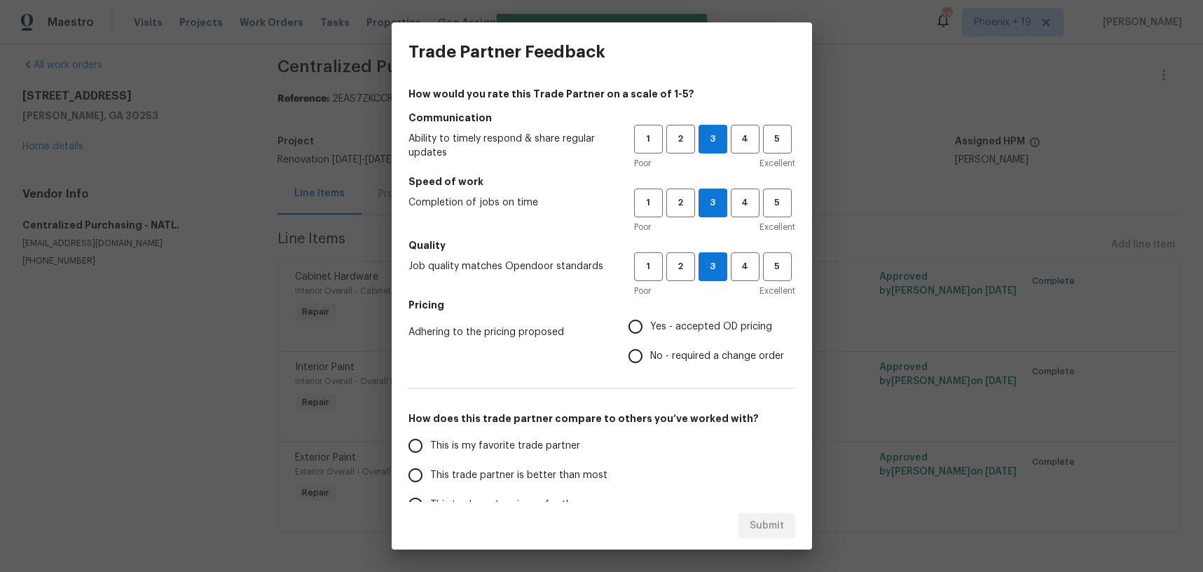
click at [672, 322] on span "Yes - accepted OD pricing" at bounding box center [711, 327] width 122 height 15
click at [650, 322] on input "Yes - accepted OD pricing" at bounding box center [635, 326] width 29 height 29
radio input "true"
click at [537, 442] on span "This is my favorite trade partner" at bounding box center [505, 446] width 150 height 15
click at [430, 442] on input "This is my favorite trade partner" at bounding box center [415, 445] width 29 height 29
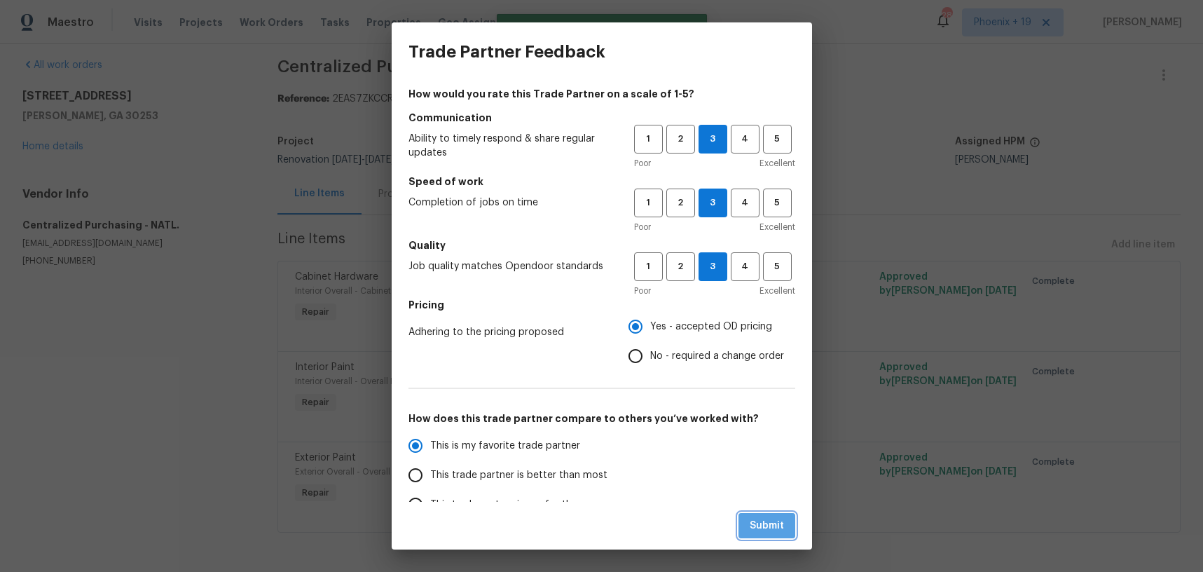
click at [753, 525] on span "Submit" at bounding box center [767, 526] width 34 height 18
radio input "true"
